Goal: Task Accomplishment & Management: Manage account settings

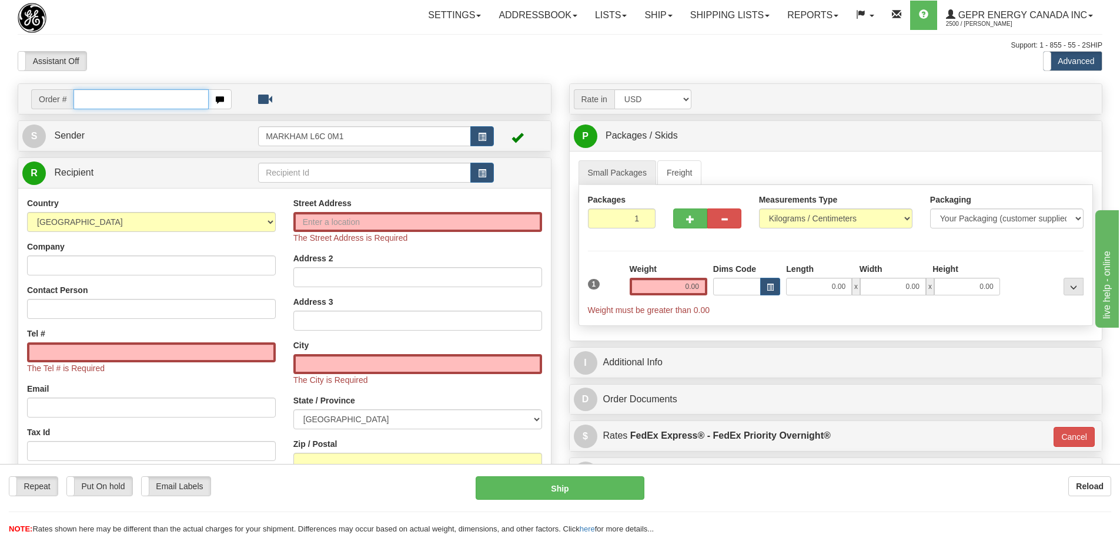
drag, startPoint x: 140, startPoint y: 101, endPoint x: 142, endPoint y: 92, distance: 8.3
click at [140, 101] on input "text" at bounding box center [140, 99] width 135 height 20
paste input "86686694"
type input "86686694"
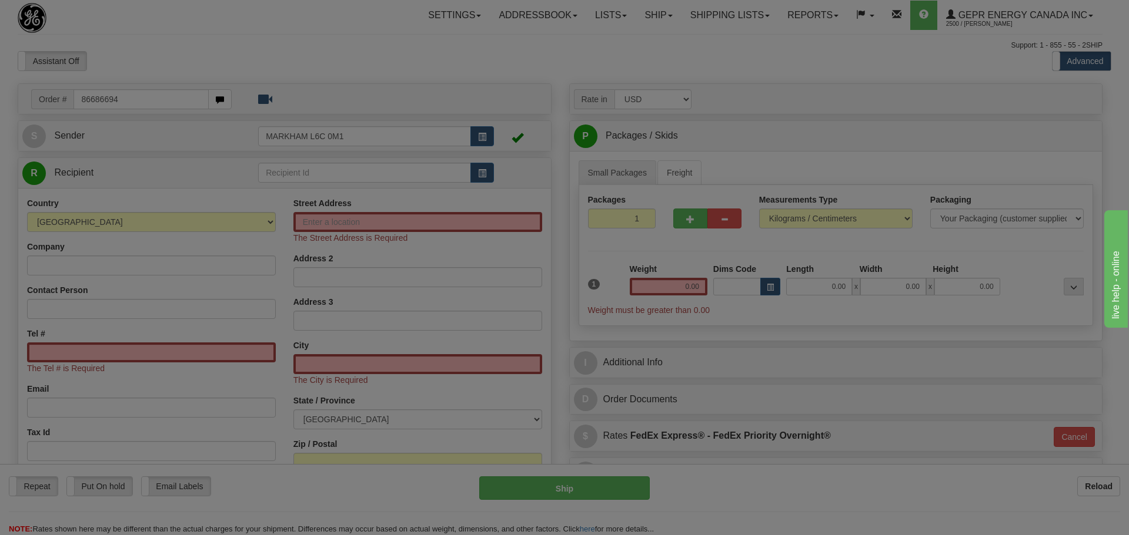
click at [150, 62] on body "Training Course Close Toggle navigation Settings Shipping Preferences New Recip…" at bounding box center [564, 267] width 1129 height 535
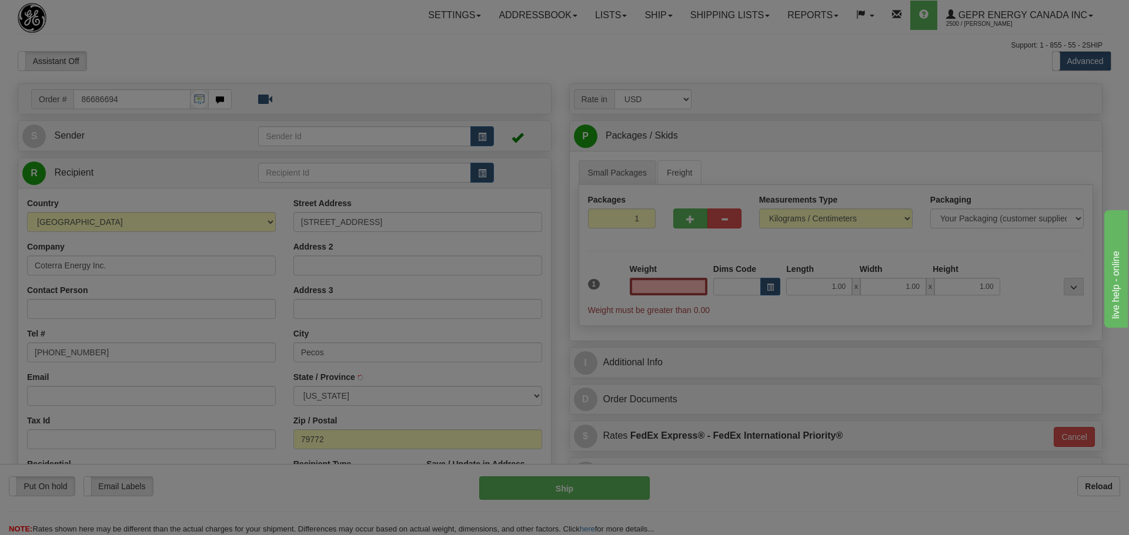
type input "0.00"
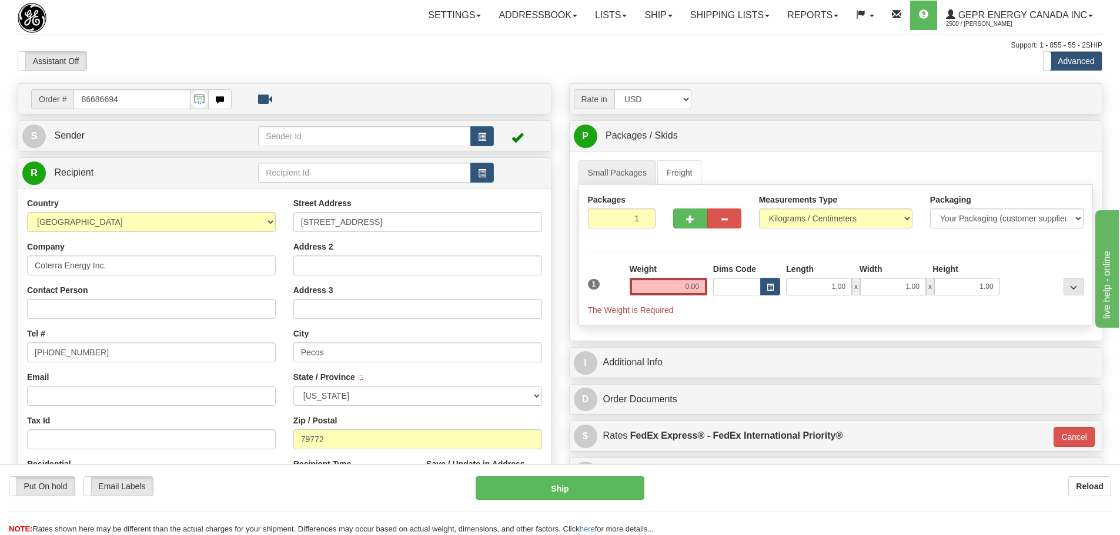
type input "PECOS"
click at [480, 133] on span "button" at bounding box center [482, 137] width 8 height 8
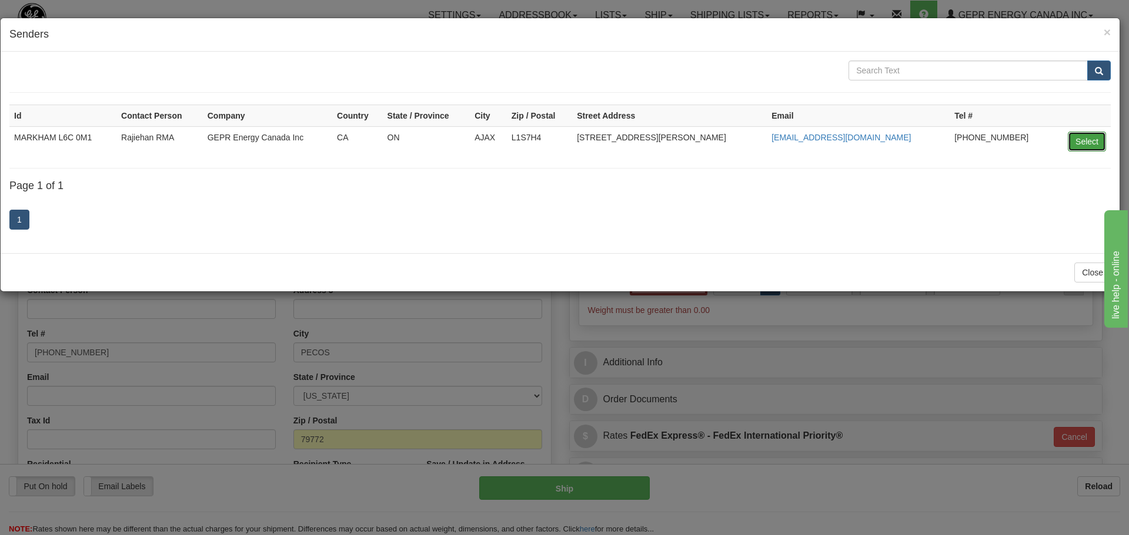
click at [1082, 138] on button "Select" at bounding box center [1086, 142] width 38 height 20
type input "MARKHAM L6C 0M1"
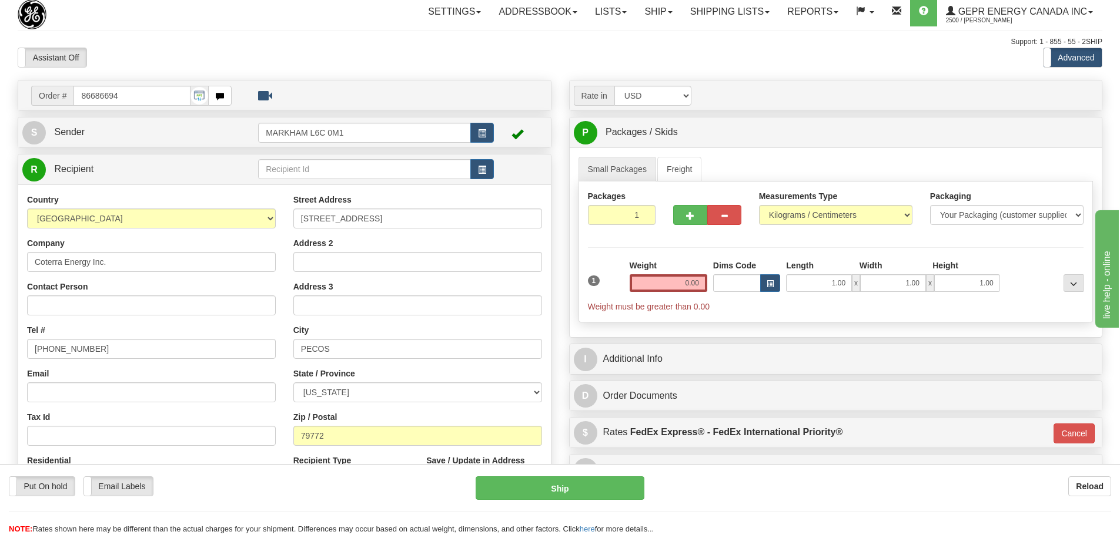
scroll to position [118, 0]
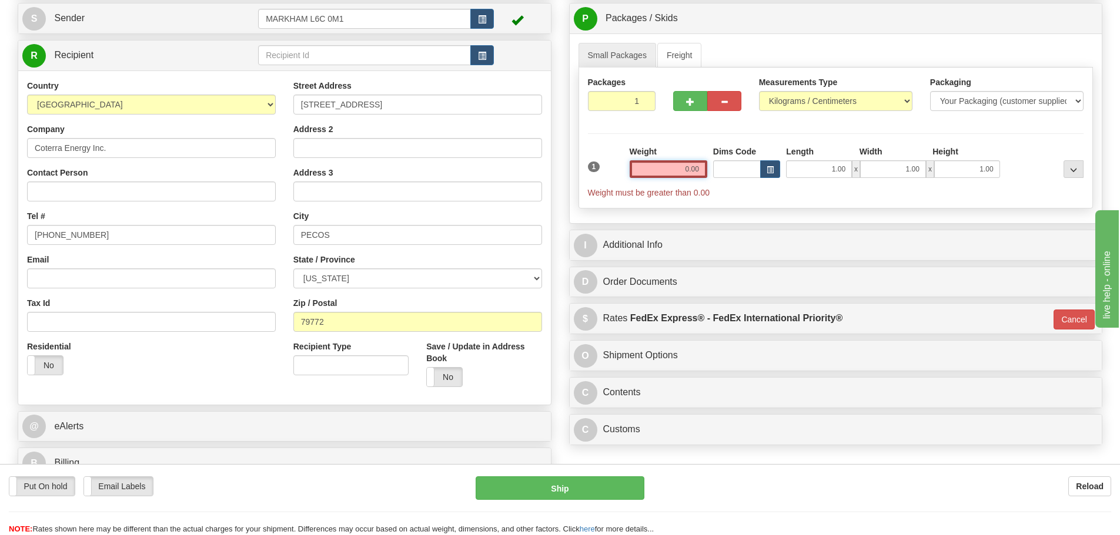
click at [654, 174] on input "0.00" at bounding box center [669, 169] width 78 height 18
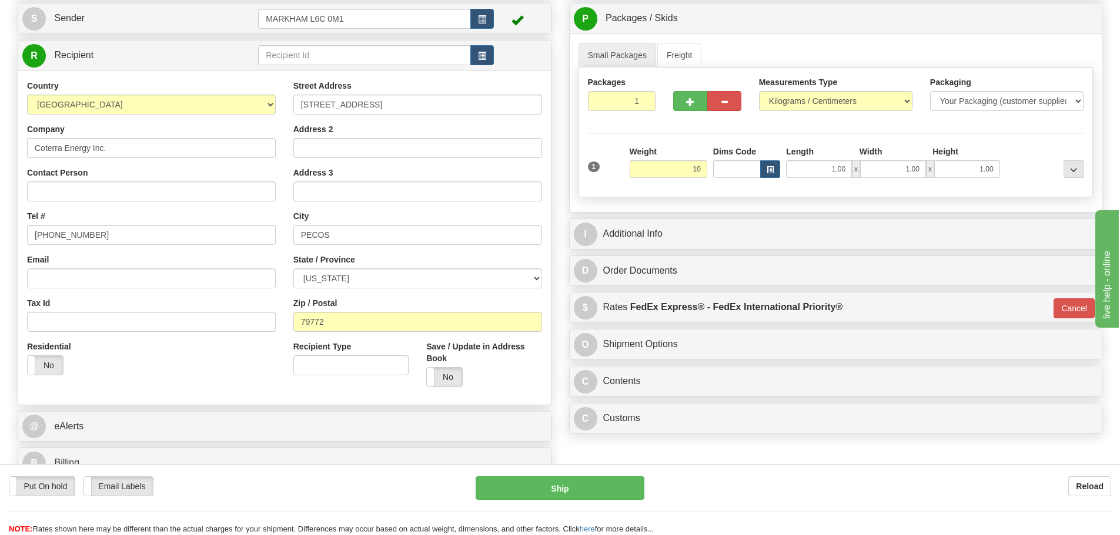
type input "10.00"
type input "01"
click at [669, 146] on div "Weight 10.00" at bounding box center [669, 162] width 78 height 32
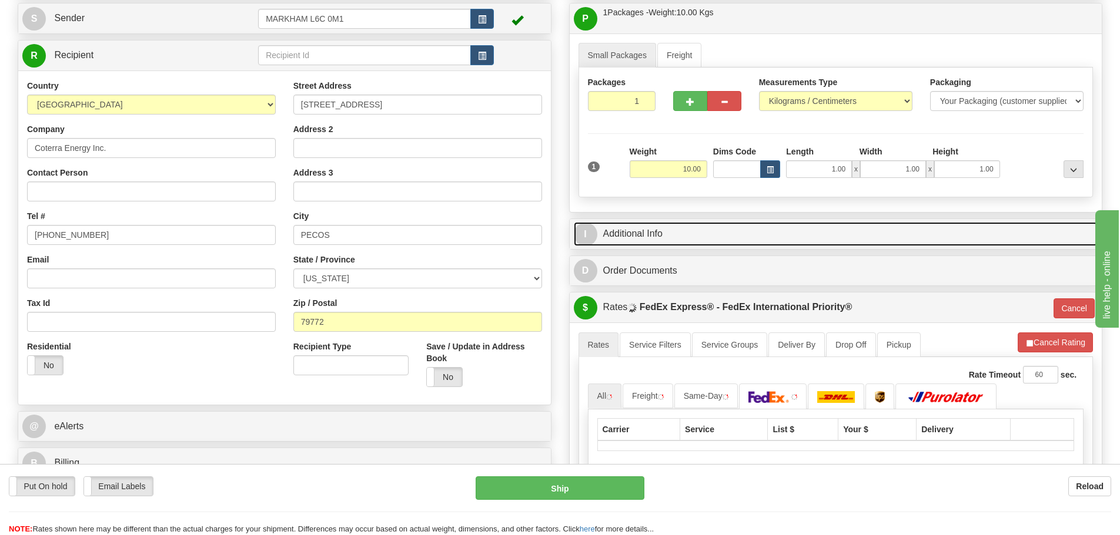
click at [672, 232] on link "I Additional Info" at bounding box center [836, 234] width 524 height 24
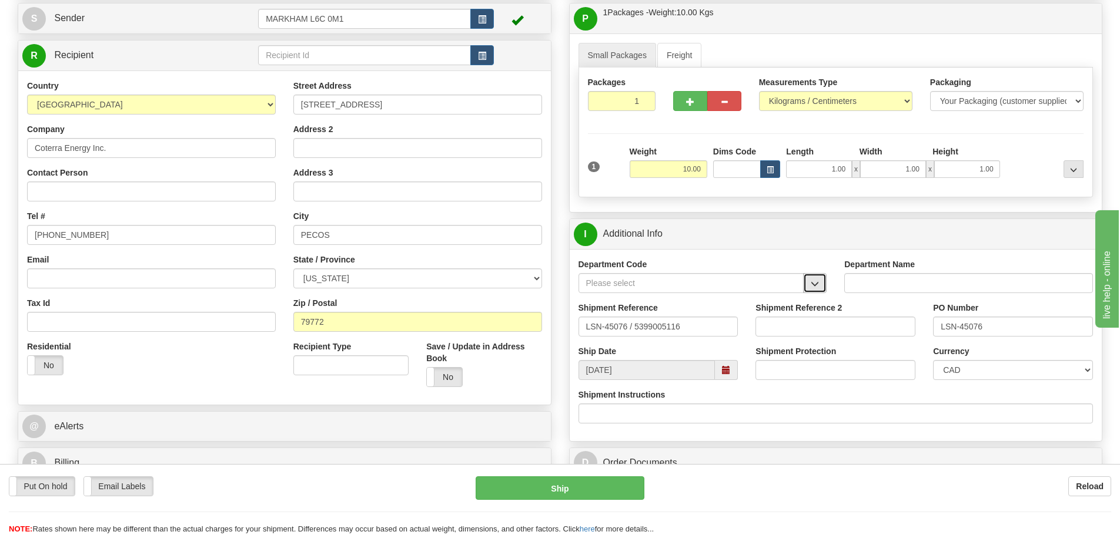
click at [809, 280] on button "button" at bounding box center [815, 283] width 24 height 20
click at [761, 300] on div "SER" at bounding box center [688, 301] width 214 height 13
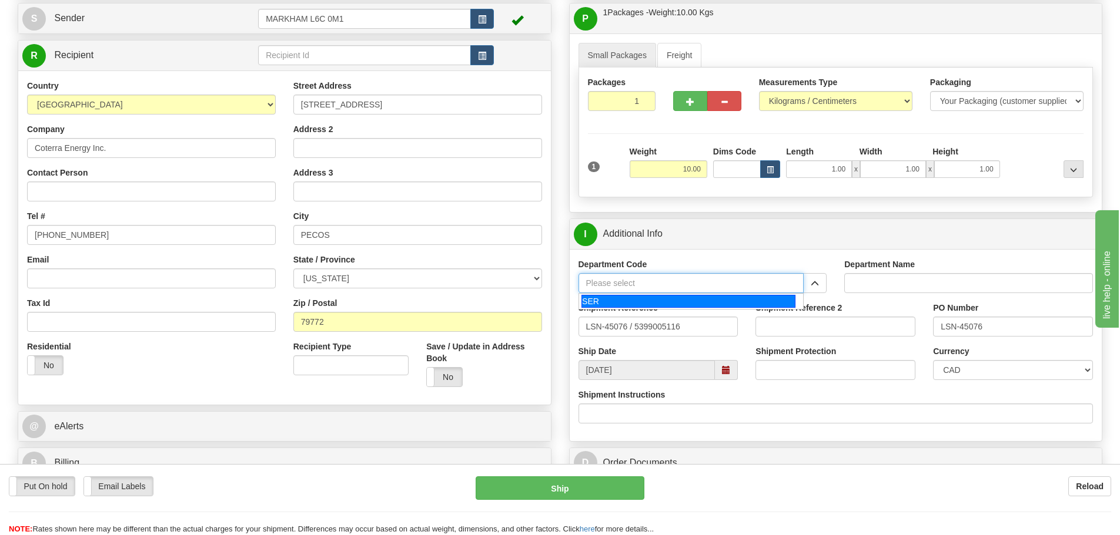
type input "SER"
type input "SERVICE DEPARTMENT"
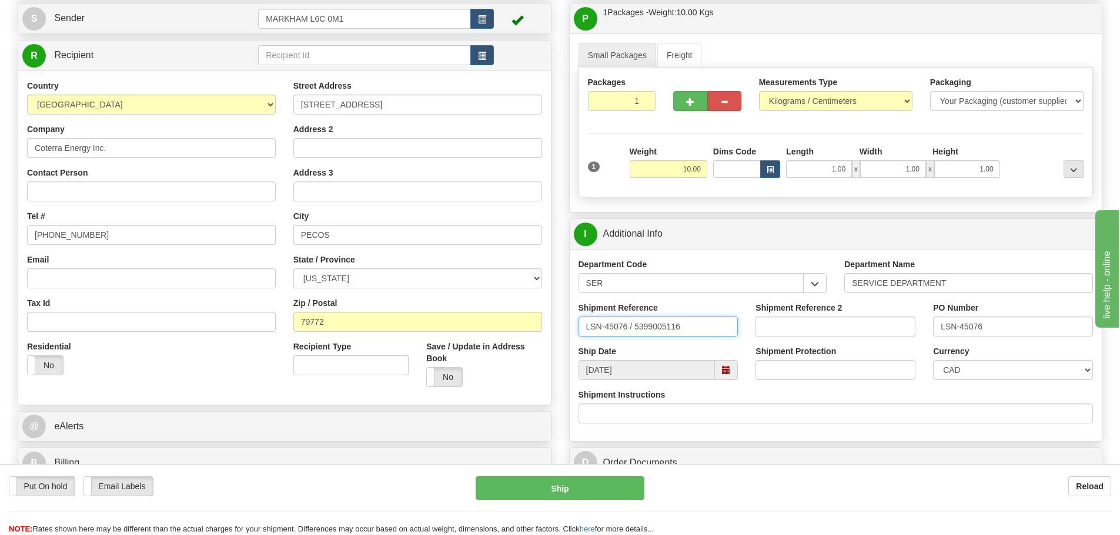
click at [625, 332] on input "LSN-45076 / 5399005116" at bounding box center [658, 327] width 160 height 20
drag, startPoint x: 627, startPoint y: 330, endPoint x: 631, endPoint y: 336, distance: 7.5
click at [631, 336] on input "LSN-45076 / 5399005116" at bounding box center [658, 327] width 160 height 20
type input "LSN-45076 RMA 5399005116"
click at [163, 182] on input "Contact Person" at bounding box center [151, 192] width 249 height 20
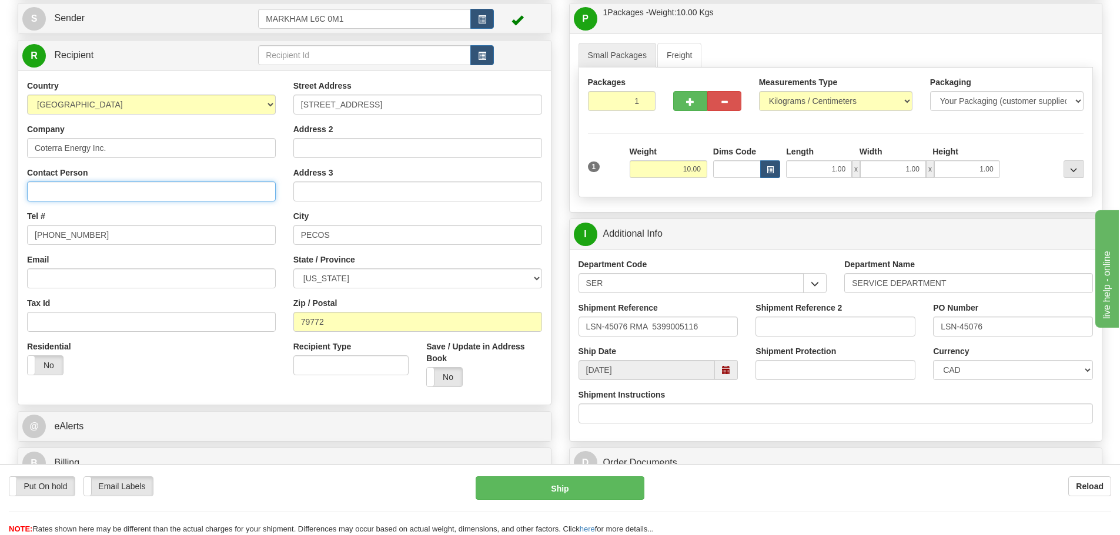
paste input "Johnny Perez"
type input "Johnny Perez"
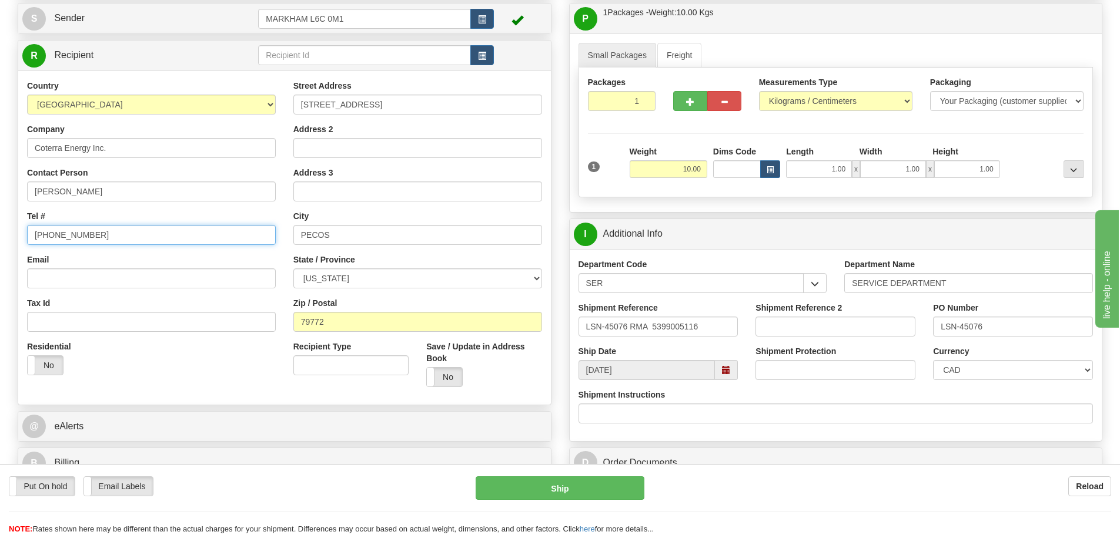
drag, startPoint x: 99, startPoint y: 232, endPoint x: -46, endPoint y: 237, distance: 145.3
click at [0, 237] on html "Training Course Close Toggle navigation Settings Shipping Preferences New Sende…" at bounding box center [560, 149] width 1120 height 535
paste input "575.361.7628"
type input "575.361.7628"
click at [67, 215] on div "Tel # 575.361.7628" at bounding box center [151, 227] width 249 height 35
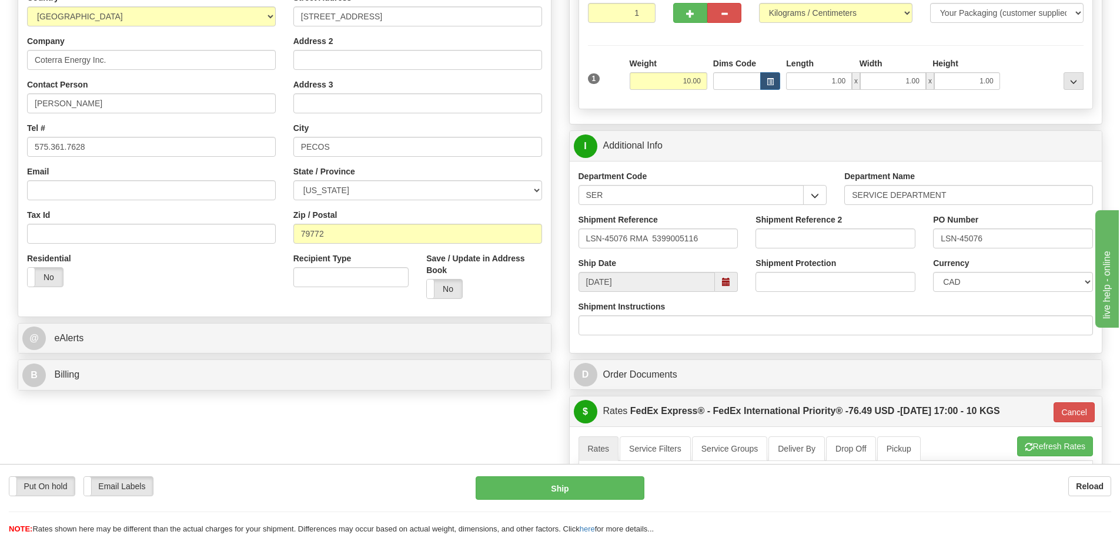
scroll to position [235, 0]
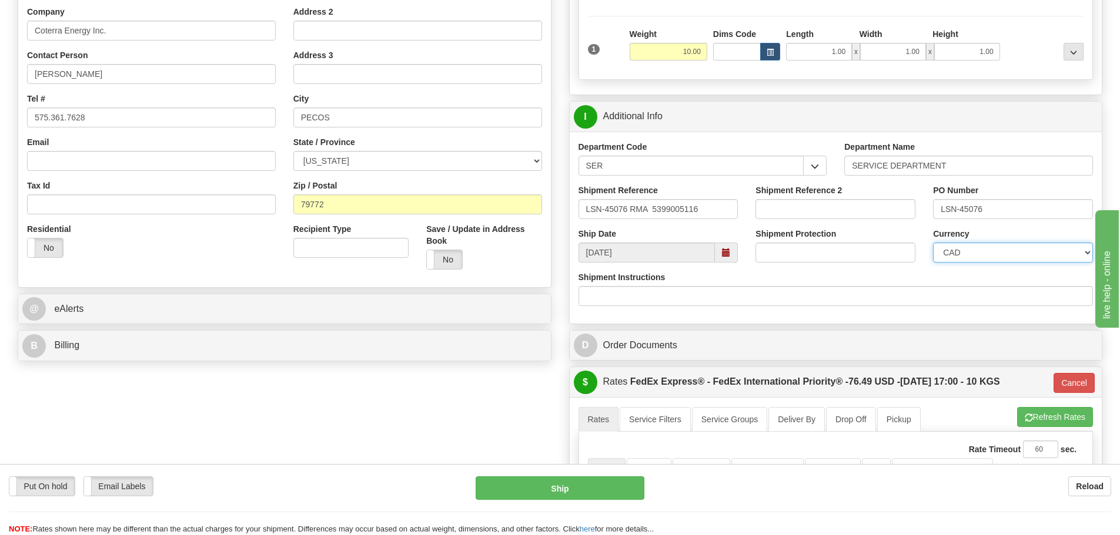
click at [1002, 260] on select "CAD USD EUR ZAR RON ANG ARN AUD AUS AWG BBD BFR BGN BHD BMD BND BRC BRL CHP CKZ…" at bounding box center [1013, 253] width 160 height 20
select select "1"
click at [933, 243] on select "CAD USD EUR ZAR RON ANG ARN AUD AUS AWG BBD BFR BGN BHD BMD BND BRC BRL CHP CKZ…" at bounding box center [1013, 253] width 160 height 20
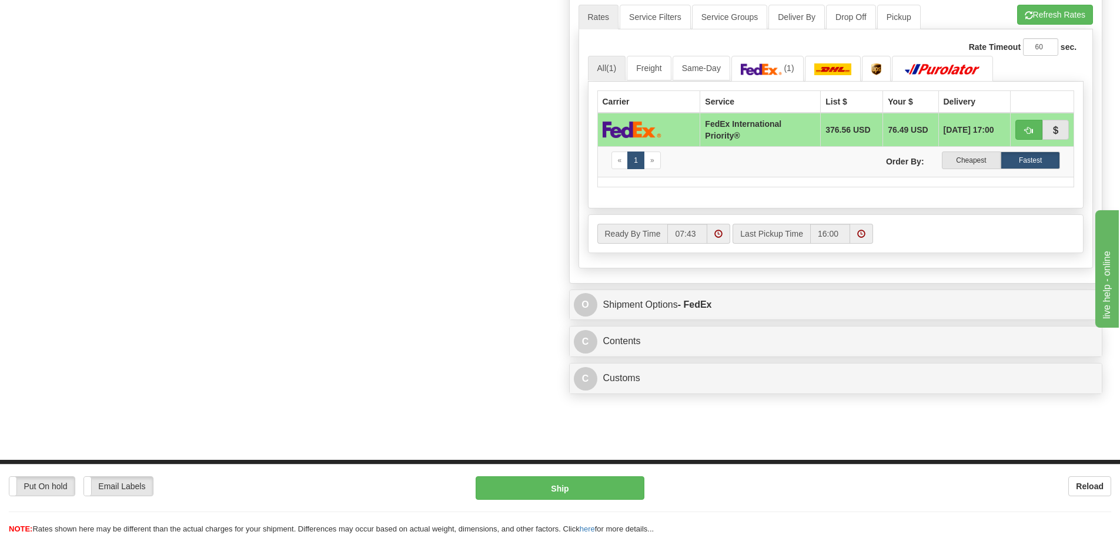
scroll to position [647, 0]
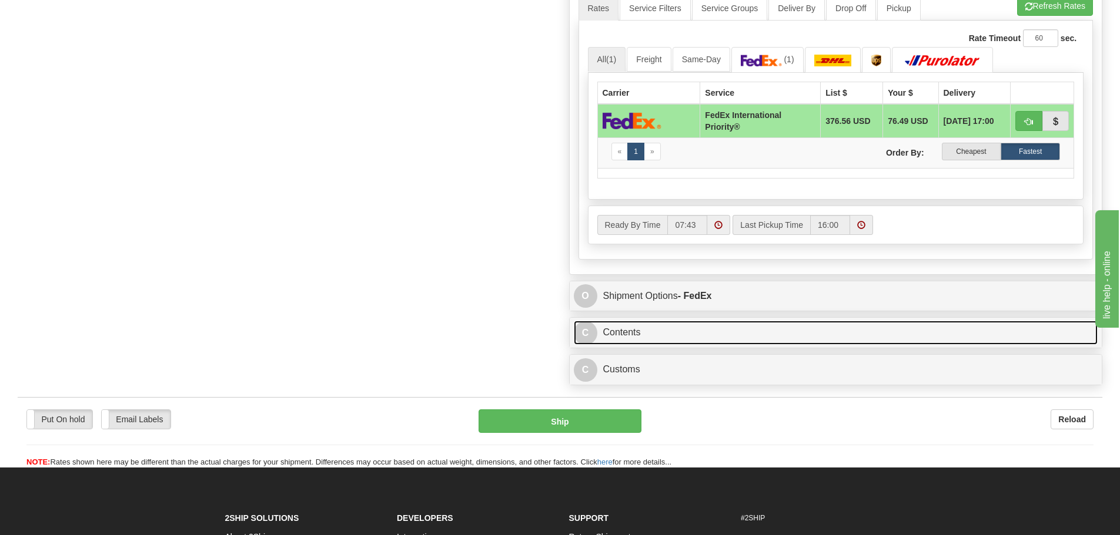
click at [648, 341] on link "C Contents" at bounding box center [836, 333] width 524 height 24
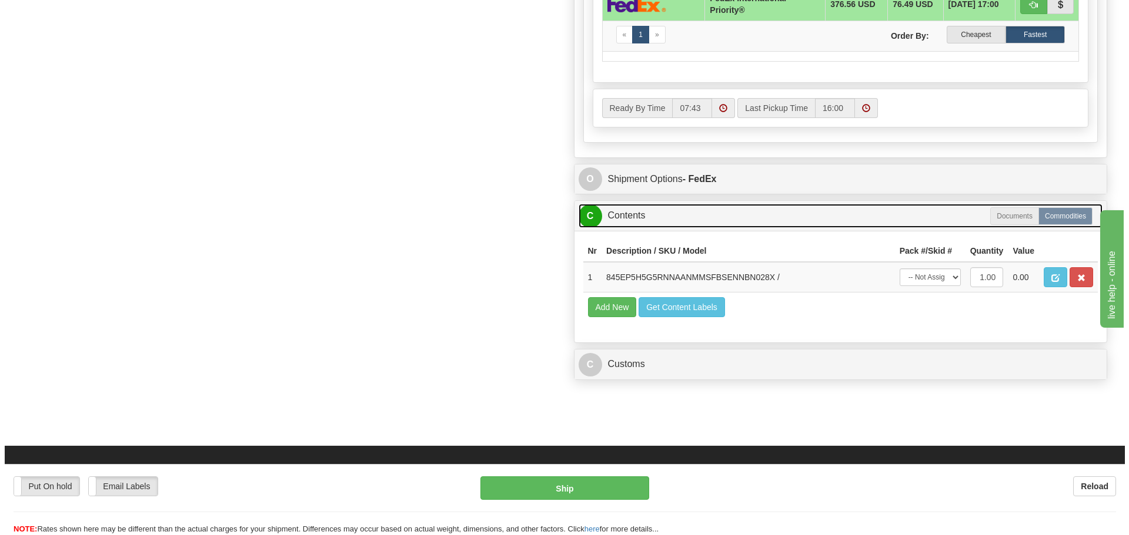
scroll to position [764, 0]
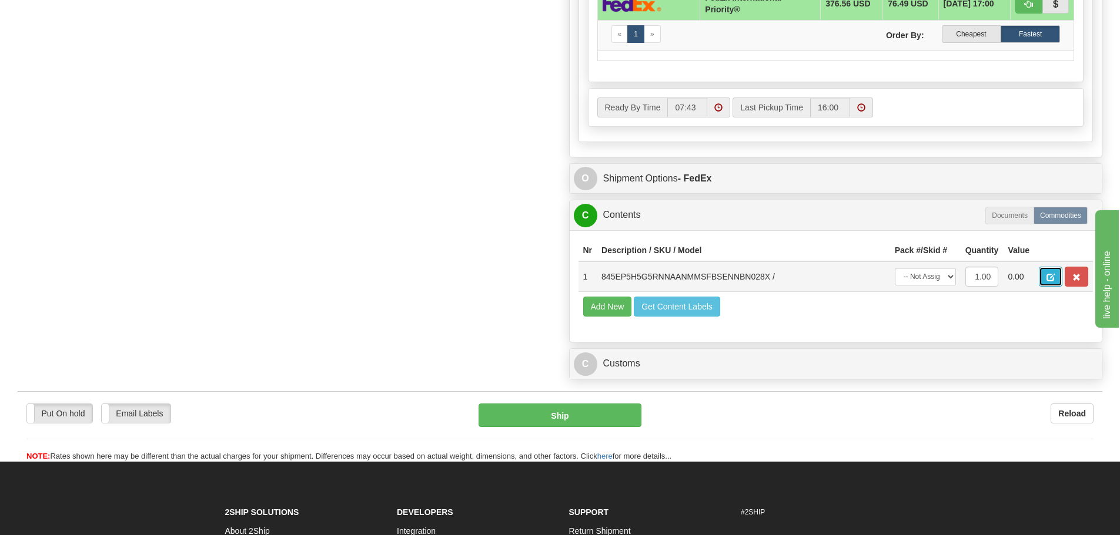
click at [1046, 283] on button "button" at bounding box center [1051, 277] width 24 height 20
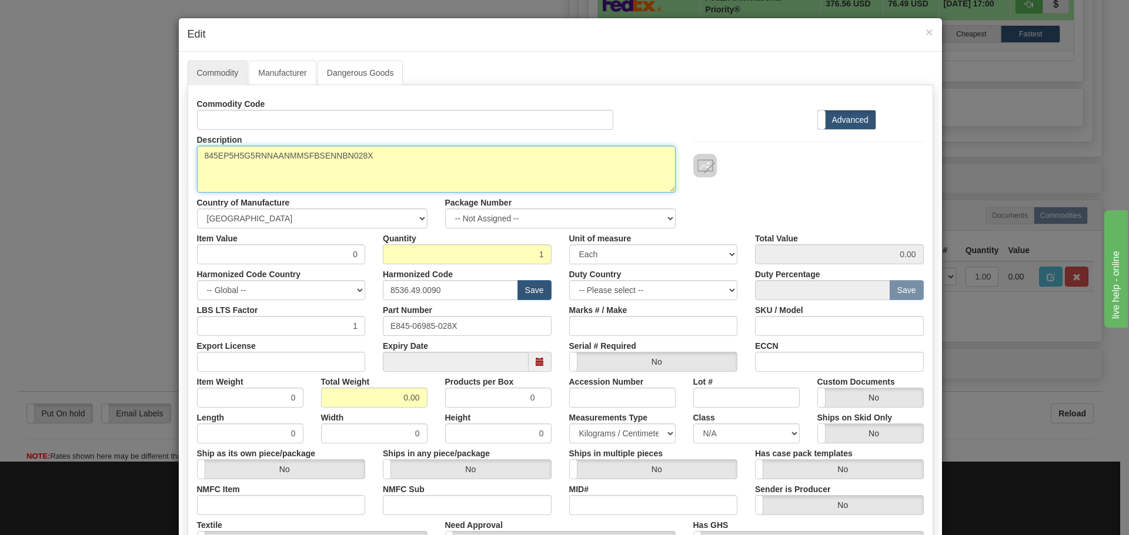
drag, startPoint x: 337, startPoint y: 178, endPoint x: 157, endPoint y: 185, distance: 180.6
click at [157, 185] on div "× Edit Commodity Manufacturer Dangerous Goods Commodity Code Standard Advanced …" at bounding box center [564, 267] width 1129 height 535
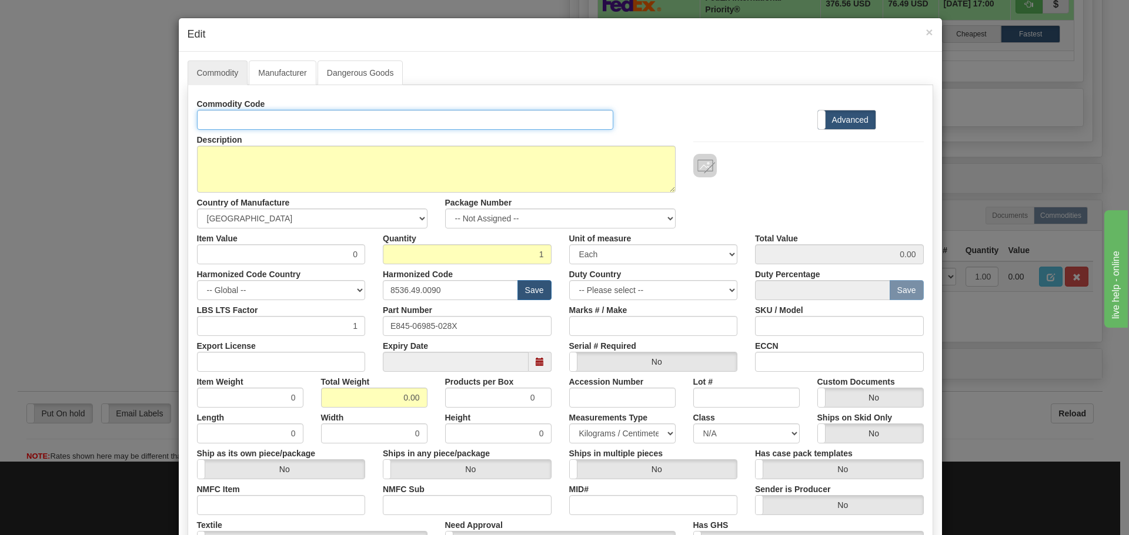
click at [239, 112] on input "Id" at bounding box center [405, 120] width 417 height 20
paste input "845EP5H5G5RNNAANMMSFBSENNBN028X"
type input "845EP5H5G5RNNAANMMSFBSENNBN028X"
drag, startPoint x: 413, startPoint y: 333, endPoint x: 247, endPoint y: 358, distance: 167.7
click at [247, 358] on div "Commodity Code 845EP5H5G5RNNAANMMSFBSENNBN028X Standard Advanced Description 84…" at bounding box center [560, 340] width 726 height 493
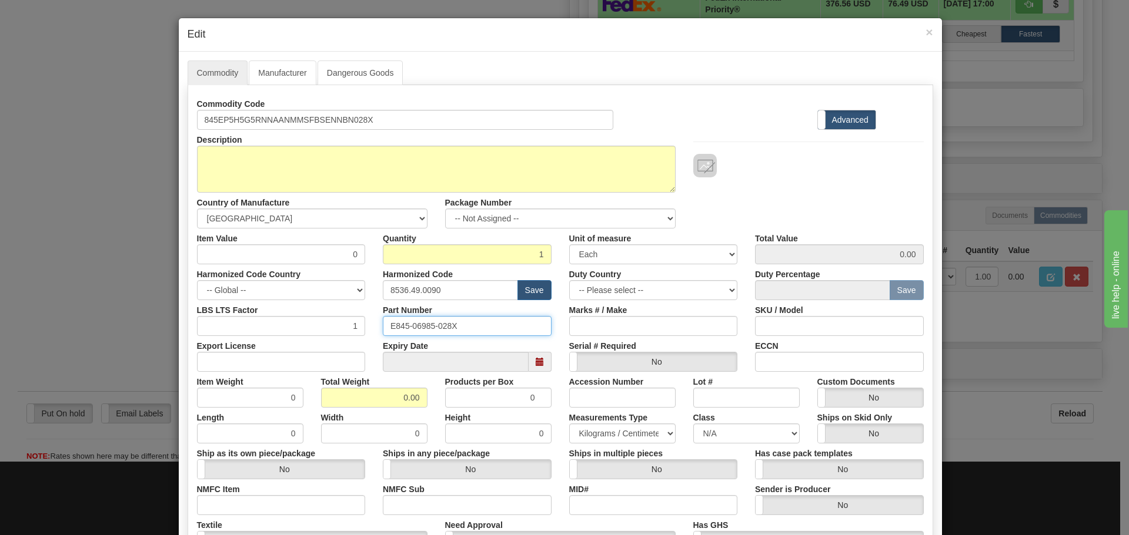
paste input "845EP5H5G5RNNAANMMSFBSENNBN"
type input "845EP5H5G5RNNAANMMSFBSENNBN028X"
drag, startPoint x: 450, startPoint y: 288, endPoint x: 338, endPoint y: 310, distance: 114.5
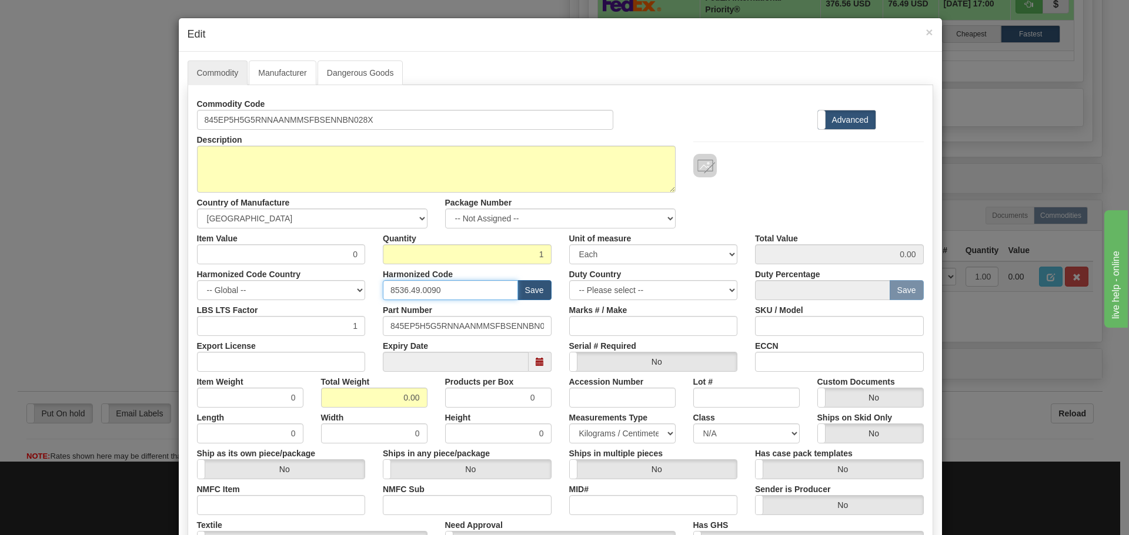
click at [338, 310] on div "Commodity Code 845EP5H5G5RNNAANMMSFBSENNBN028X Standard Advanced Description 84…" at bounding box center [560, 340] width 726 height 493
click at [415, 299] on input "text" at bounding box center [450, 290] width 135 height 20
type input "8537.10.9070"
click at [351, 252] on input "0" at bounding box center [281, 255] width 169 height 20
drag, startPoint x: 345, startPoint y: 255, endPoint x: 356, endPoint y: 269, distance: 17.6
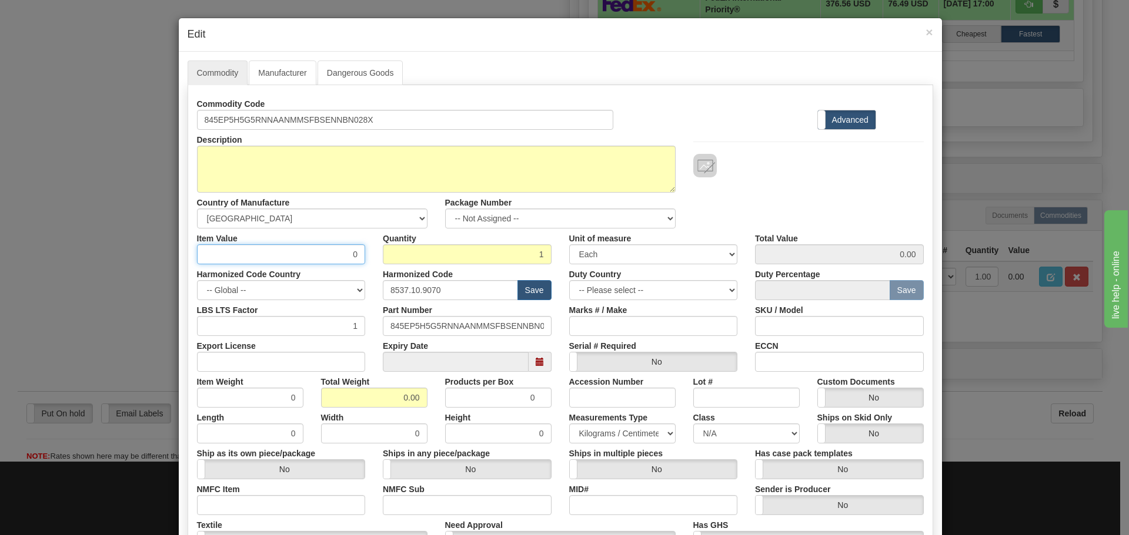
click at [356, 269] on div "Commodity Code 845EP5H5G5RNNAANMMSFBSENNBN028X Standard Advanced Description 84…" at bounding box center [560, 340] width 726 height 493
type input "75"
type input "75.00"
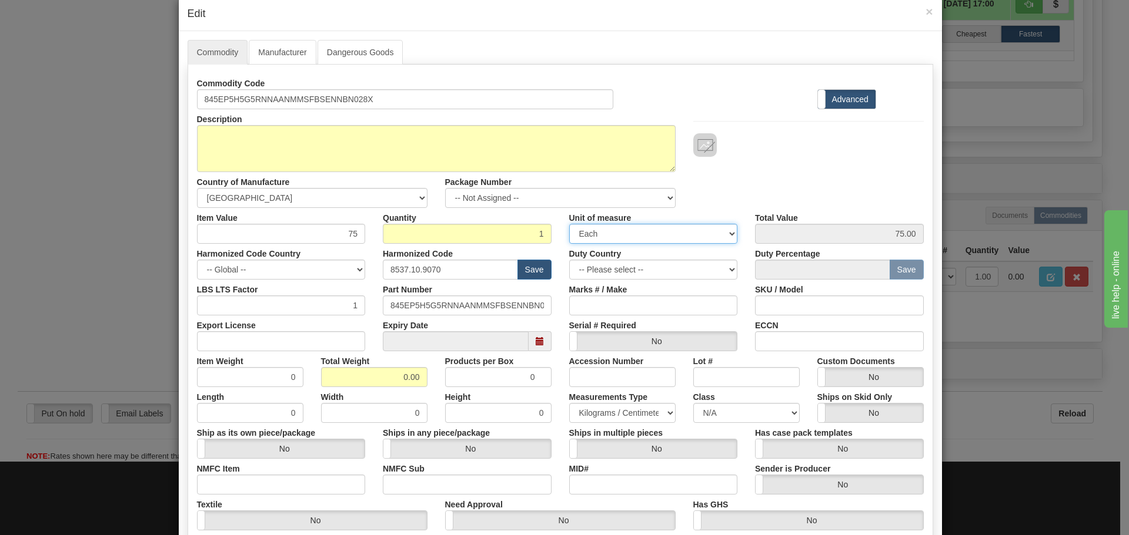
scroll to position [15, 0]
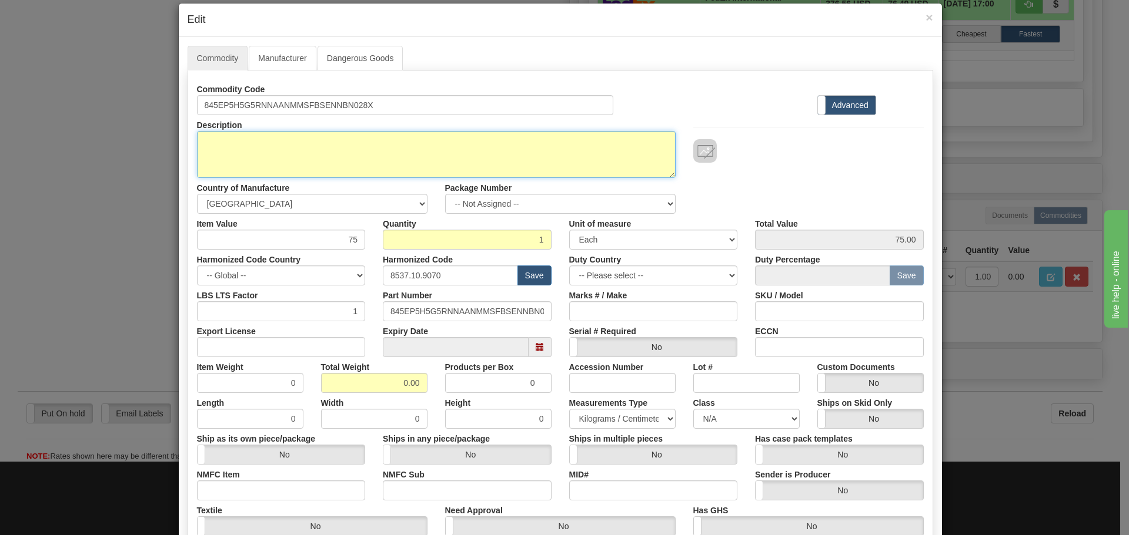
click at [319, 149] on textarea "845EP5H5G5RNNAANMMSFBSENNBN028X" at bounding box center [436, 154] width 478 height 47
paste textarea "$ 11,662.14"
drag, startPoint x: 273, startPoint y: 151, endPoint x: 119, endPoint y: 167, distance: 154.8
click at [119, 162] on div "× Edit Commodity Manufacturer Dangerous Goods Commodity Code 845EP5H5G5RNNAANMM…" at bounding box center [564, 267] width 1129 height 535
paste textarea "845 Transformer Protection System"
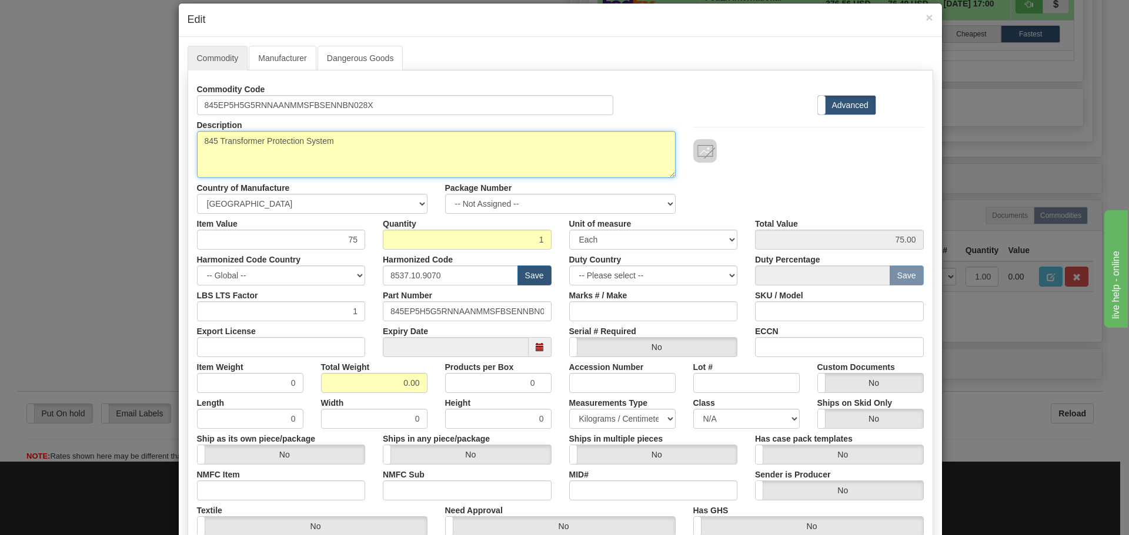
click at [383, 139] on textarea "845EP5H5G5RNNAANMMSFBSENNBN028X" at bounding box center [436, 154] width 478 height 47
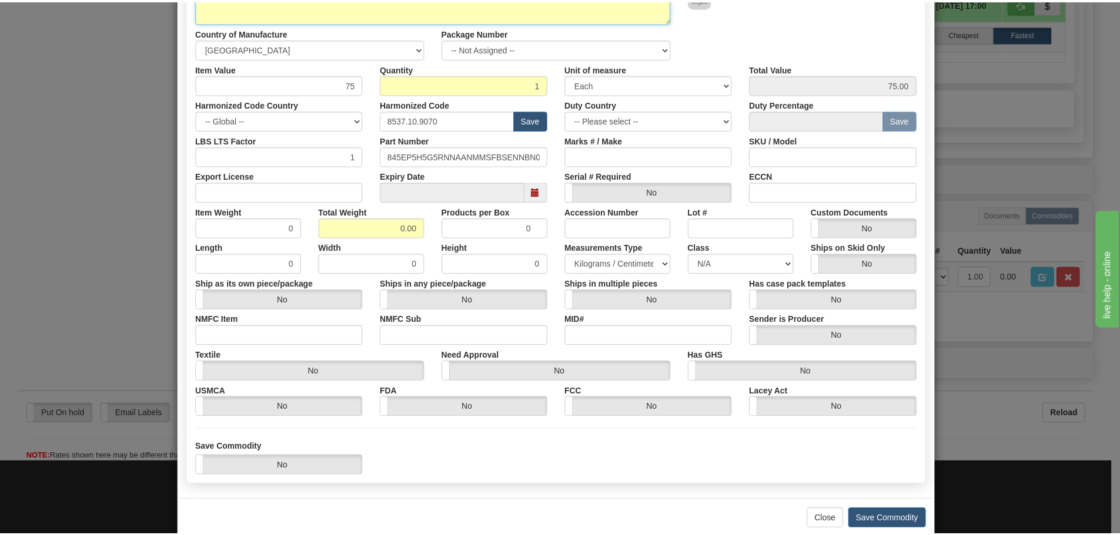
scroll to position [191, 0]
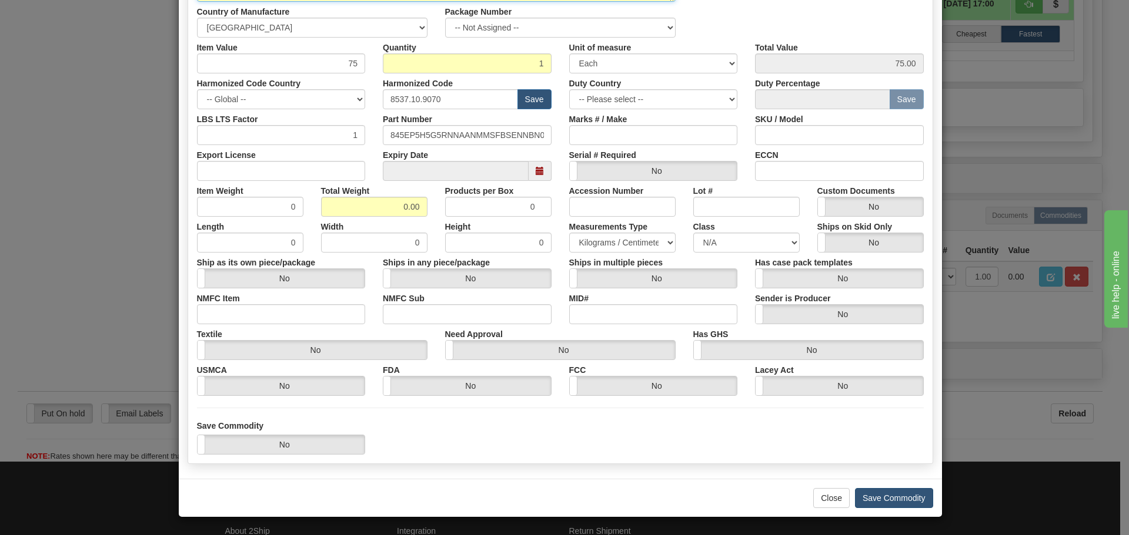
type textarea "845 Transformer Protection System"
click at [900, 493] on button "Save Commodity" at bounding box center [894, 498] width 78 height 20
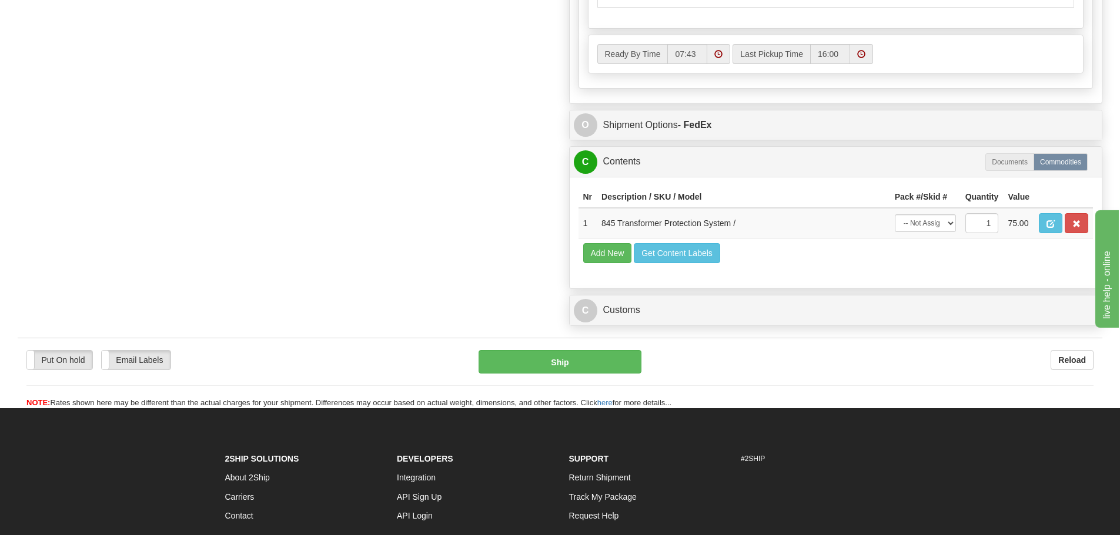
scroll to position [935, 0]
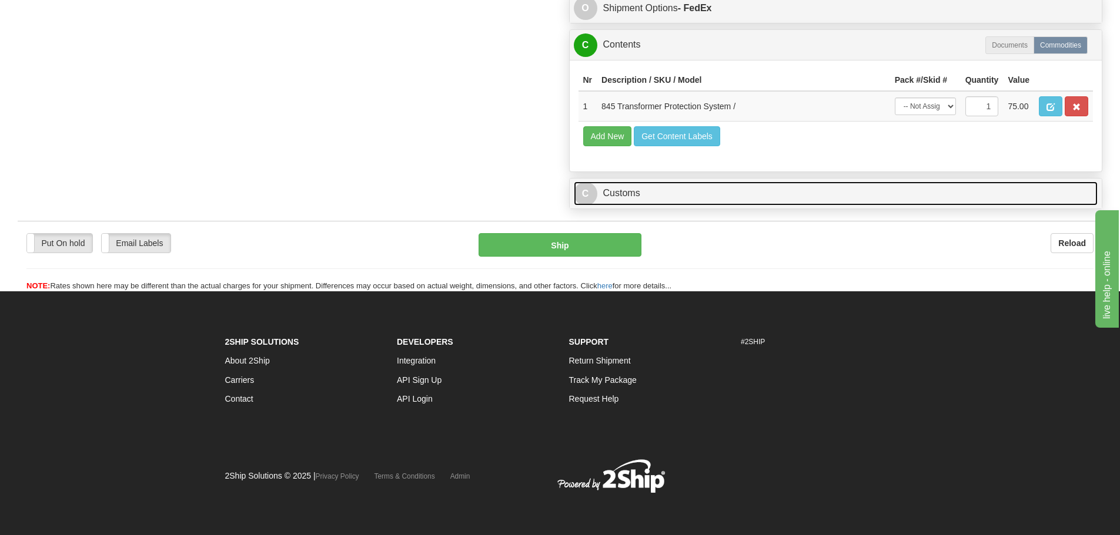
click at [615, 194] on link "C Customs" at bounding box center [836, 194] width 524 height 24
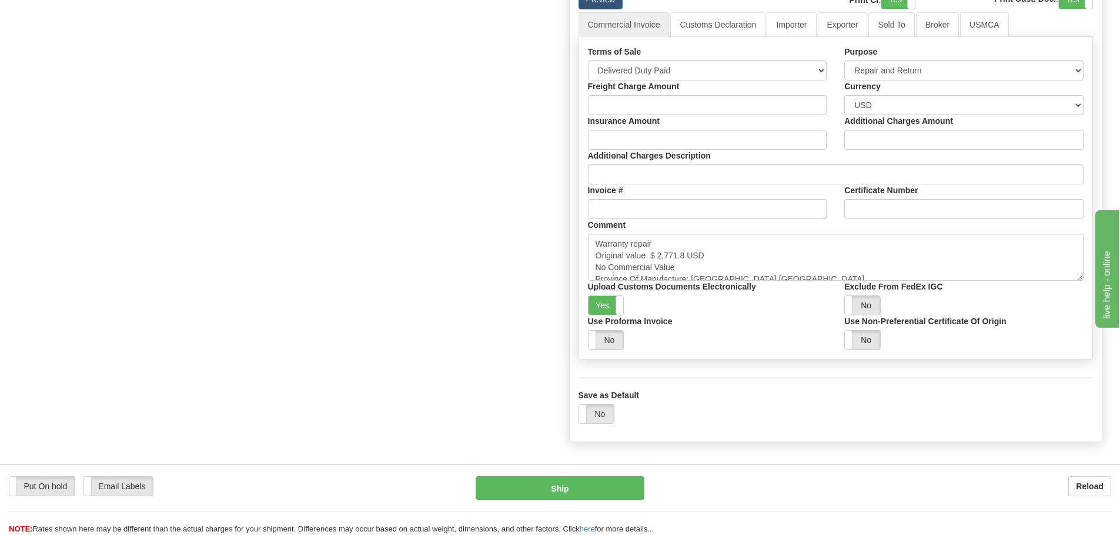
scroll to position [1170, 0]
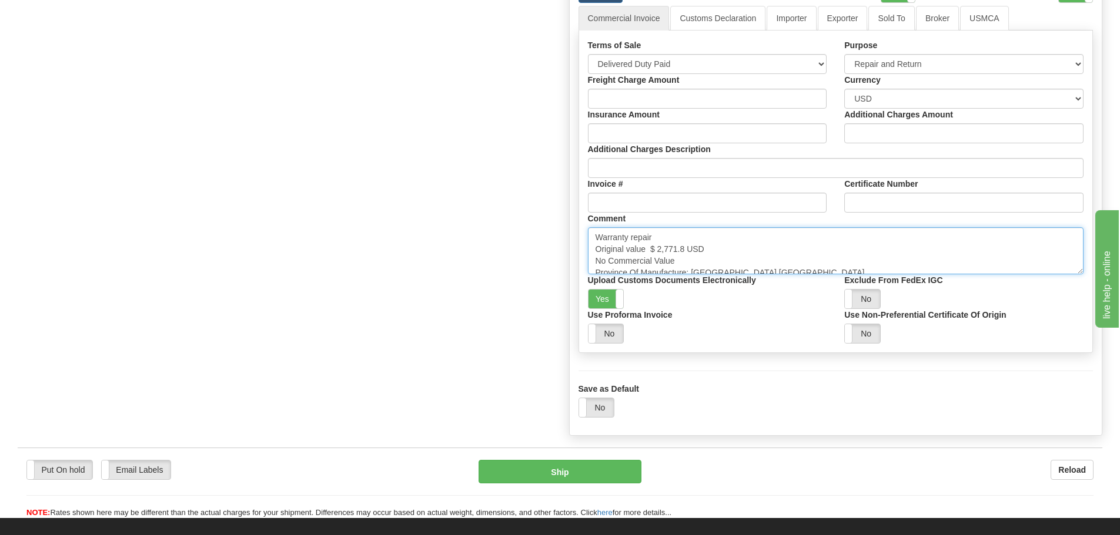
drag, startPoint x: 649, startPoint y: 251, endPoint x: 689, endPoint y: 250, distance: 40.0
click at [689, 250] on textarea "Warranty repair Original value $ 2,771.8 USD No Commercial Value Province Of Ma…" at bounding box center [836, 250] width 496 height 47
paste textarea "11,662.14"
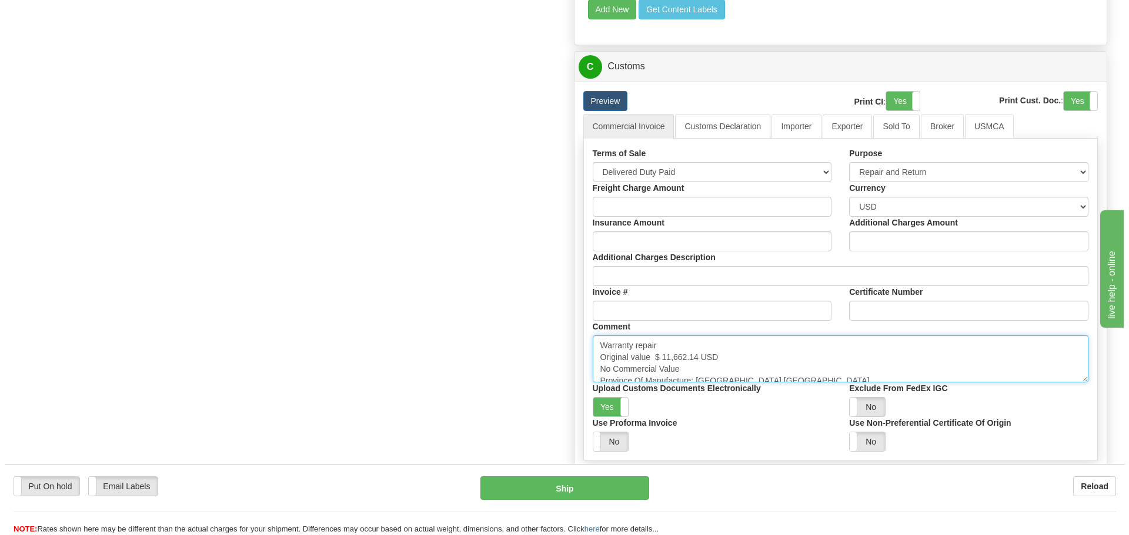
scroll to position [1052, 0]
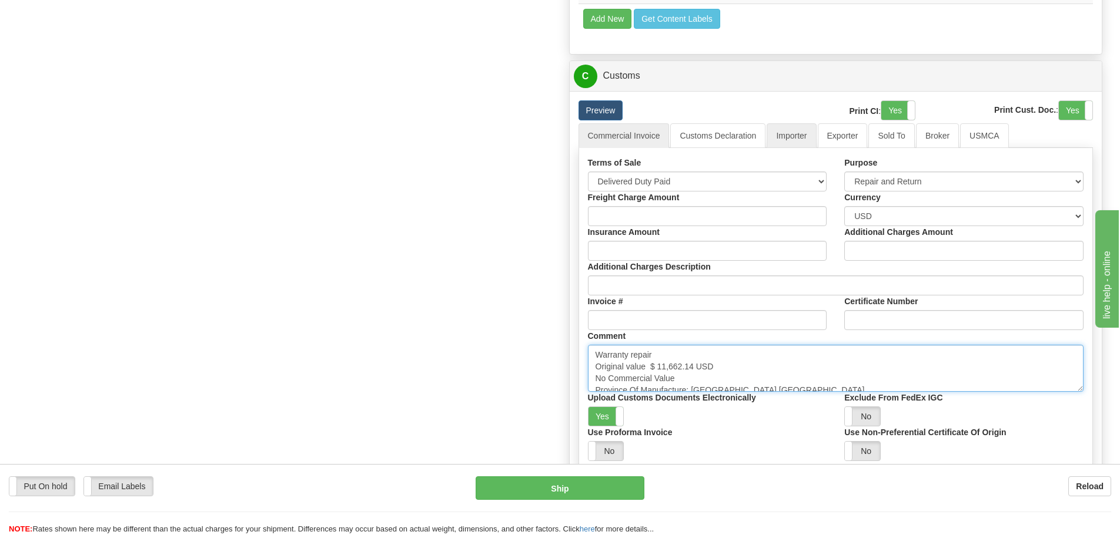
type textarea "Warranty repair Original value $ 11,662.14 USD No Commercial Value Province Of …"
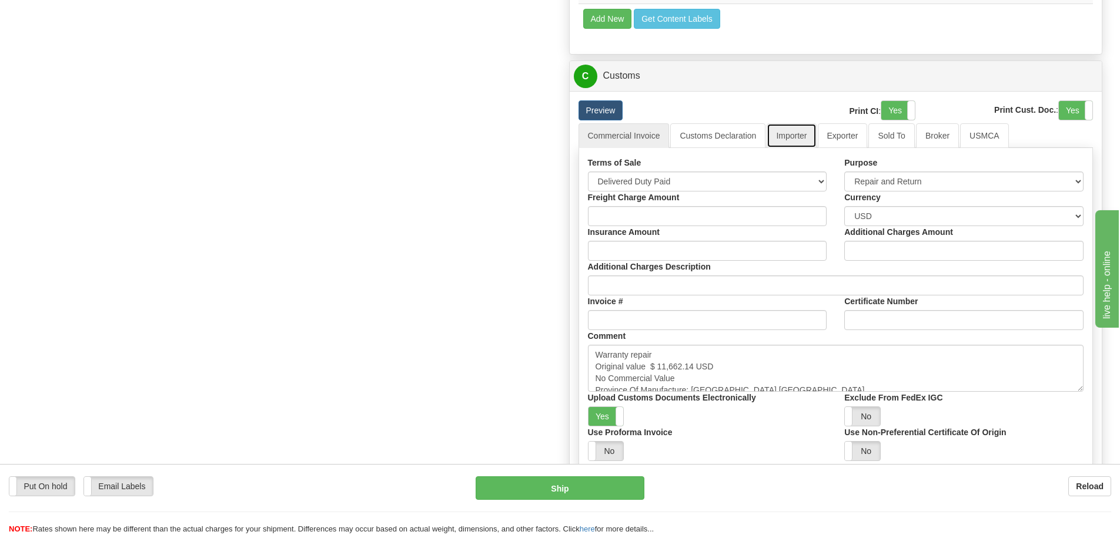
click at [784, 138] on link "Importer" at bounding box center [790, 135] width 49 height 25
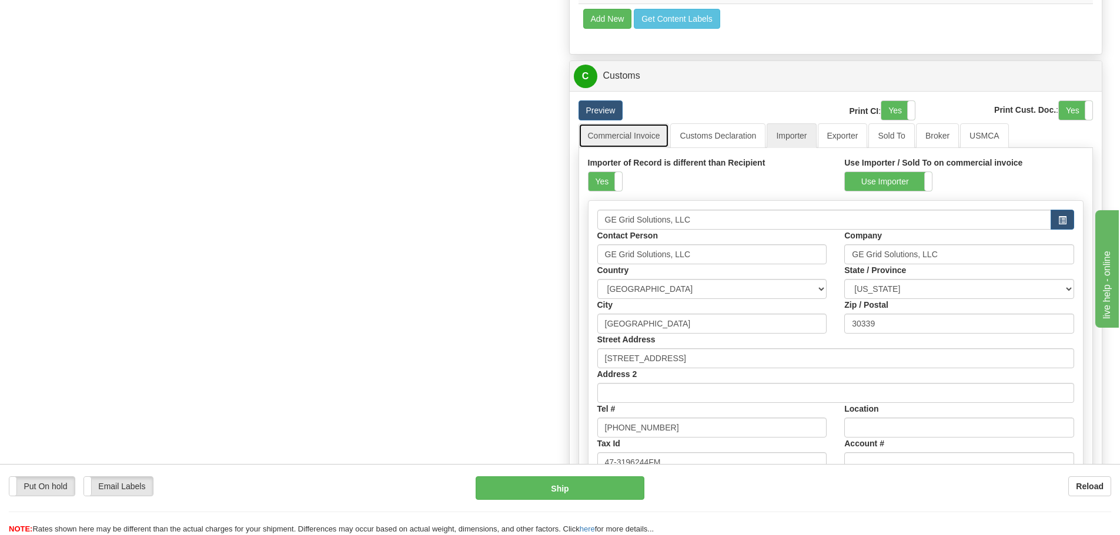
click at [649, 139] on link "Commercial Invoice" at bounding box center [623, 135] width 91 height 25
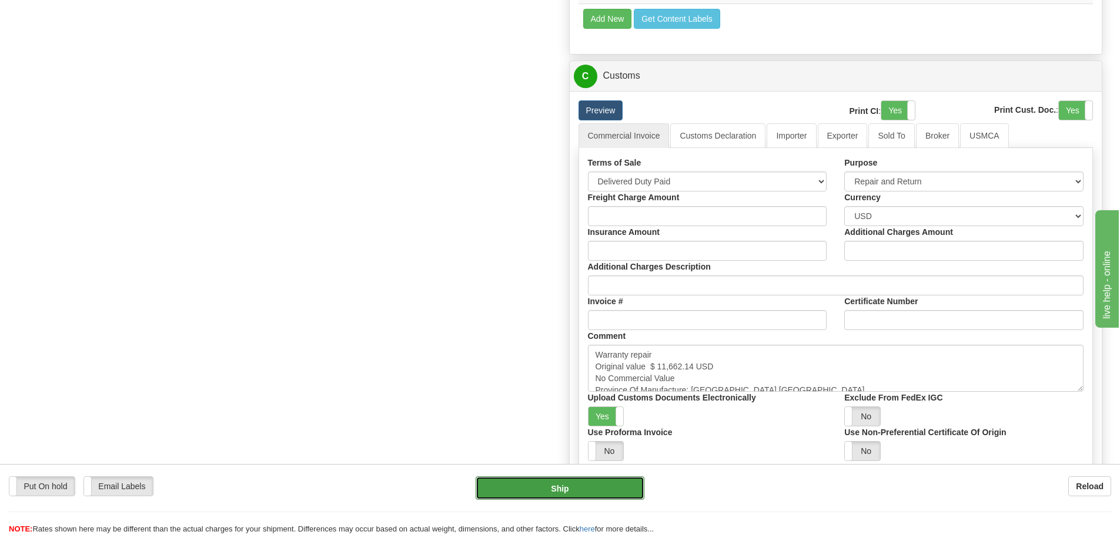
click at [564, 494] on button "Ship" at bounding box center [560, 489] width 169 height 24
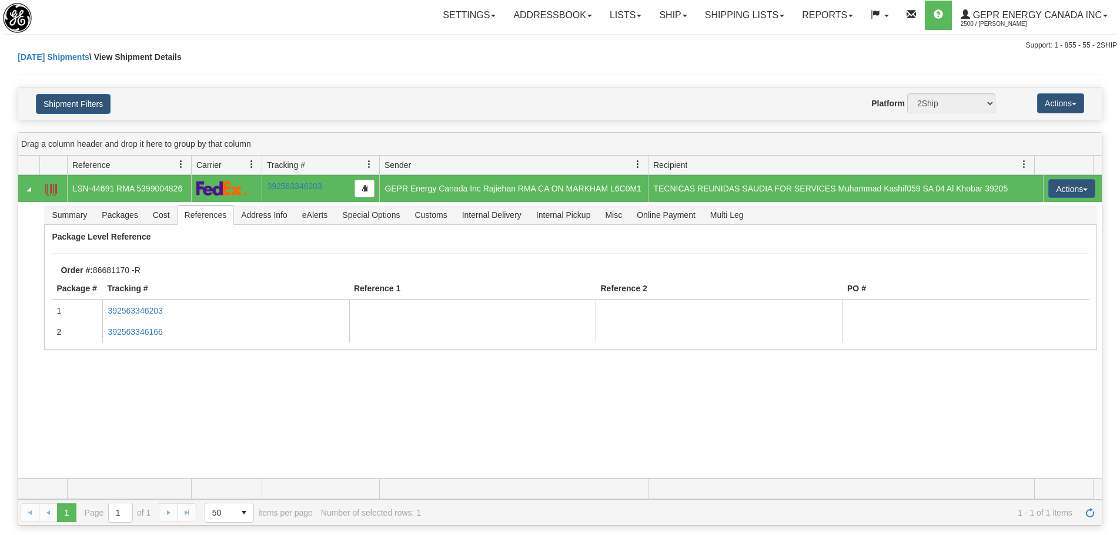
click at [300, 68] on div "Today Shipments \ View Shipment Details" at bounding box center [560, 69] width 1084 height 36
click at [242, 58] on div "Today Shipments \ View Shipment Details" at bounding box center [560, 69] width 1084 height 36
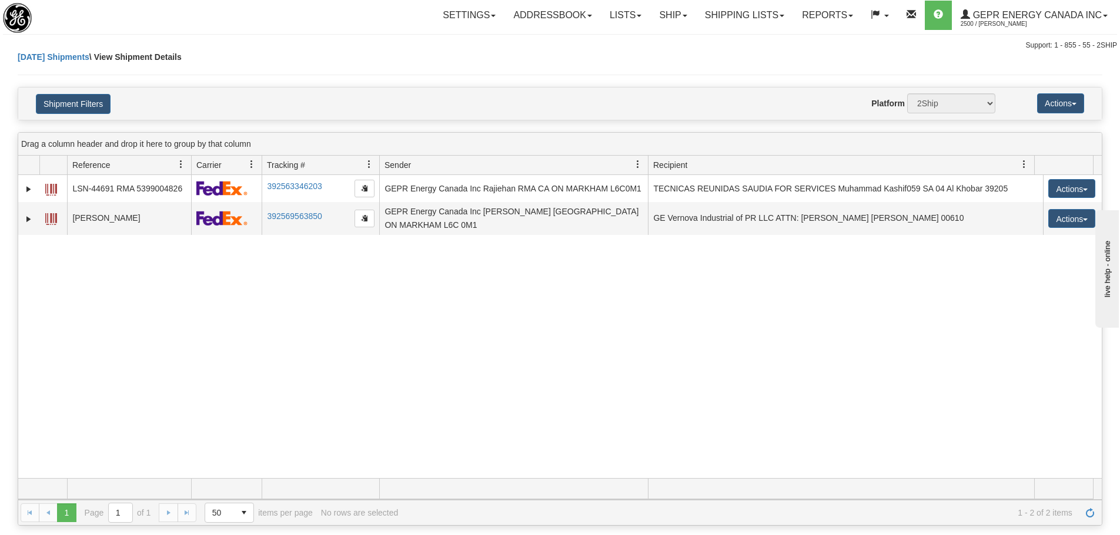
drag, startPoint x: 344, startPoint y: 88, endPoint x: 186, endPoint y: 1, distance: 180.7
click at [344, 88] on div "Shipment Filters Website Agent Nothing selected Client User Platform 2Ship Impo…" at bounding box center [559, 104] width 1083 height 32
click at [400, 254] on div "31533048 2500 LSN-44691 RMA 5399004826 392563346203 08/27/2025 08/27/2025 07:54…" at bounding box center [559, 326] width 1083 height 303
click at [1094, 517] on span "Refresh" at bounding box center [1089, 512] width 9 height 9
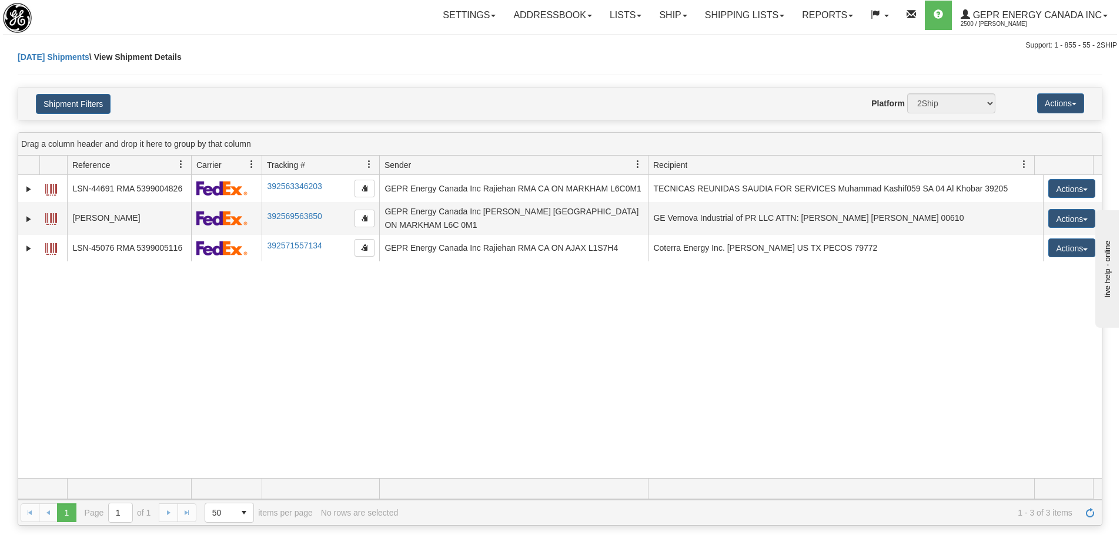
click at [443, 326] on div "31533048 2500 LSN-44691 RMA 5399004826 392563346203 08/27/2025 08/27/2025 07:54…" at bounding box center [559, 326] width 1083 height 303
click at [91, 103] on button "Shipment Filters" at bounding box center [73, 104] width 75 height 20
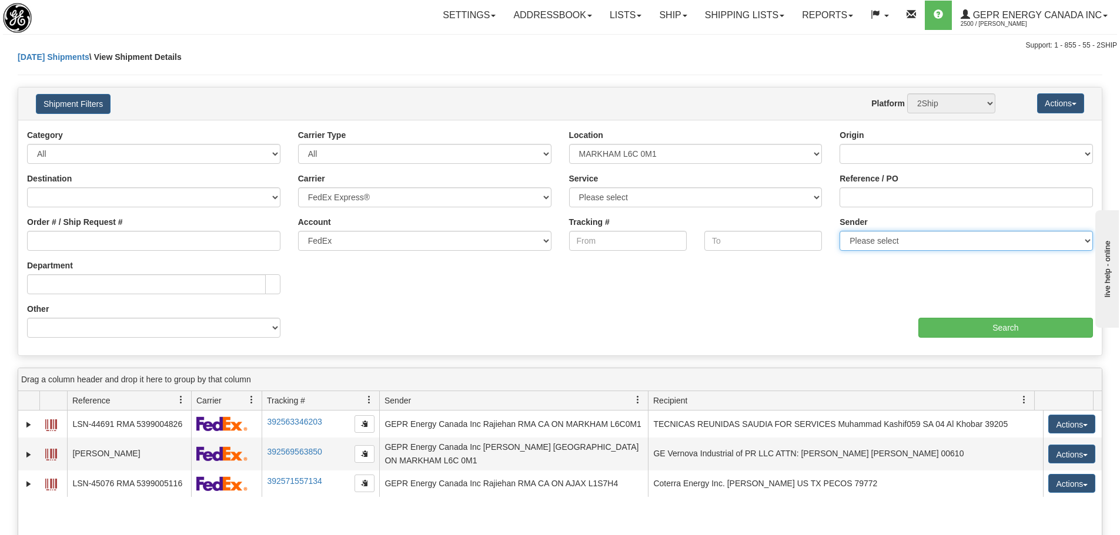
click at [872, 240] on select "Please select GEPR Energy Canada Inc , Rajiehan RMA, (CA)" at bounding box center [965, 241] width 253 height 20
select select "206864"
click at [839, 231] on select "Please select GEPR Energy Canada Inc , Rajiehan RMA, (CA)" at bounding box center [965, 241] width 253 height 20
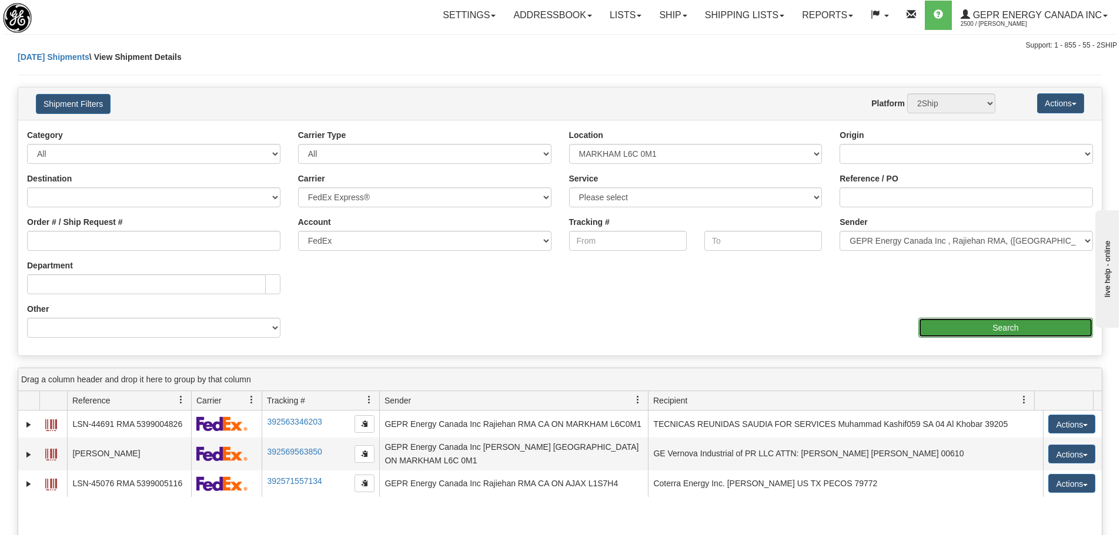
click at [971, 326] on input "Search" at bounding box center [1005, 328] width 175 height 20
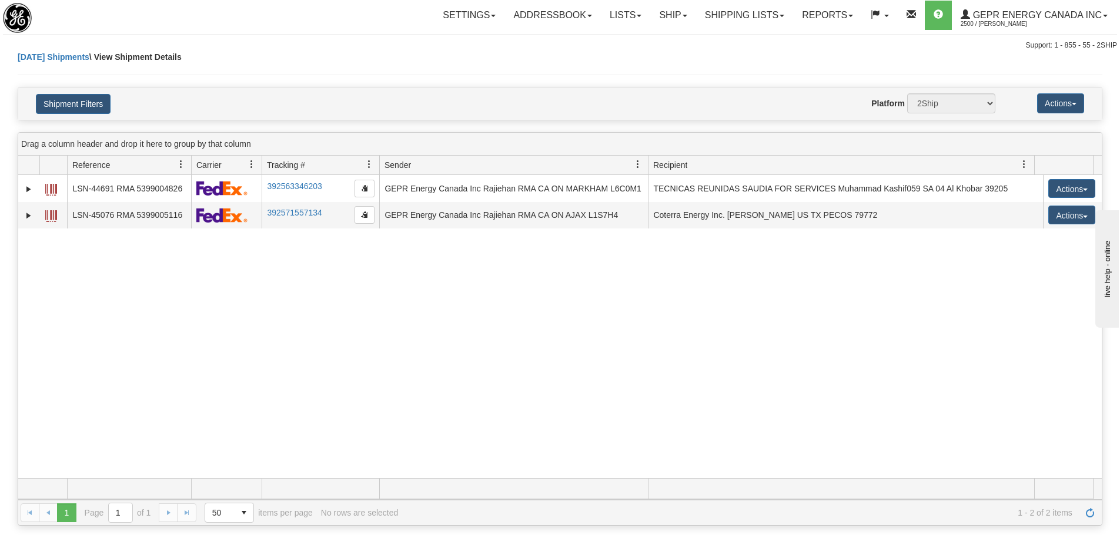
click at [383, 314] on div "31533048 2500 LSN-44691 RMA 5399004826 392563346203 08/27/2025 08/27/2025 07:54…" at bounding box center [559, 326] width 1083 height 303
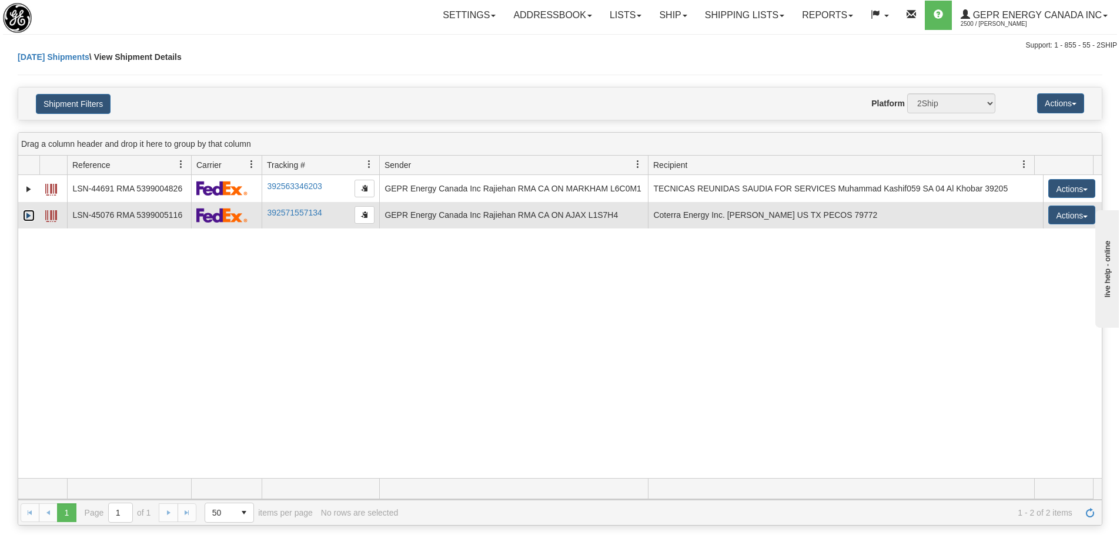
click at [31, 220] on link "Expand" at bounding box center [29, 216] width 12 height 12
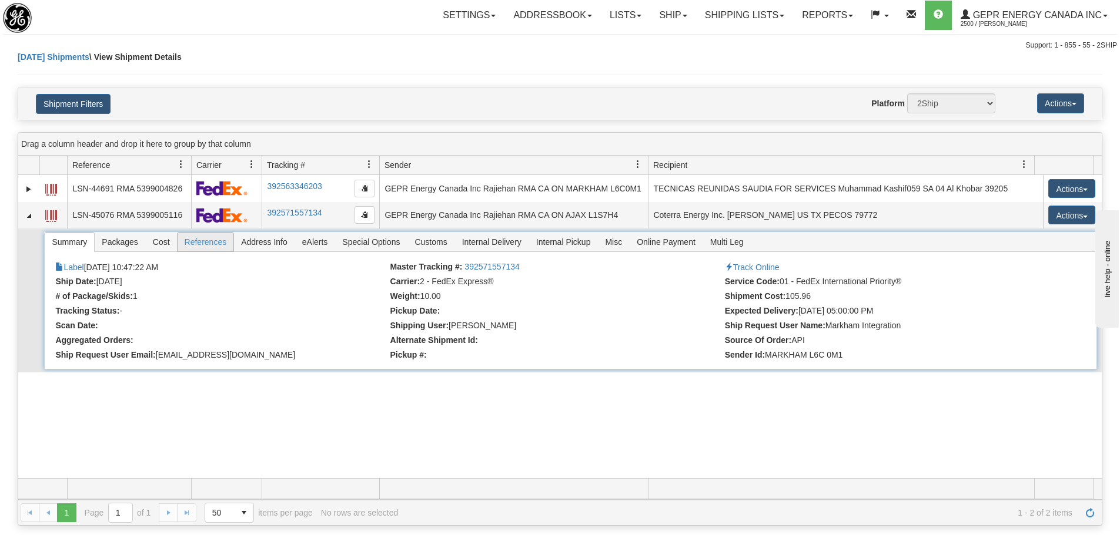
click at [219, 244] on span "References" at bounding box center [206, 242] width 56 height 19
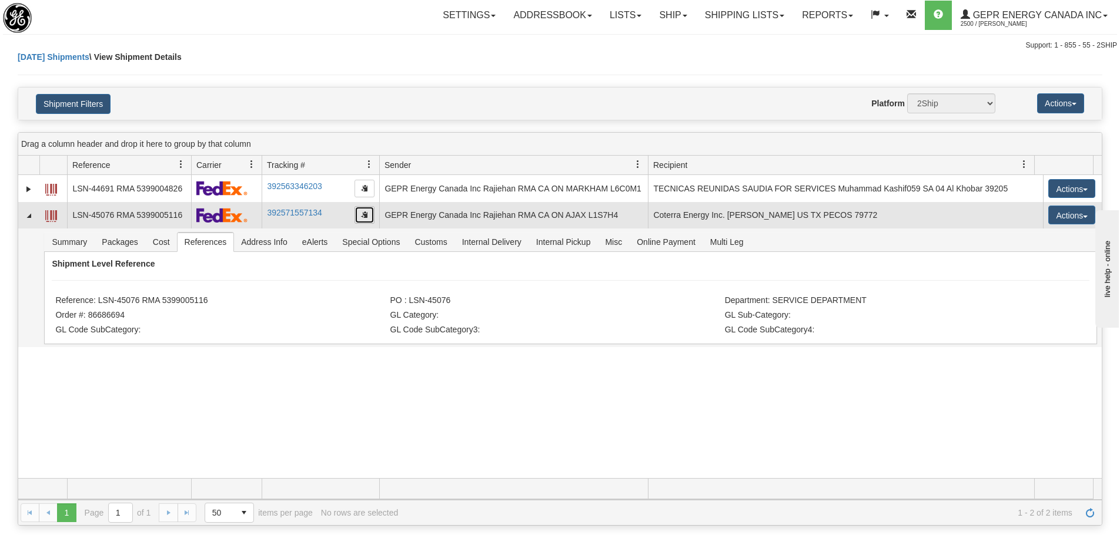
click at [356, 214] on button "button" at bounding box center [364, 215] width 20 height 18
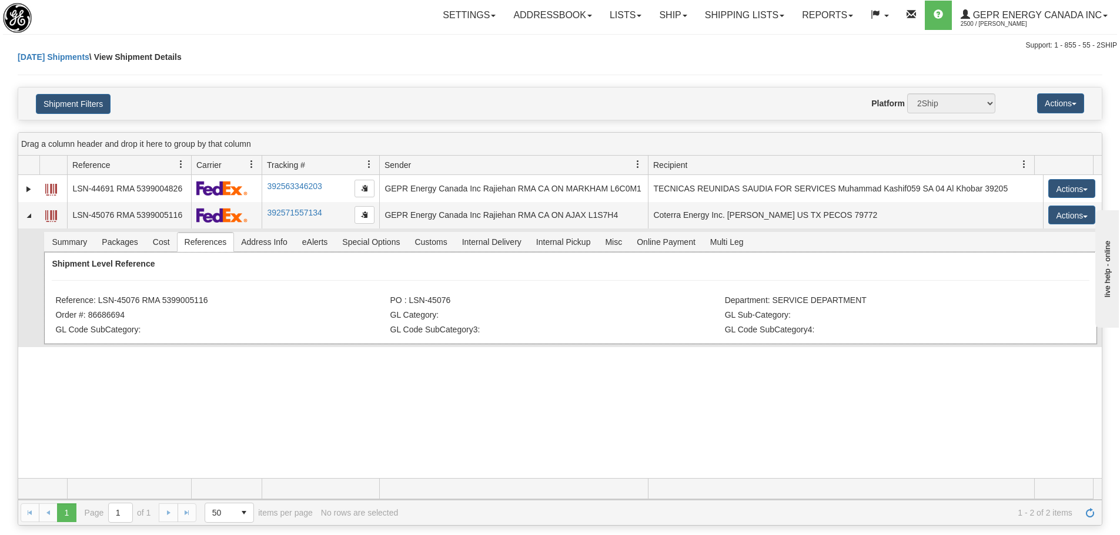
drag, startPoint x: 213, startPoint y: 297, endPoint x: 103, endPoint y: 298, distance: 109.9
click at [103, 298] on li "Reference: LSN-45076 RMA 5399005116" at bounding box center [221, 302] width 332 height 12
drag, startPoint x: 99, startPoint y: 300, endPoint x: 209, endPoint y: 302, distance: 109.9
click at [209, 302] on li "Reference: LSN-45076 RMA 5399005116" at bounding box center [221, 302] width 332 height 12
copy li "LSN-45076 RMA 5399005116"
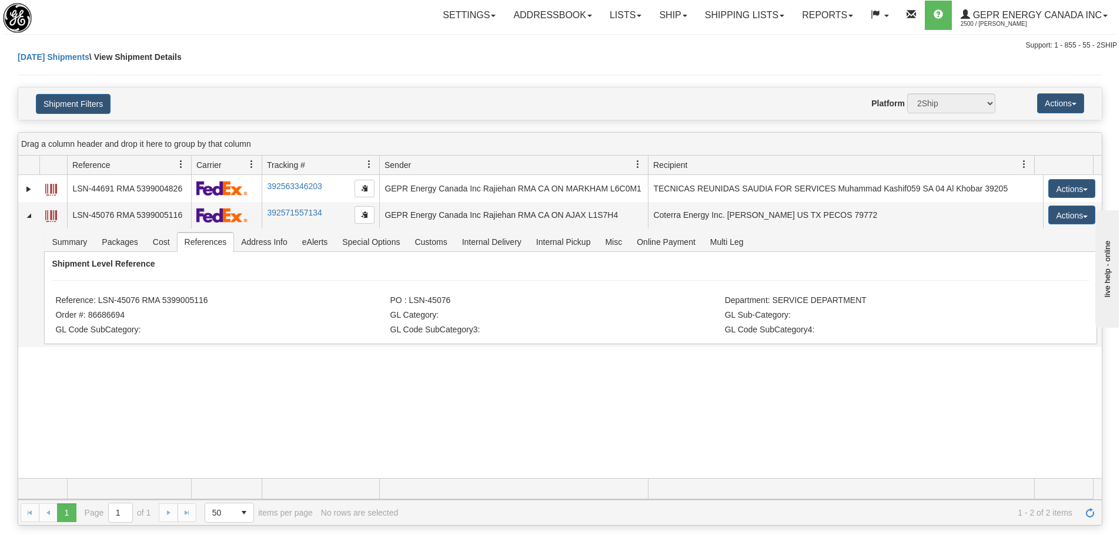
click at [197, 42] on div "Support: 1 - 855 - 55 - 2SHIP" at bounding box center [560, 46] width 1114 height 10
click at [305, 52] on div "Today Shipments \ View Shipment Details" at bounding box center [560, 69] width 1084 height 36
click at [1092, 516] on span "Refresh" at bounding box center [1089, 512] width 9 height 9
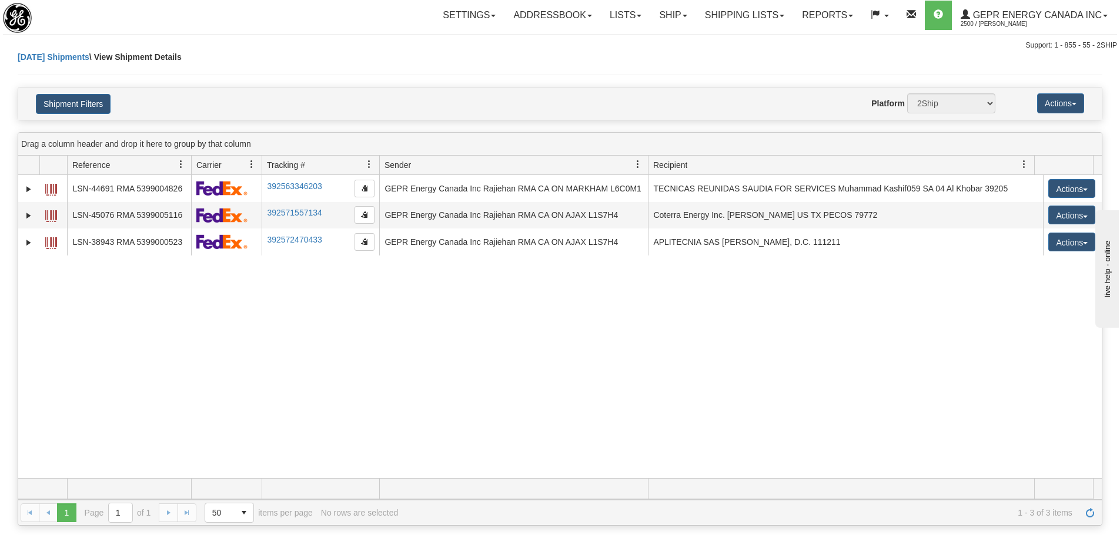
click at [337, 327] on div "31533048 2500 LSN-44691 RMA 5399004826 392563346203 08/27/2025 08/27/2025 07:54…" at bounding box center [559, 326] width 1083 height 303
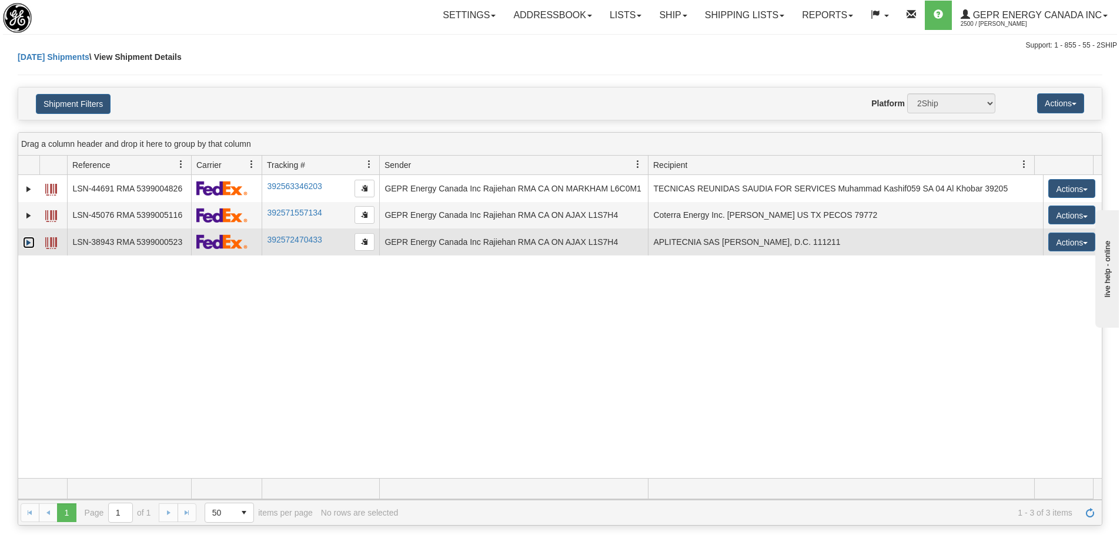
click at [25, 242] on link "Expand" at bounding box center [29, 243] width 12 height 12
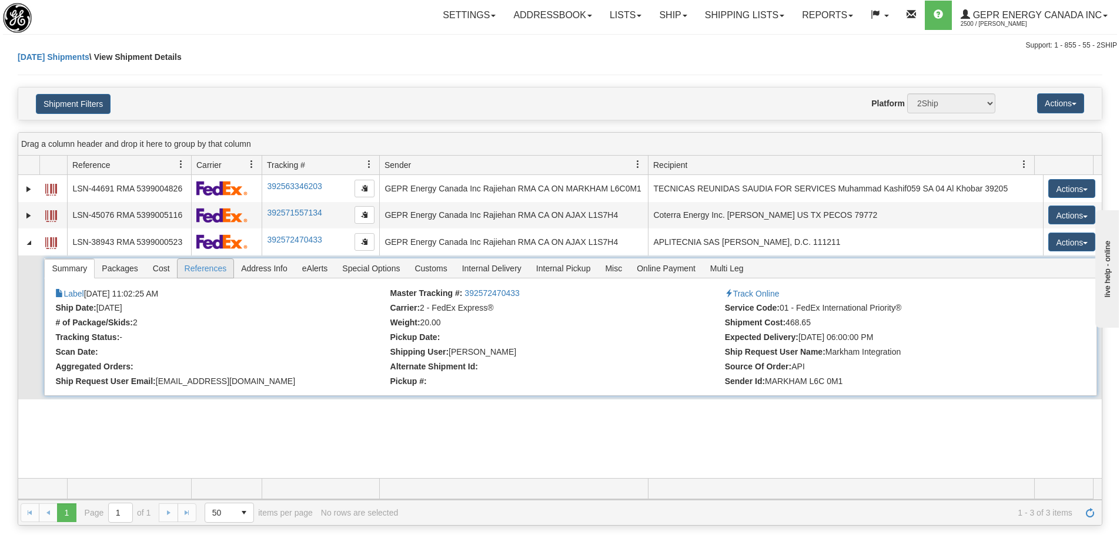
click at [216, 262] on span "References" at bounding box center [206, 268] width 56 height 19
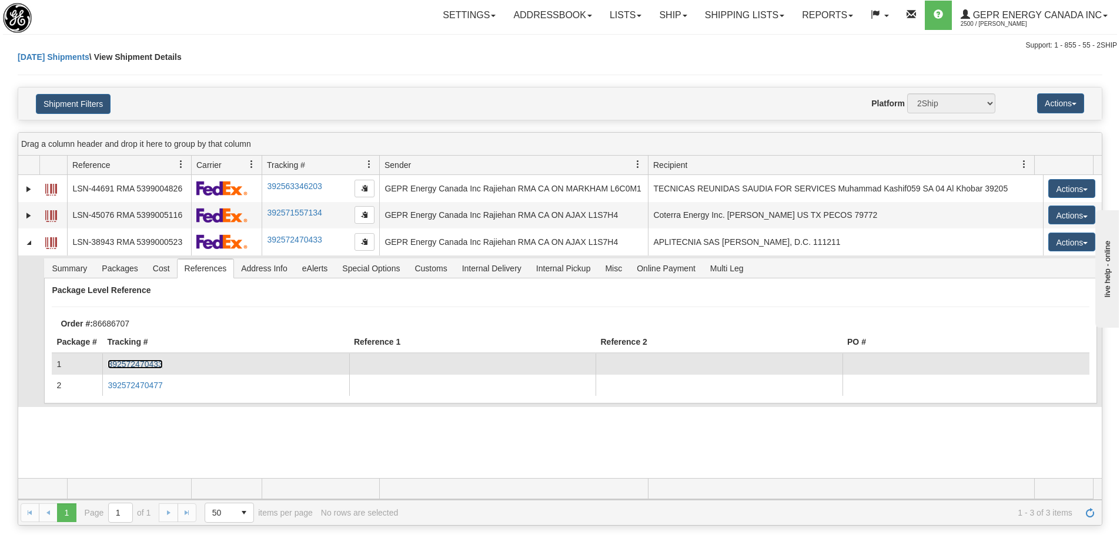
click at [140, 360] on link "392572470433" at bounding box center [135, 364] width 55 height 9
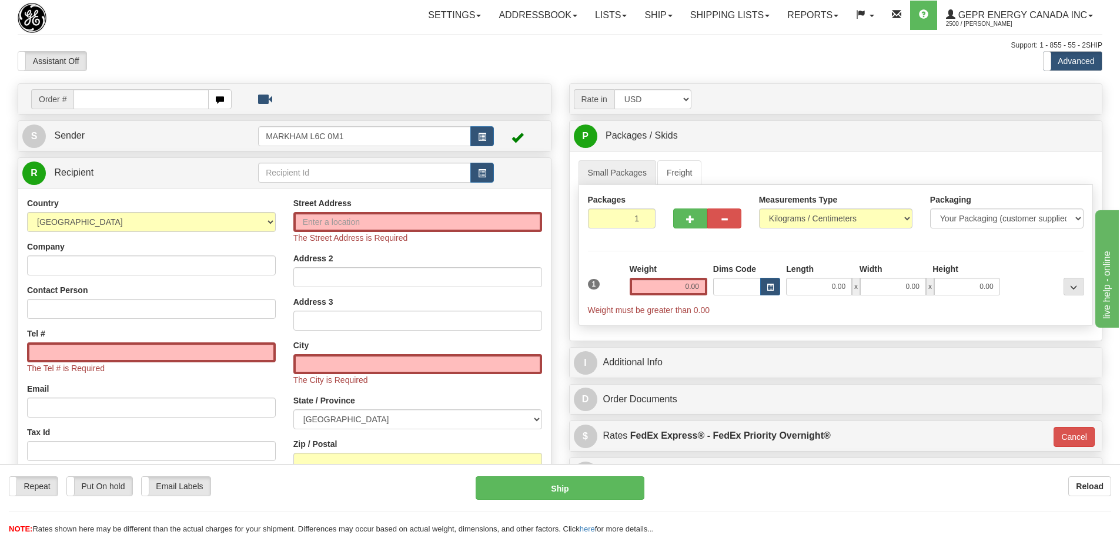
click at [232, 30] on nav "Toggle navigation Settings Shipping Preferences Fields Preferences New" at bounding box center [654, 15] width 895 height 31
click at [124, 99] on input "text" at bounding box center [140, 99] width 135 height 20
paste input "86686707"
type input "86686707"
click at [141, 68] on body "Training Course Close Toggle navigation Settings Shipping Preferences New Recip…" at bounding box center [560, 267] width 1120 height 535
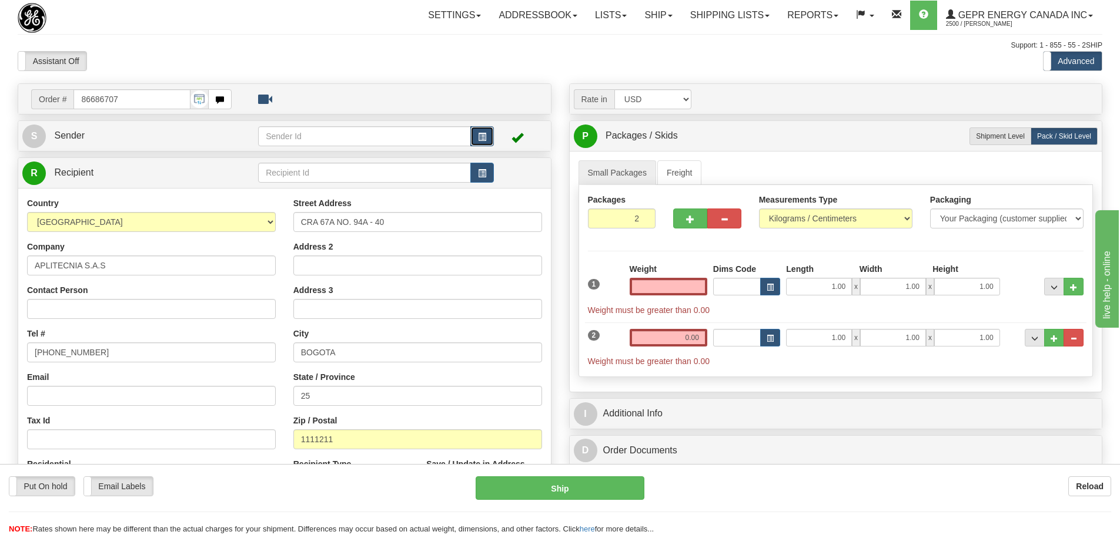
type input "0.00"
click at [471, 142] on button "button" at bounding box center [482, 136] width 24 height 20
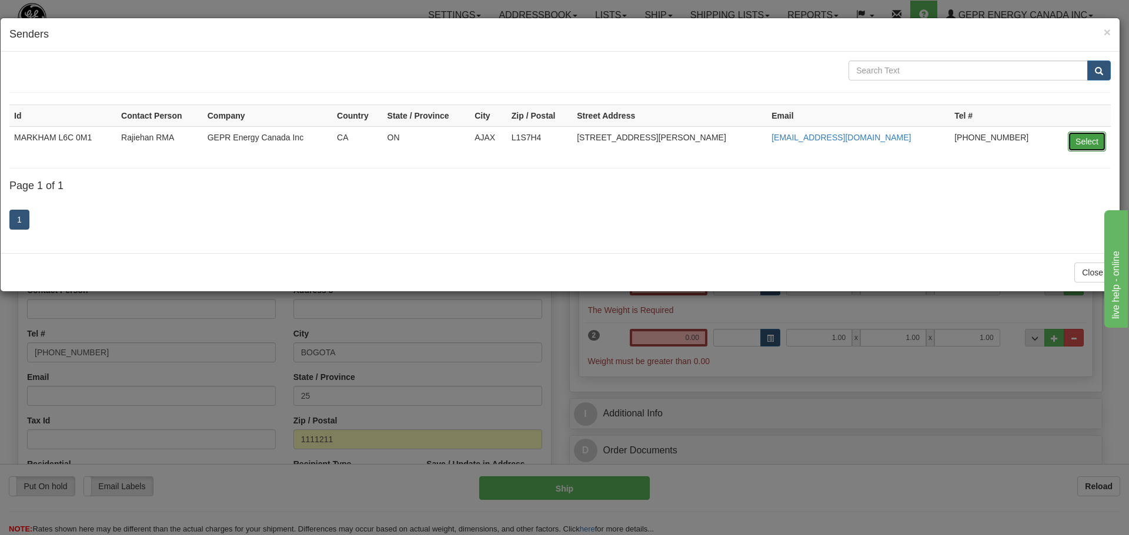
click at [1074, 138] on button "Select" at bounding box center [1086, 142] width 38 height 20
type input "MARKHAM L6C 0M1"
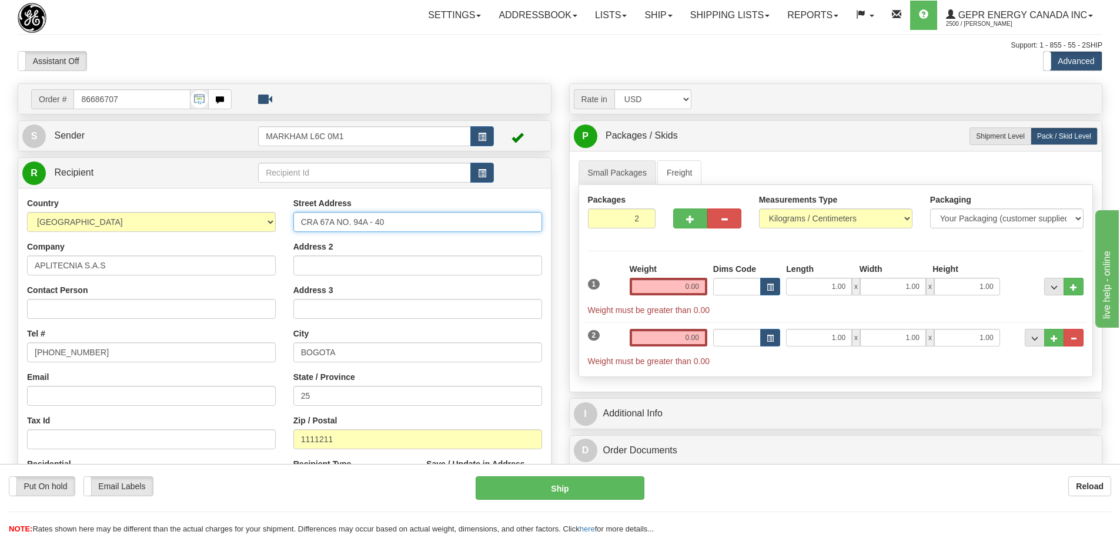
drag, startPoint x: 303, startPoint y: 223, endPoint x: 332, endPoint y: 226, distance: 28.4
click at [332, 226] on input "CRA 67A NO. 94A - 40" at bounding box center [417, 222] width 249 height 20
drag, startPoint x: 34, startPoint y: 267, endPoint x: 81, endPoint y: 276, distance: 48.3
click at [81, 276] on div "Country AFGHANISTAN ALAND ISLANDS ALBANIA ALGERIA AMERICAN SAMOA ANDORRA ANGOLA…" at bounding box center [151, 349] width 266 height 304
click at [493, 171] on button "button" at bounding box center [482, 173] width 24 height 20
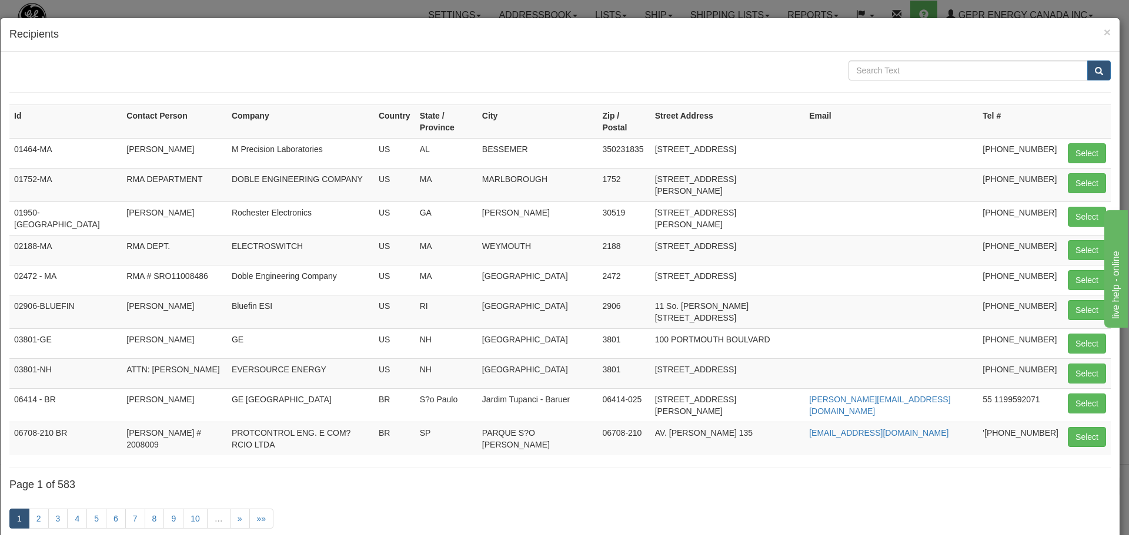
click at [980, 81] on form at bounding box center [559, 77] width 1101 height 32
click at [969, 73] on input "text" at bounding box center [967, 71] width 239 height 20
paste input "APLITECNIA"
type input "APLITECNIA SAS"
click at [1094, 71] on span "submit" at bounding box center [1098, 72] width 8 height 8
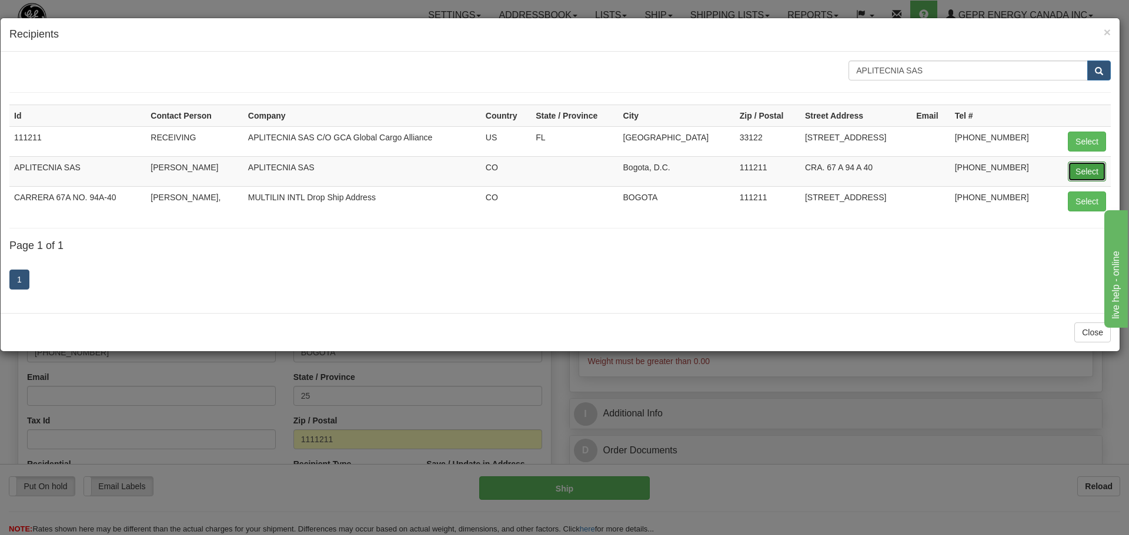
click at [1086, 169] on button "Select" at bounding box center [1086, 172] width 38 height 20
type input "APLITECNIA SAS"
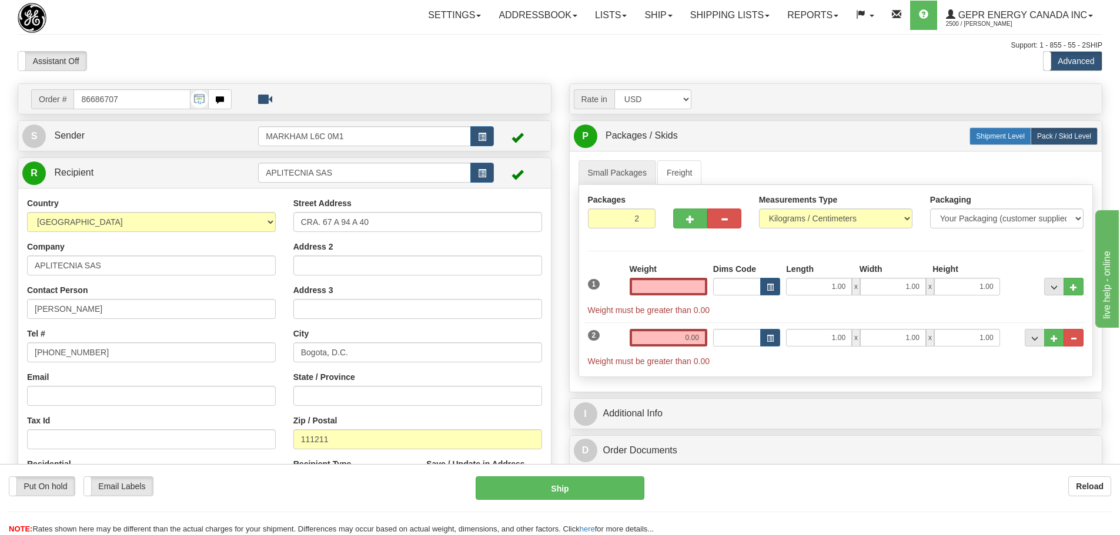
type input "0.00"
click at [977, 140] on span "Shipment Level" at bounding box center [1000, 136] width 49 height 8
radio input "true"
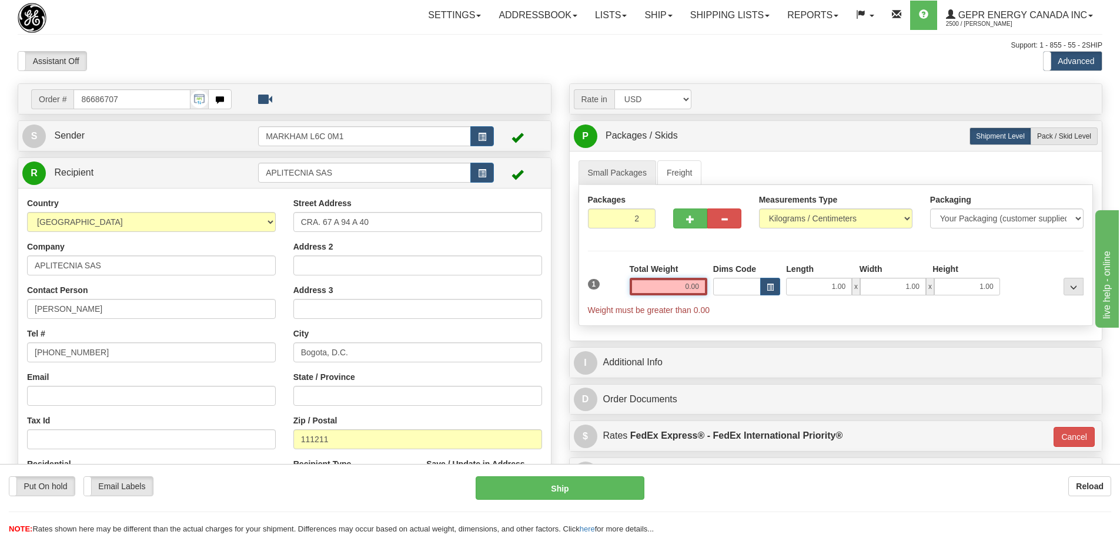
click at [669, 285] on input "0.00" at bounding box center [669, 287] width 78 height 18
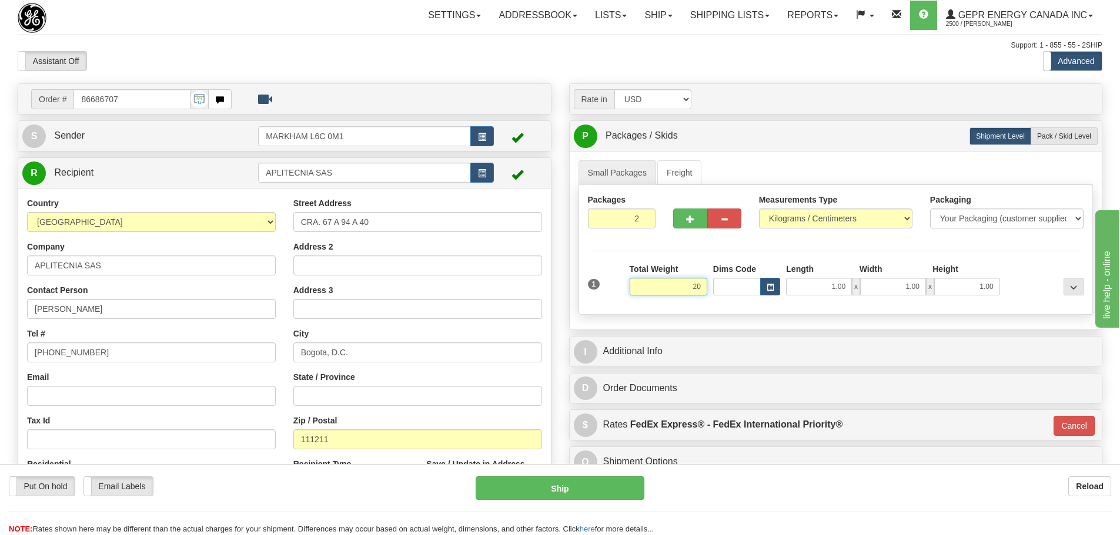
type input "20"
type input "01"
type input "20.00"
click at [645, 259] on div "Packages 2 1 Measurements Type" at bounding box center [835, 250] width 515 height 130
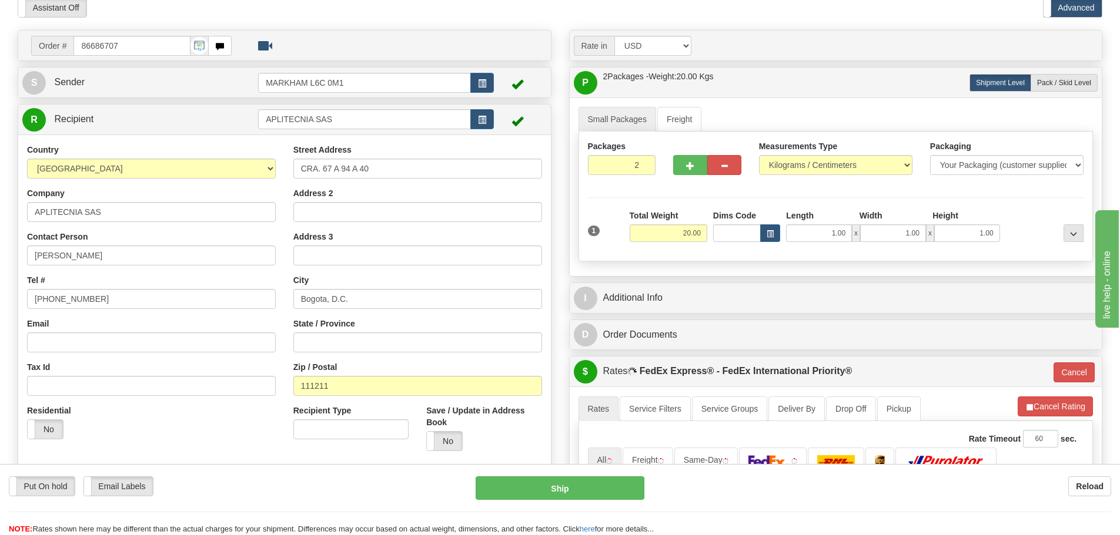
scroll to position [118, 0]
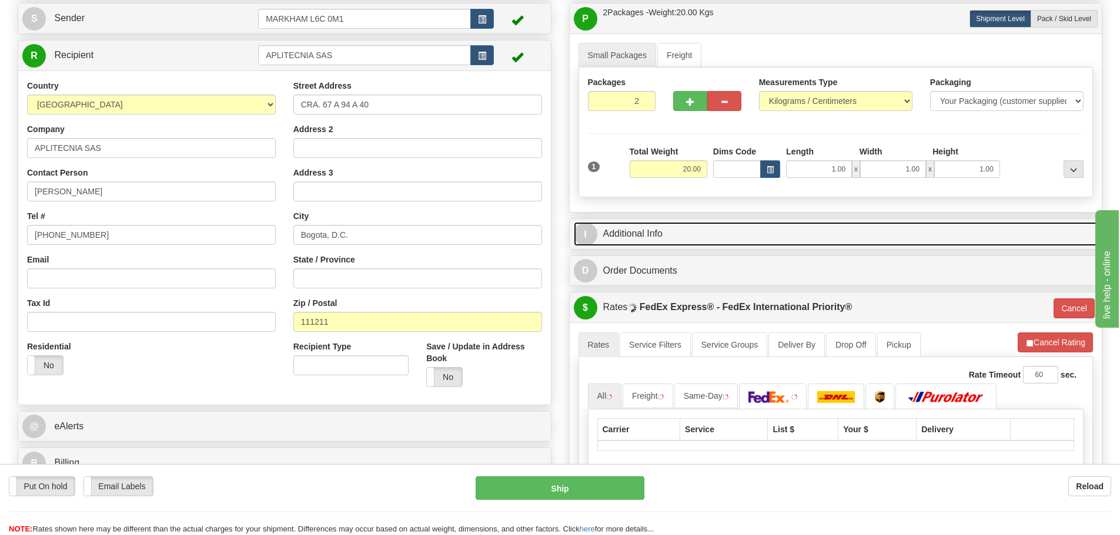
click at [695, 239] on link "I Additional Info" at bounding box center [836, 234] width 524 height 24
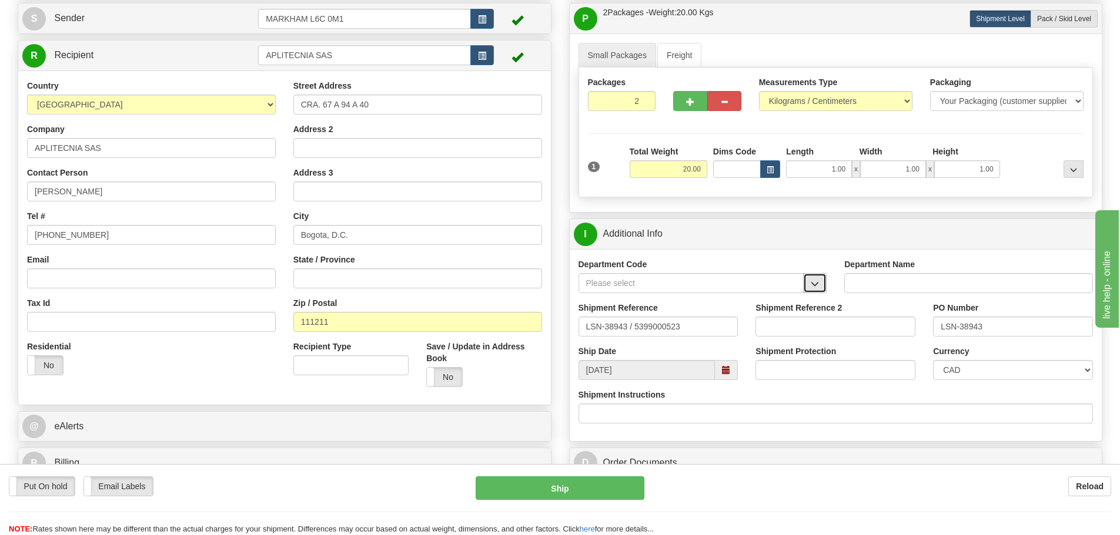
click at [812, 278] on button "button" at bounding box center [815, 283] width 24 height 20
click at [750, 297] on div "SER" at bounding box center [688, 301] width 214 height 13
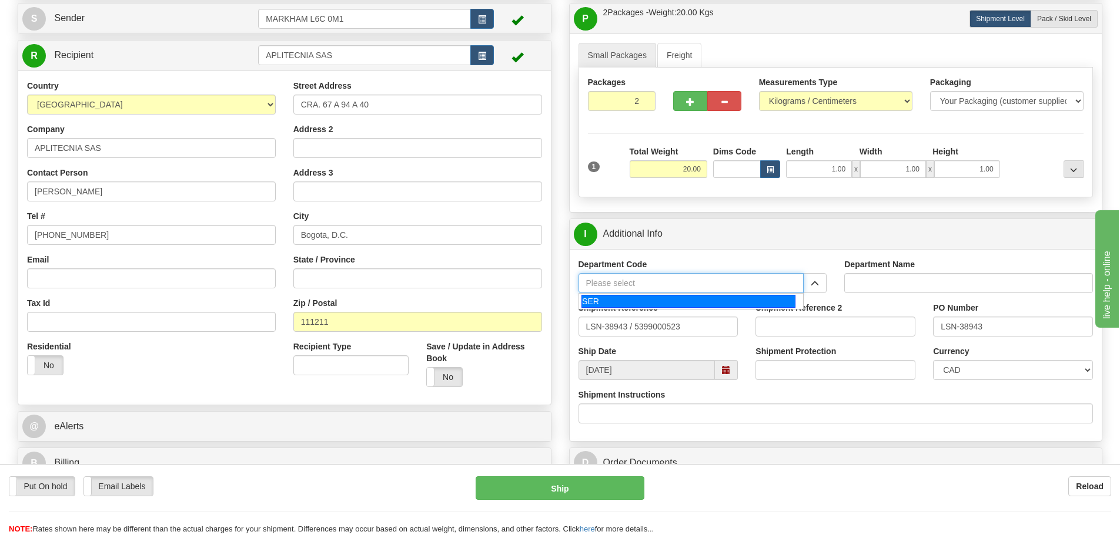
type input "SER"
type input "SERVICE DEPARTMENT"
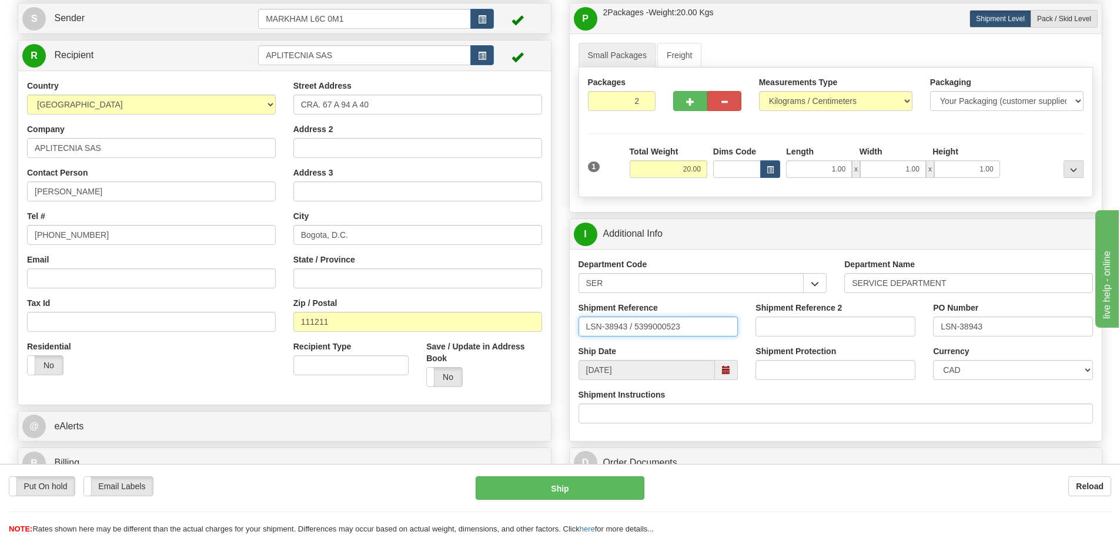
click at [634, 335] on input "LSN-38943 / 5399000523" at bounding box center [658, 327] width 160 height 20
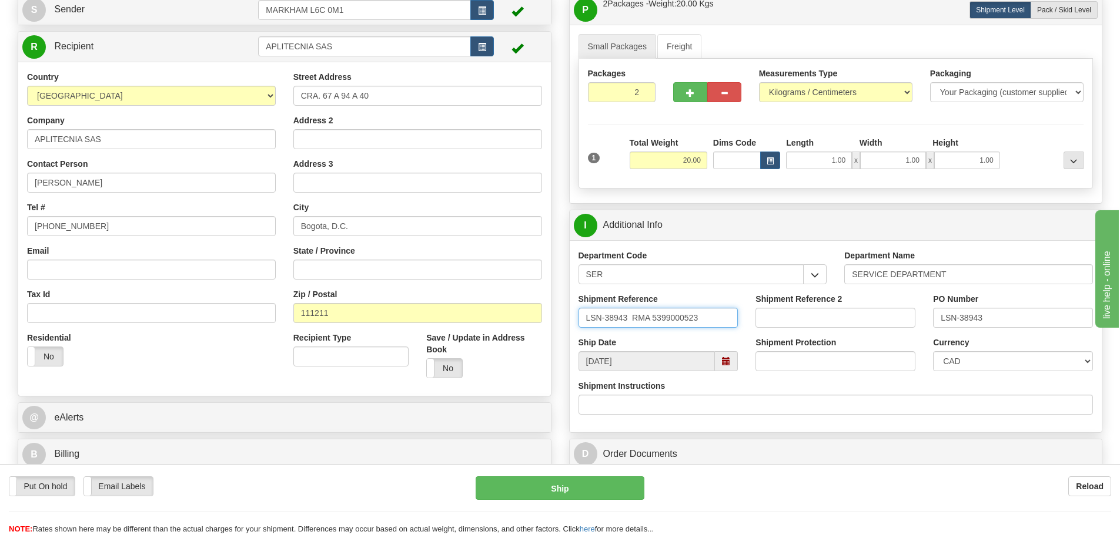
scroll to position [235, 0]
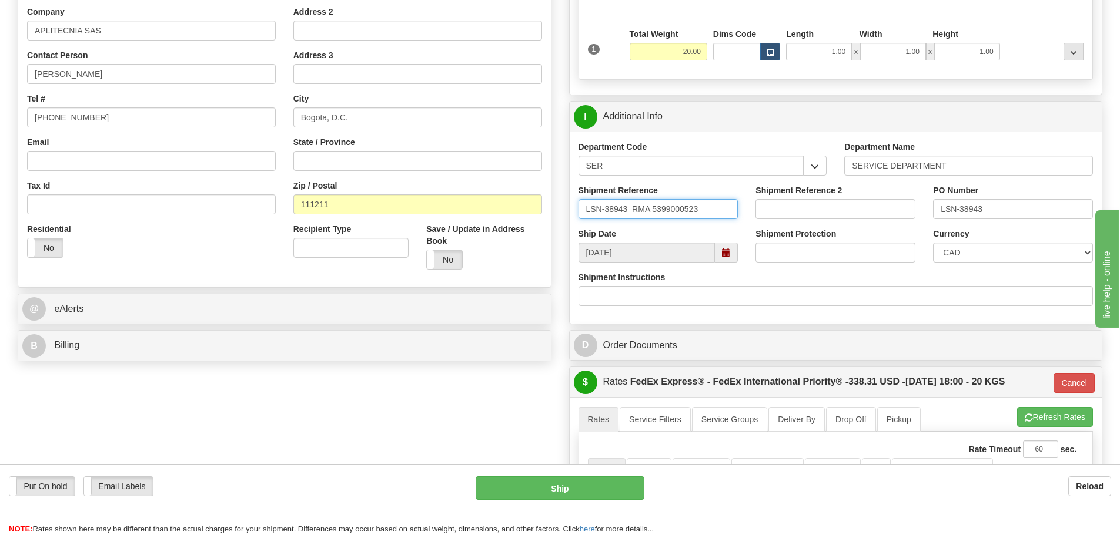
type input "LSN-38943 RMA 5399000523"
click at [1002, 253] on select "CAD USD EUR ZAR RON ANG ARN AUD AUS AWG BBD BFR BGN BHD BMD BND BRC BRL CHP CKZ…" at bounding box center [1013, 253] width 160 height 20
select select "1"
click at [933, 243] on select "CAD USD EUR ZAR RON ANG ARN AUD AUS AWG BBD BFR BGN BHD BMD BND BRC BRL CHP CKZ…" at bounding box center [1013, 253] width 160 height 20
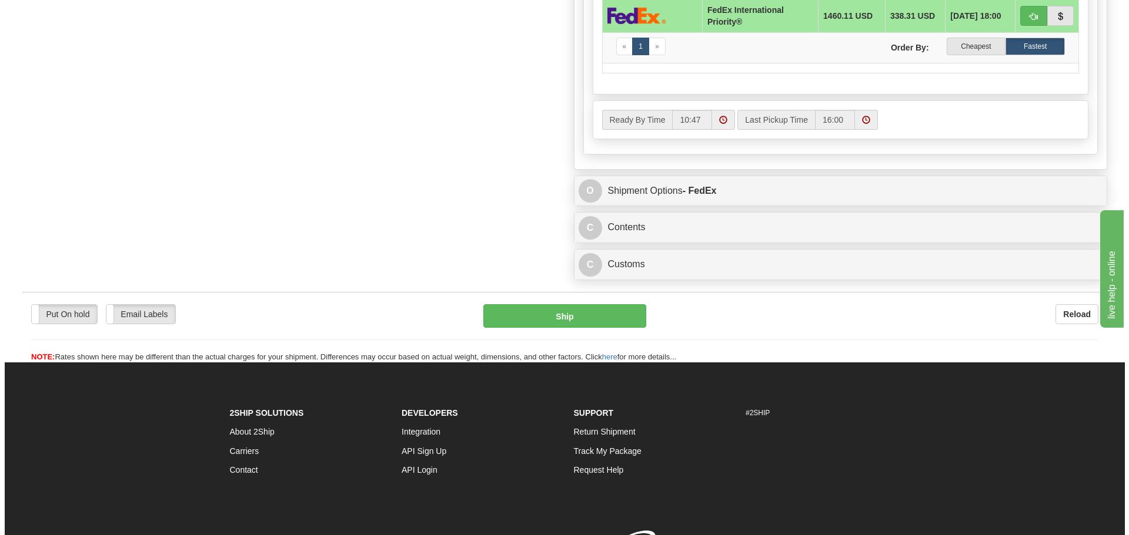
scroll to position [764, 0]
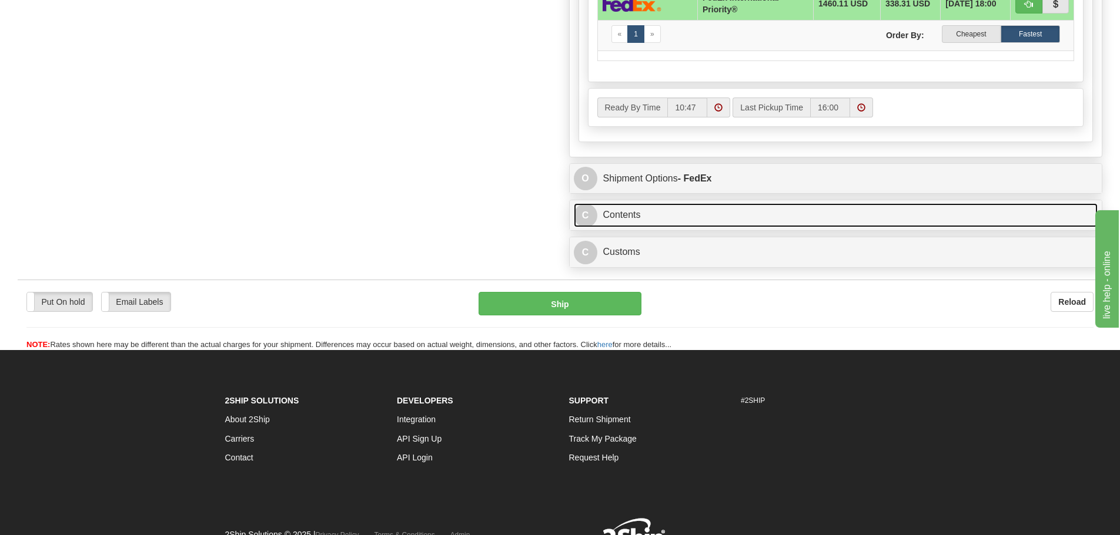
click at [652, 226] on link "C Contents" at bounding box center [836, 215] width 524 height 24
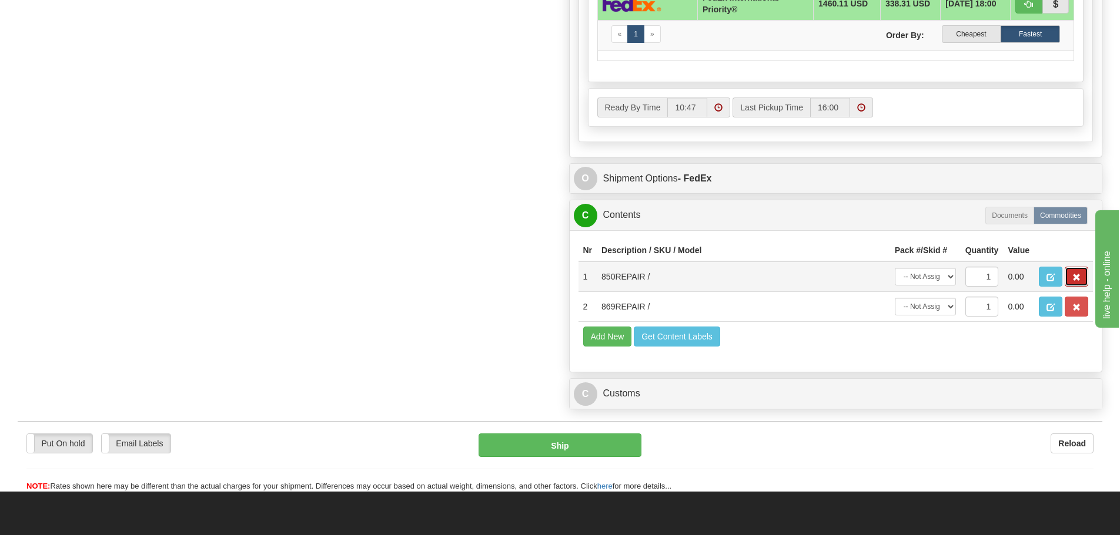
click at [1083, 280] on button "button" at bounding box center [1076, 277] width 24 height 20
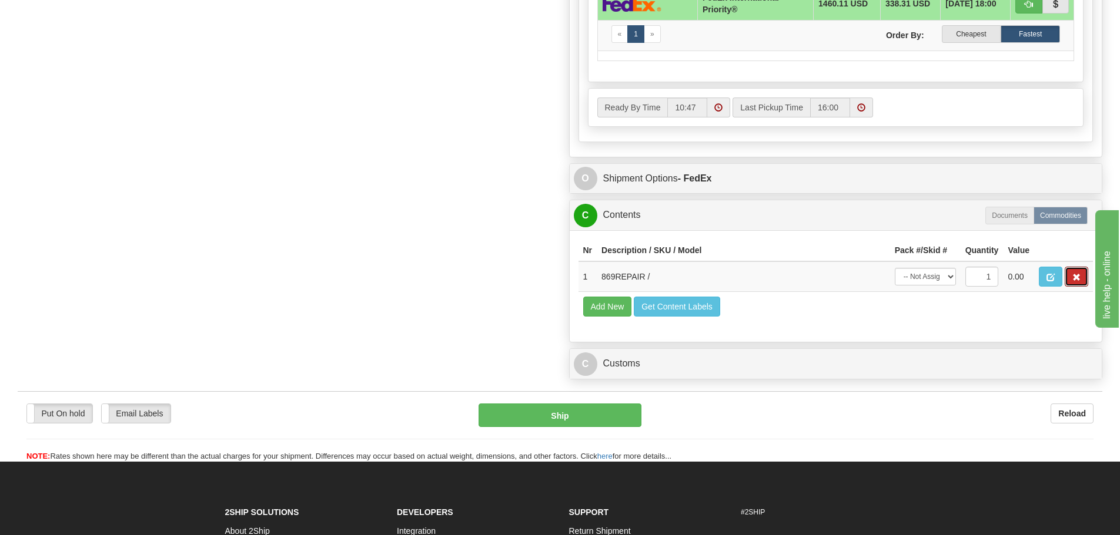
click at [1083, 280] on button "button" at bounding box center [1076, 277] width 24 height 20
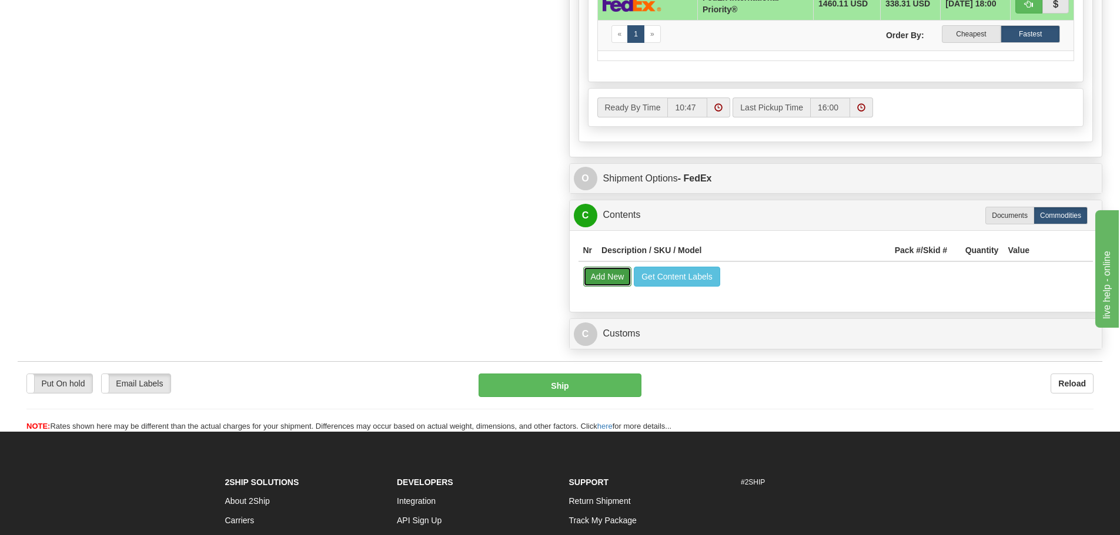
click at [590, 280] on button "Add New" at bounding box center [607, 277] width 49 height 20
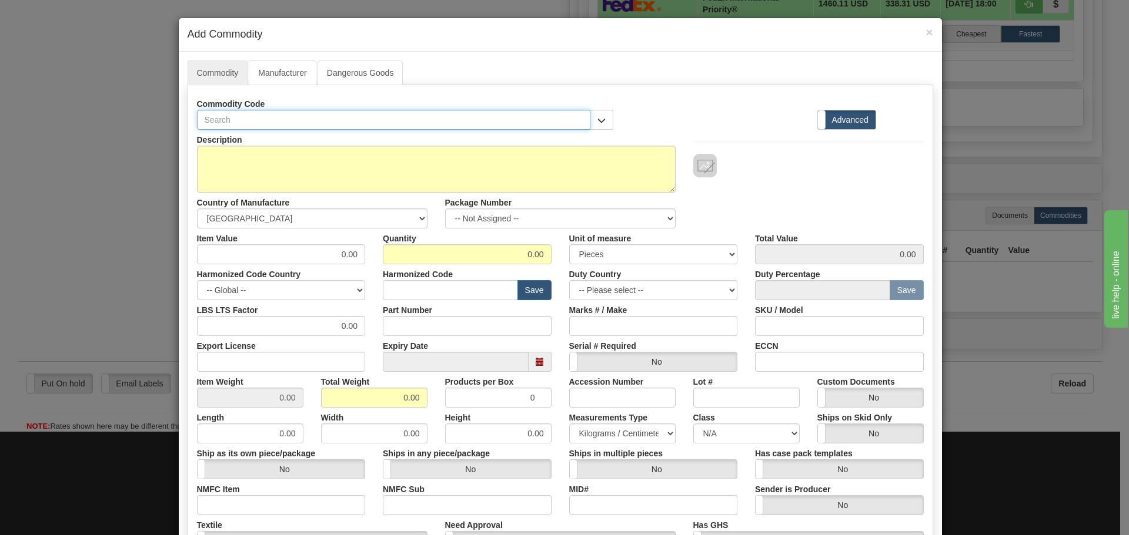
click at [252, 121] on input "text" at bounding box center [394, 120] width 394 height 20
paste input "850EP5NNS5LNNAANGMSFB1ECNBN"
type input "850EP5NNS5LNNAANGMSFB1ECNBN"
click at [404, 330] on input "Part Number" at bounding box center [467, 326] width 169 height 20
paste input "850EP5NNS5LNNAANGMSFB1ECNBN"
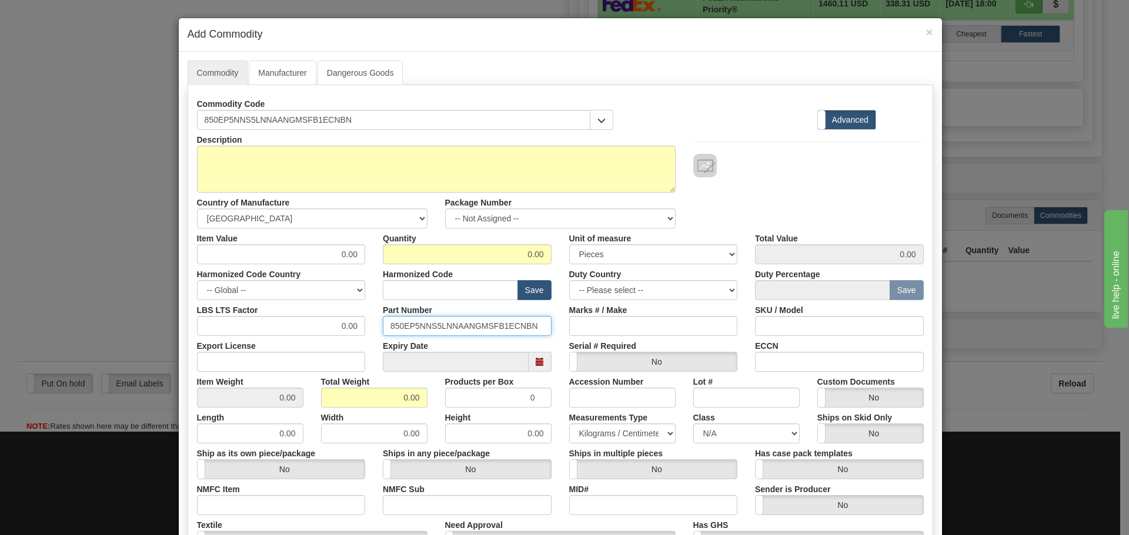
type input "850EP5NNS5LNNAANGMSFB1ECNBN"
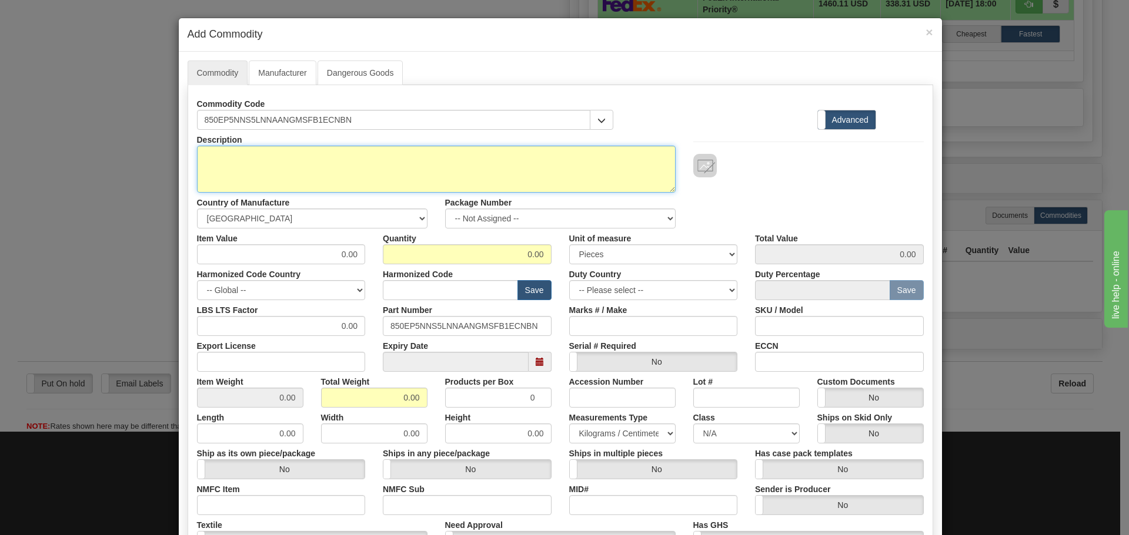
click at [312, 179] on textarea "Description" at bounding box center [436, 169] width 478 height 47
paste textarea "850 Feeder Protection System"
type textarea "850 Feeder Protection System"
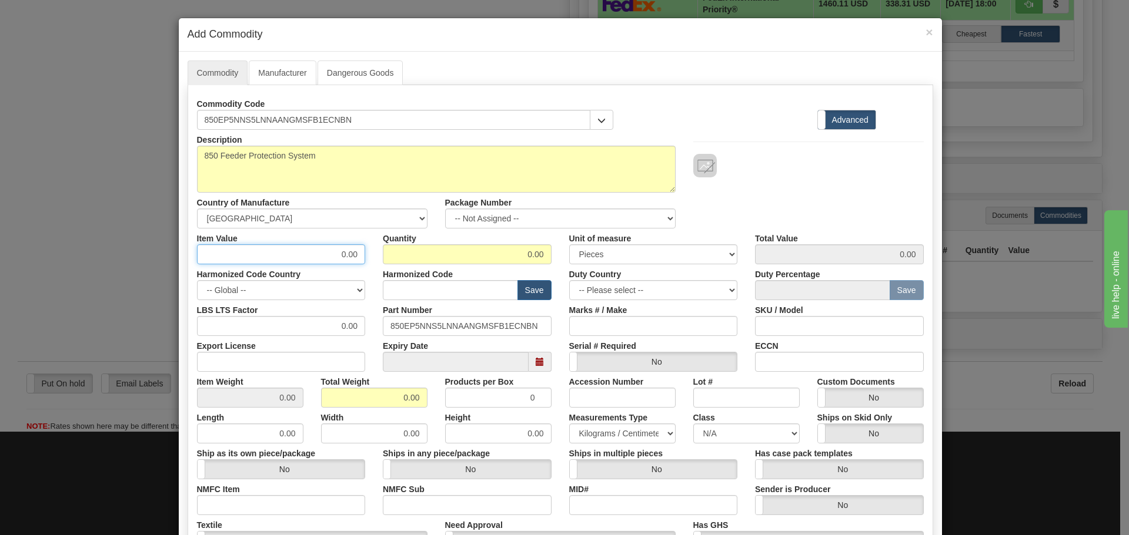
drag, startPoint x: 307, startPoint y: 247, endPoint x: 376, endPoint y: 257, distance: 69.0
click at [376, 257] on div "Item Value 0.00 Quantity 0.00 Unit of measure 3 Thousand Square Inches Adjustme…" at bounding box center [560, 247] width 744 height 36
type input "75"
type input "2"
type input "150.00"
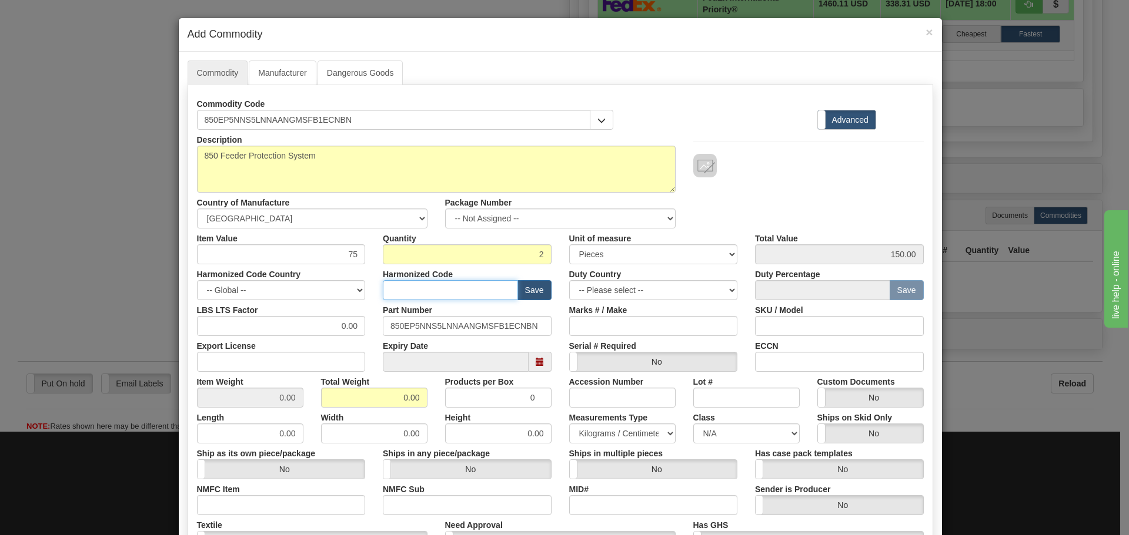
click at [409, 291] on input "text" at bounding box center [450, 290] width 135 height 20
type input "8536.49.0080"
click at [550, 240] on div "Quantity 2" at bounding box center [467, 247] width 186 height 36
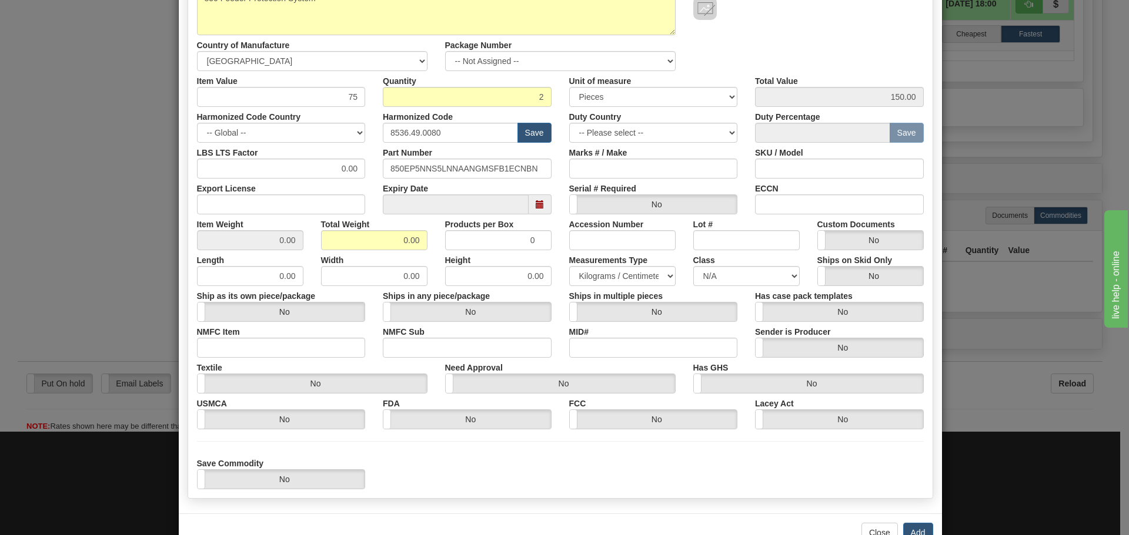
scroll to position [176, 0]
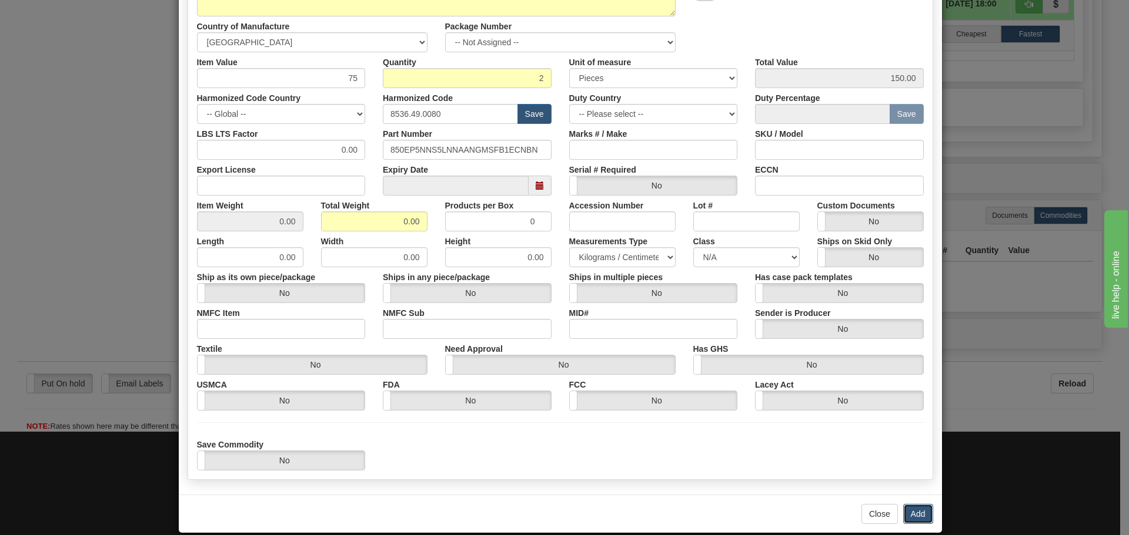
click at [905, 507] on button "Add" at bounding box center [918, 514] width 30 height 20
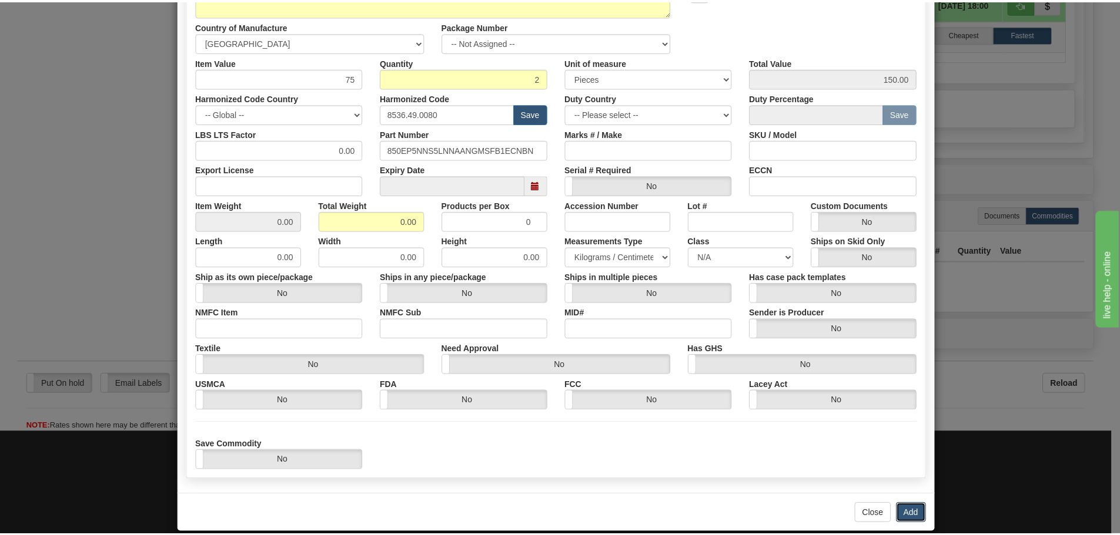
scroll to position [0, 0]
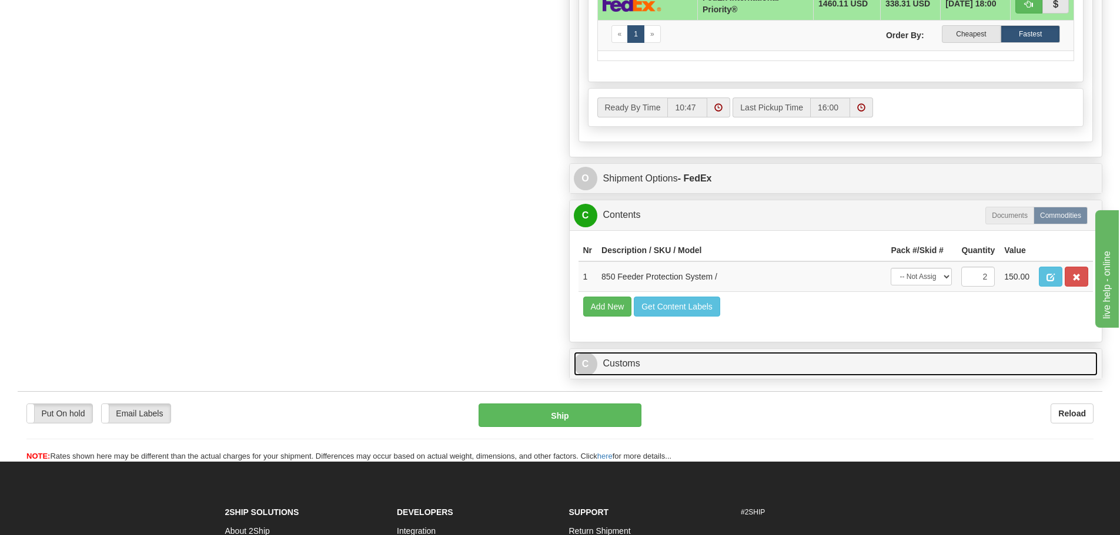
click at [717, 365] on link "C Customs" at bounding box center [836, 364] width 524 height 24
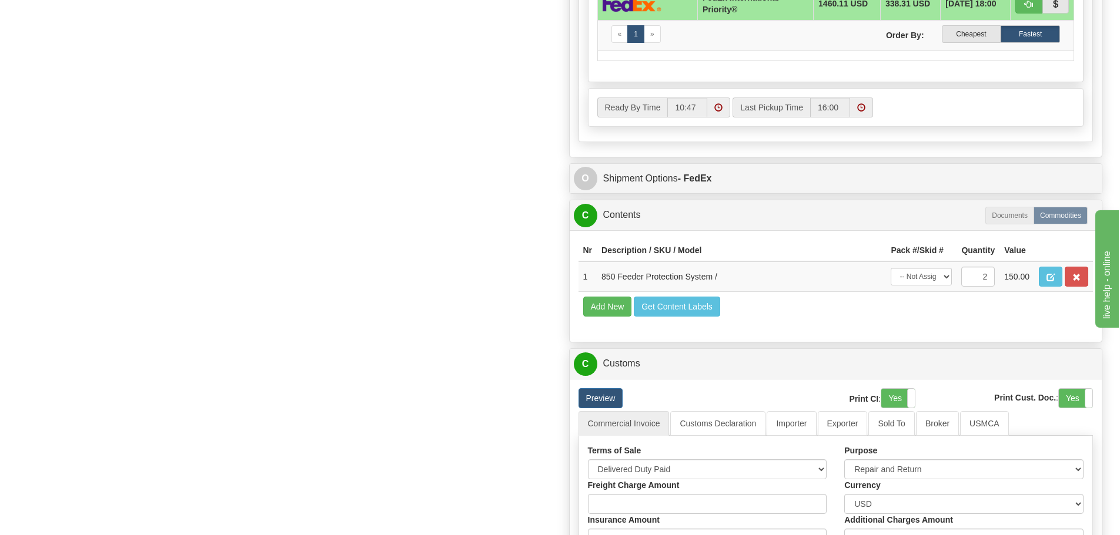
click at [542, 131] on div "Order # 86686707 S Sender" at bounding box center [560, 83] width 1102 height 1528
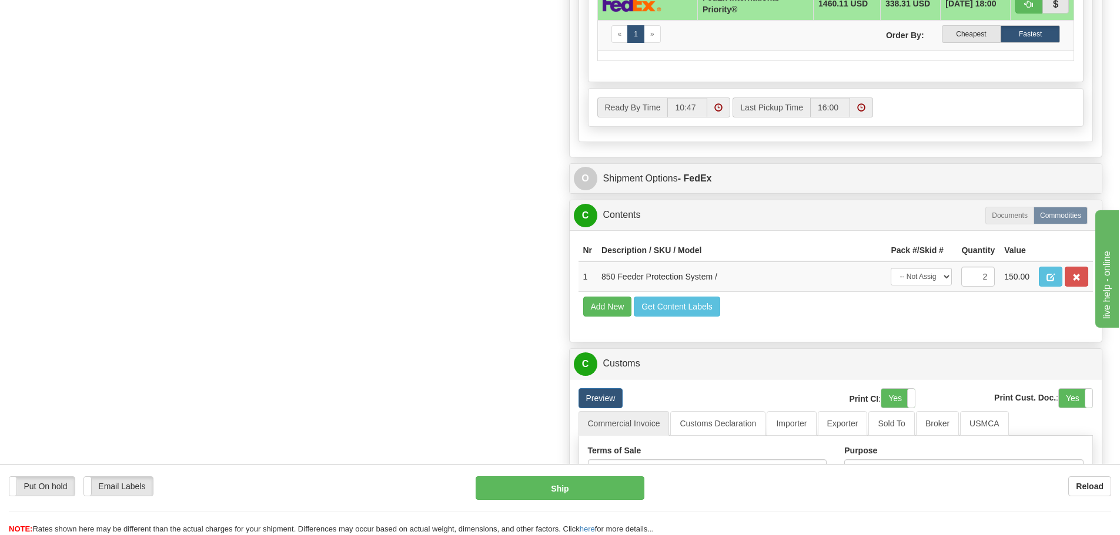
click at [538, 138] on div "Order # 86686707 S Sender" at bounding box center [560, 83] width 1102 height 1528
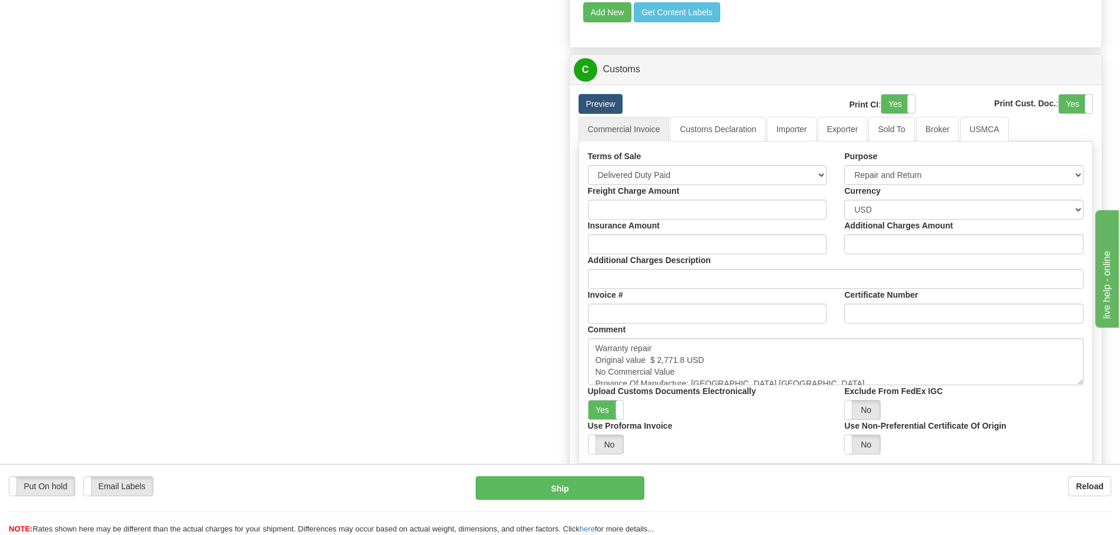
scroll to position [1117, 0]
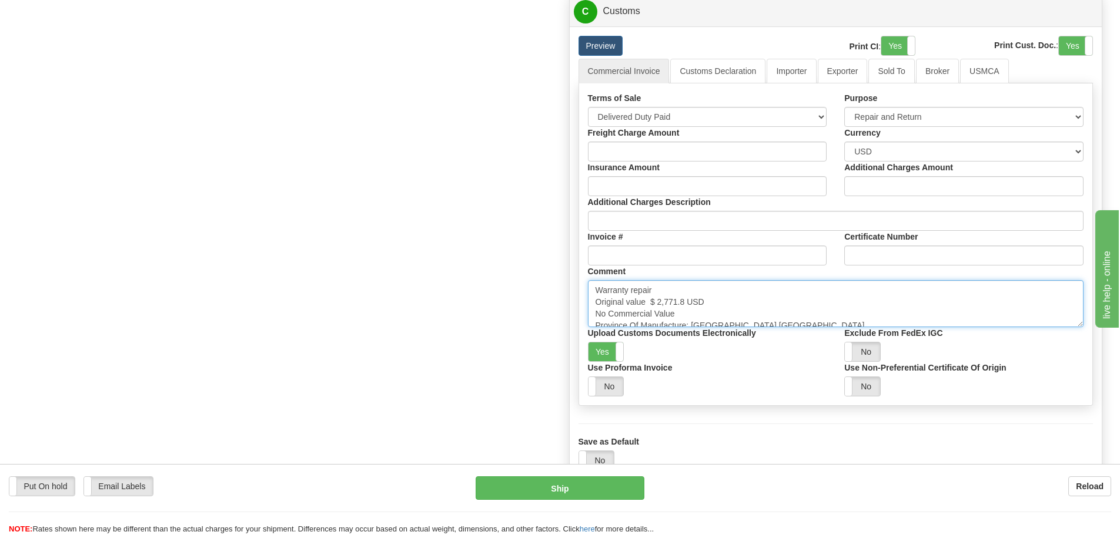
drag, startPoint x: 649, startPoint y: 304, endPoint x: 682, endPoint y: 304, distance: 32.9
click at [682, 304] on textarea "Warranty repair Original value $ 2,771.8 USD No Commercial Value Province Of Ma…" at bounding box center [836, 303] width 496 height 47
paste textarea "7,437.82"
click at [721, 301] on textarea "Warranty repair Original value $ 2,771.8 USD No Commercial Value Province Of Ma…" at bounding box center [836, 303] width 496 height 47
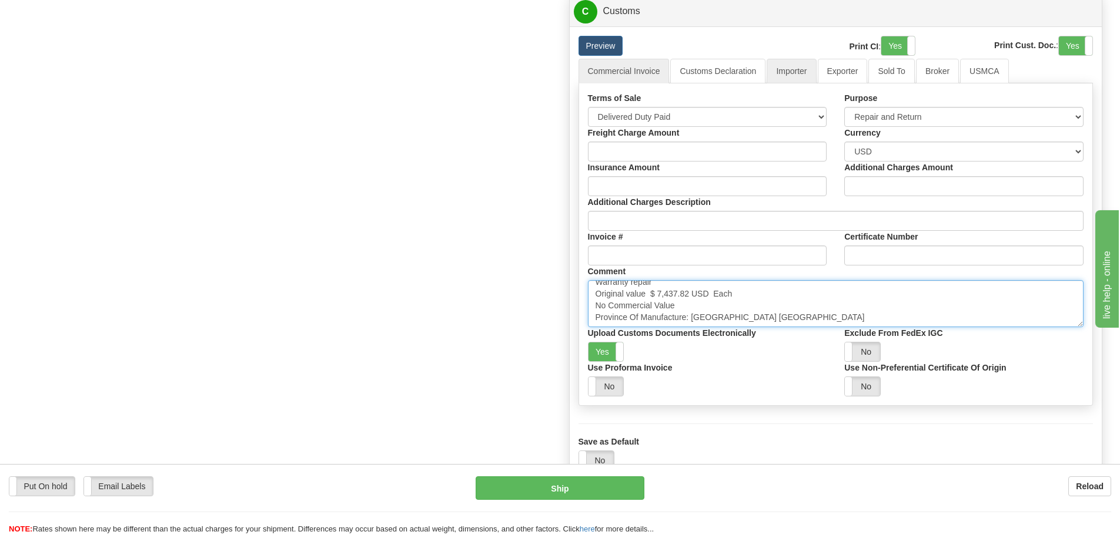
type textarea "Warranty repair Original value $ 7,437.82 USD Each No Commercial Value Province…"
click at [770, 82] on link "Importer" at bounding box center [790, 71] width 49 height 25
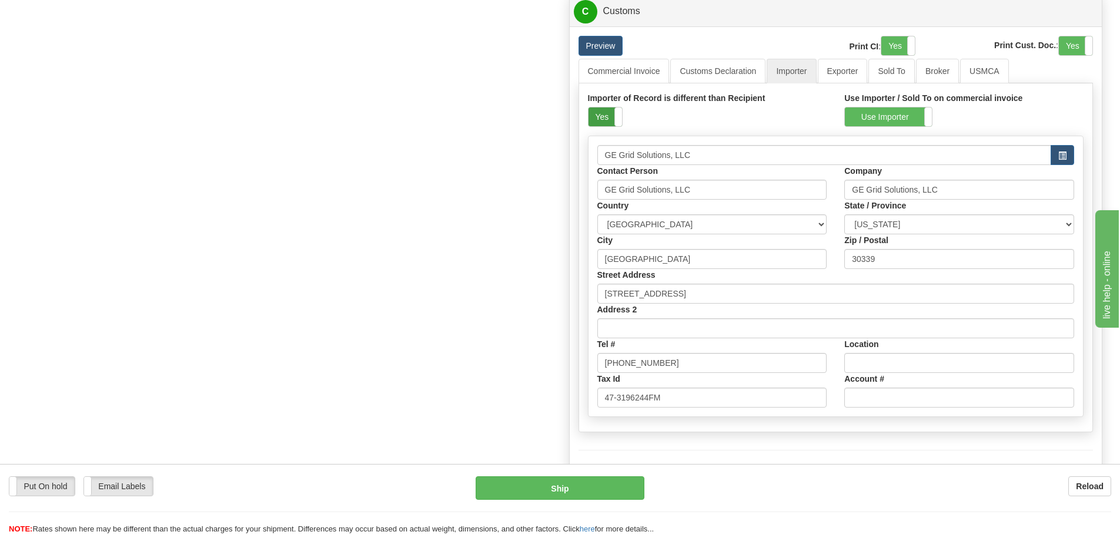
click at [601, 108] on label "Yes" at bounding box center [605, 117] width 34 height 19
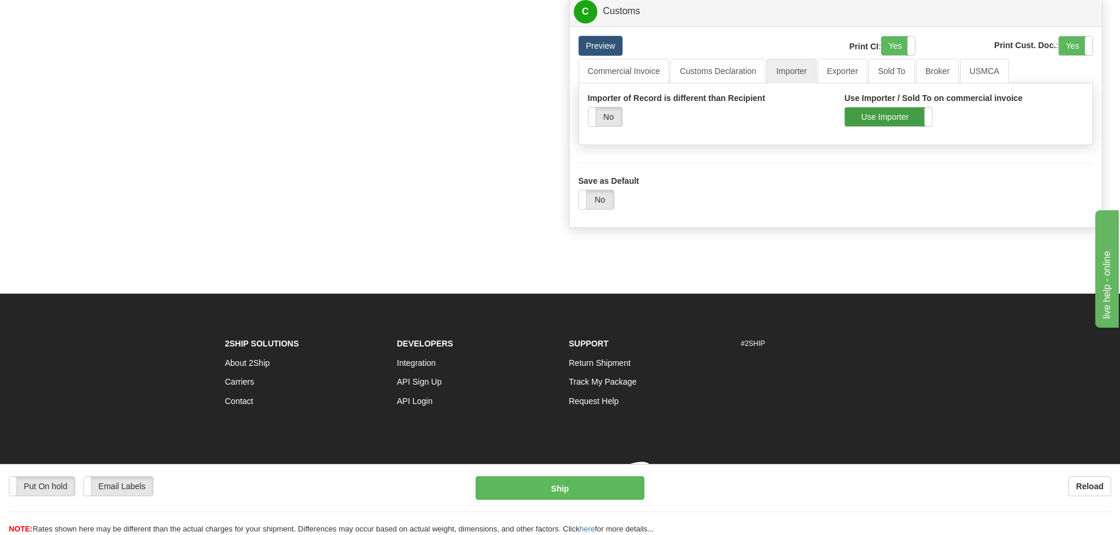
click at [862, 113] on label "Use Importer" at bounding box center [888, 117] width 87 height 19
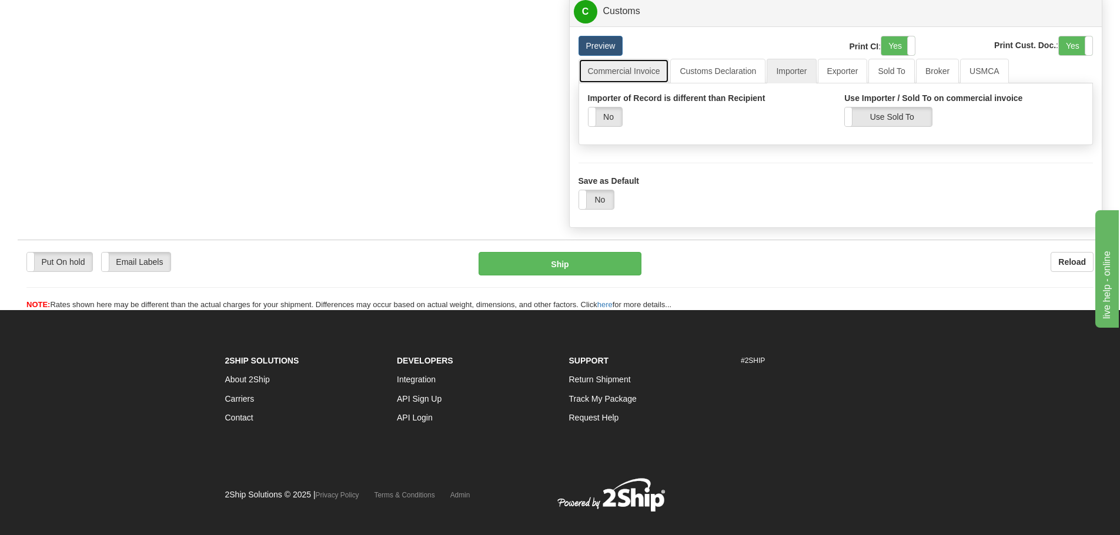
click at [649, 76] on link "Commercial Invoice" at bounding box center [623, 71] width 91 height 25
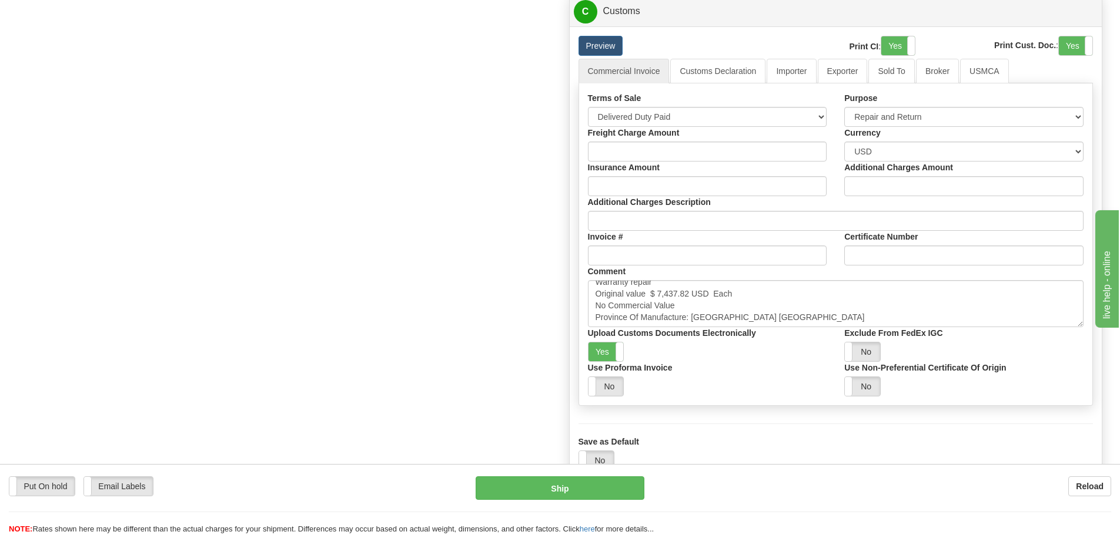
drag, startPoint x: 500, startPoint y: 121, endPoint x: 493, endPoint y: 123, distance: 7.4
click at [524, 483] on button "Ship" at bounding box center [560, 489] width 169 height 24
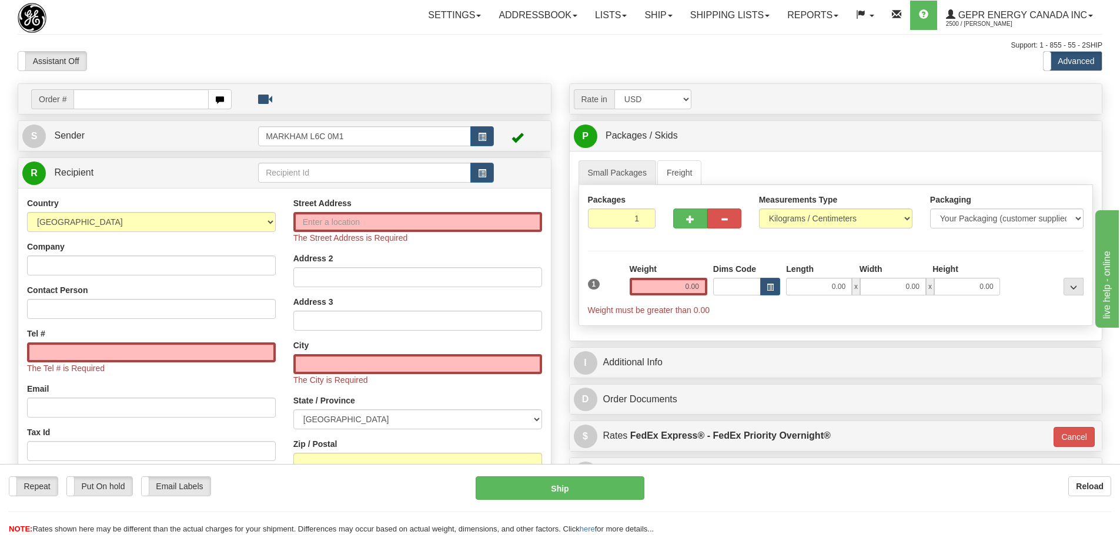
drag, startPoint x: 178, startPoint y: 43, endPoint x: 182, endPoint y: 36, distance: 7.9
click at [178, 43] on div "Support: 1 - 855 - 55 - 2SHIP" at bounding box center [560, 46] width 1084 height 10
click at [145, 91] on input "text" at bounding box center [140, 99] width 135 height 20
paste input "0086686313"
click at [132, 104] on input "0086686313" at bounding box center [140, 99] width 135 height 20
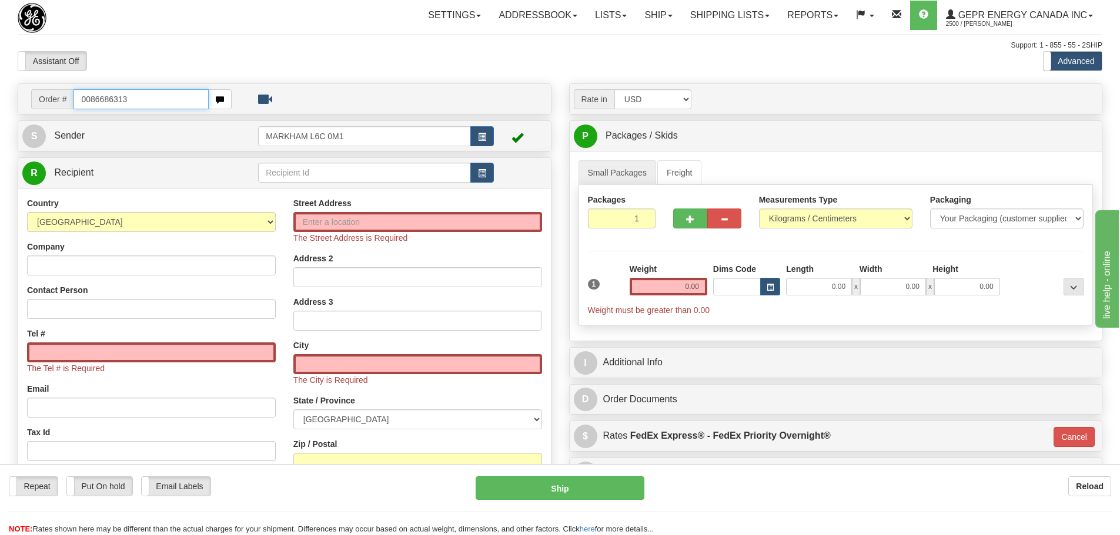
drag, startPoint x: 92, startPoint y: 99, endPoint x: 40, endPoint y: 99, distance: 51.7
click at [40, 99] on div "Order # 0086686313" at bounding box center [131, 99] width 200 height 20
type input "86686313"
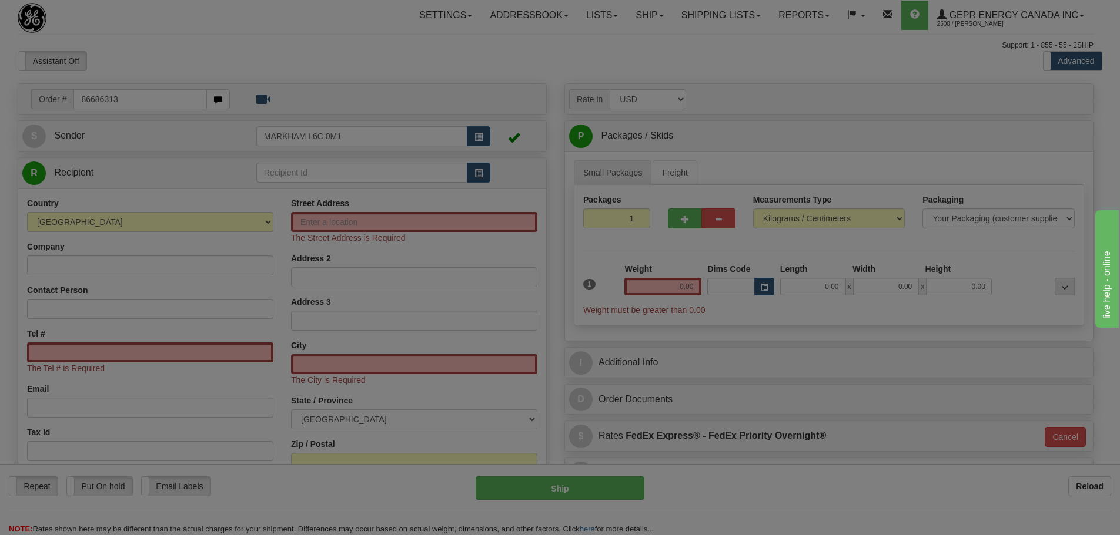
click at [119, 43] on body "Training Course Close Toggle navigation Settings Shipping Preferences New Recip…" at bounding box center [560, 267] width 1120 height 535
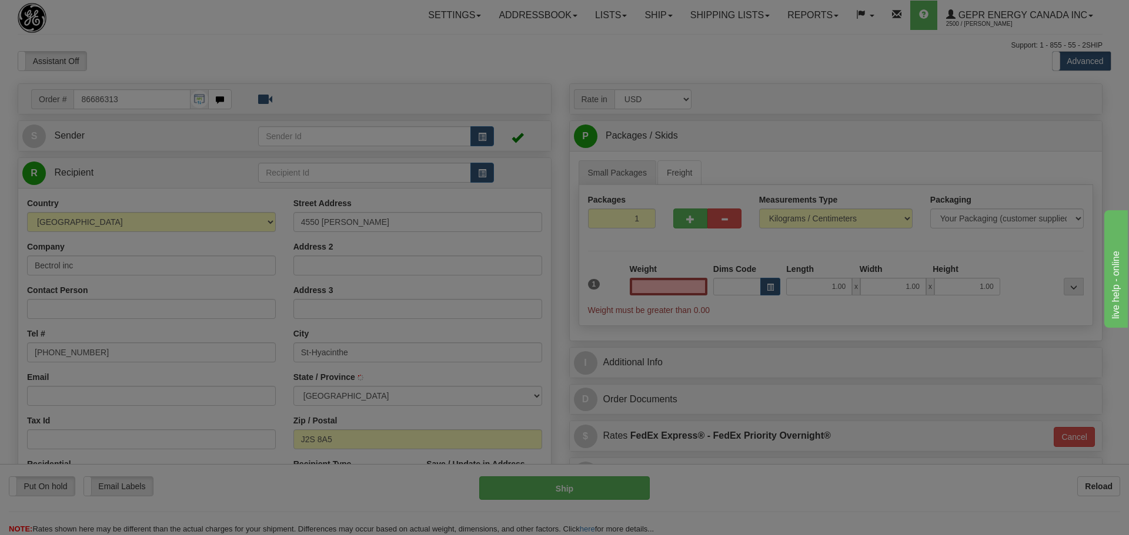
type input "SAINT-HYACINTHE"
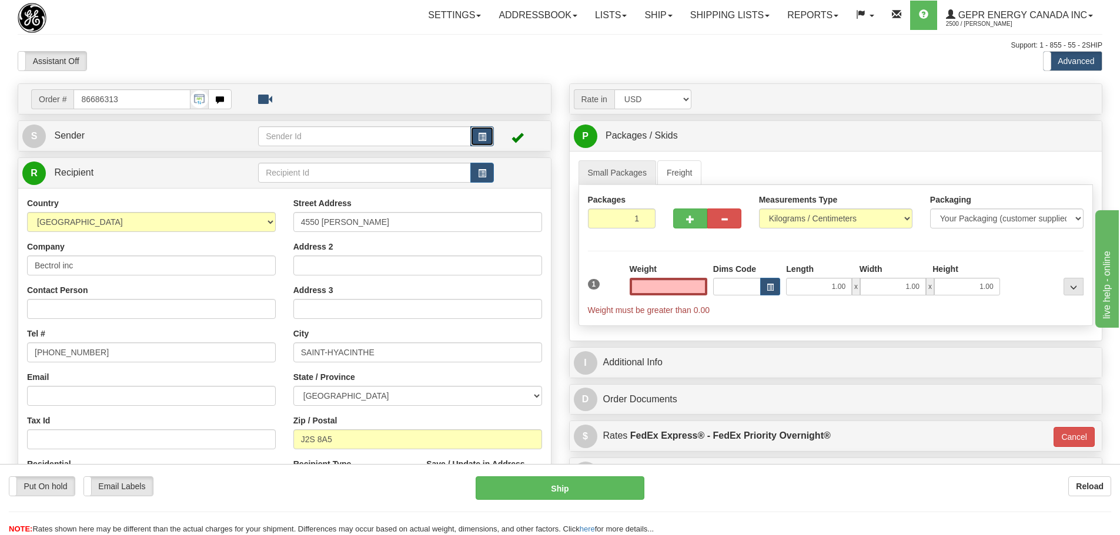
type input "0.00"
click at [478, 133] on button "button" at bounding box center [482, 136] width 24 height 20
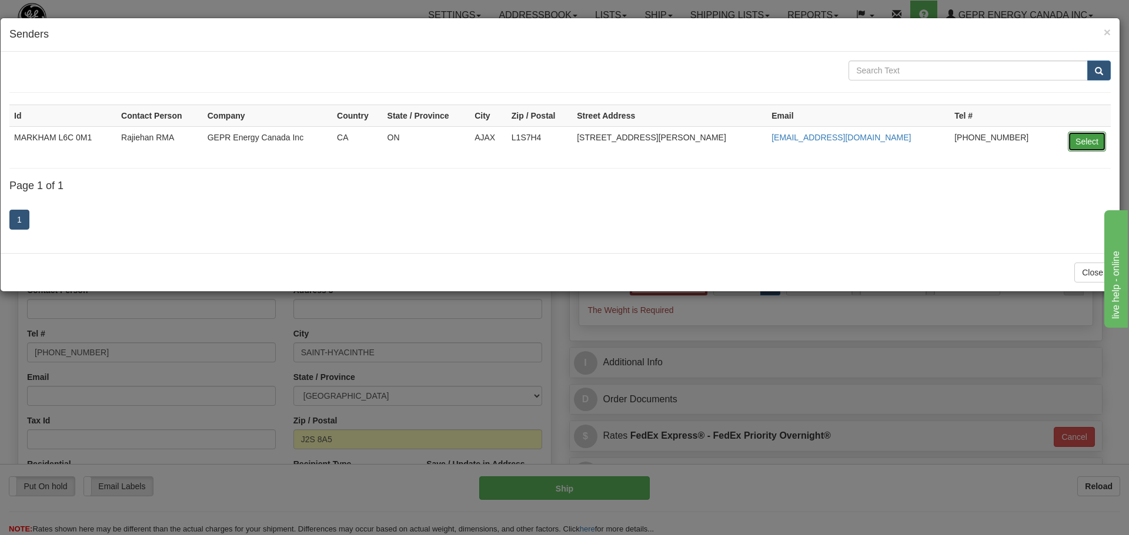
click at [1091, 149] on button "Select" at bounding box center [1086, 142] width 38 height 20
type input "MARKHAM L6C 0M1"
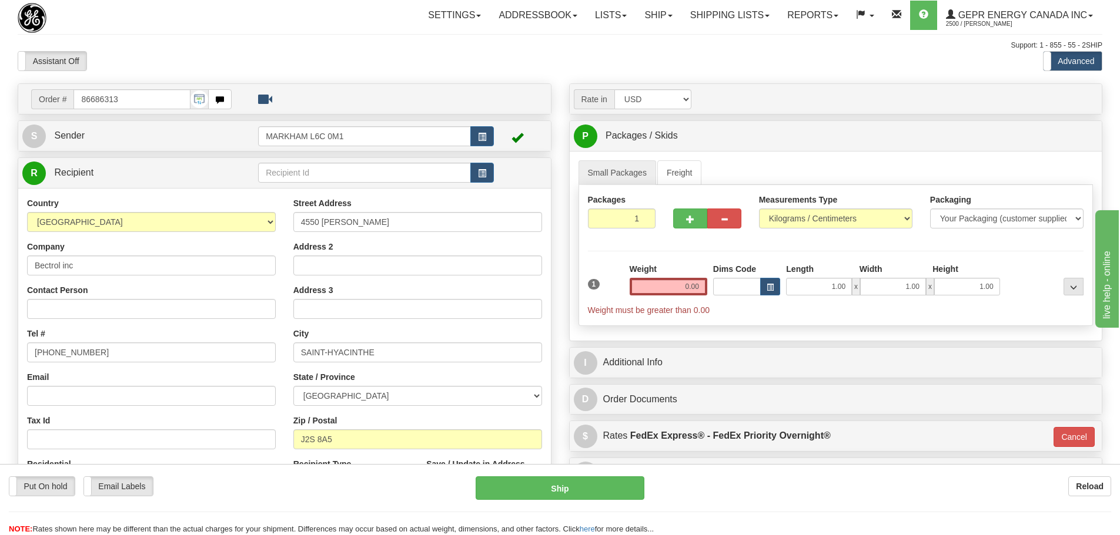
click at [548, 49] on div "Support: 1 - 855 - 55 - 2SHIP" at bounding box center [560, 46] width 1084 height 10
click at [66, 304] on input "Contact Person" at bounding box center [151, 309] width 249 height 20
paste input "Isabelle Dubé"
type input "Isabelle Dubé"
drag, startPoint x: 124, startPoint y: 350, endPoint x: -11, endPoint y: 350, distance: 134.6
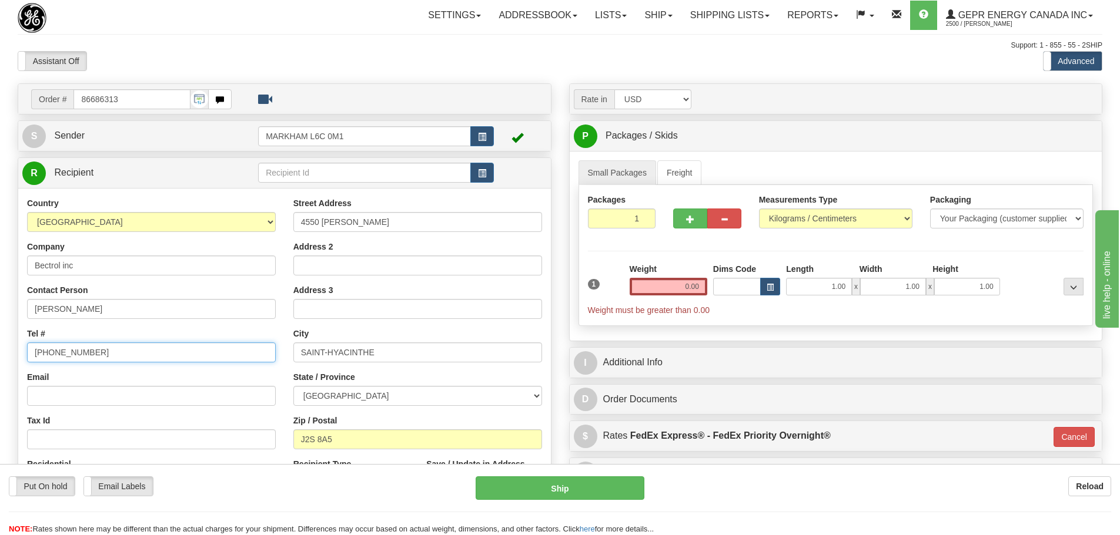
click at [0, 350] on html "Training Course Close Toggle navigation Settings Shipping Preferences New Sende…" at bounding box center [560, 267] width 1120 height 535
paste input "450-774-1334"
type input "450-774-1334"
click at [567, 52] on div "Assistant On Assistant Off Do a return Do a return Previous Next Standard Advan…" at bounding box center [560, 61] width 1102 height 20
click at [670, 289] on input "0.00" at bounding box center [669, 287] width 78 height 18
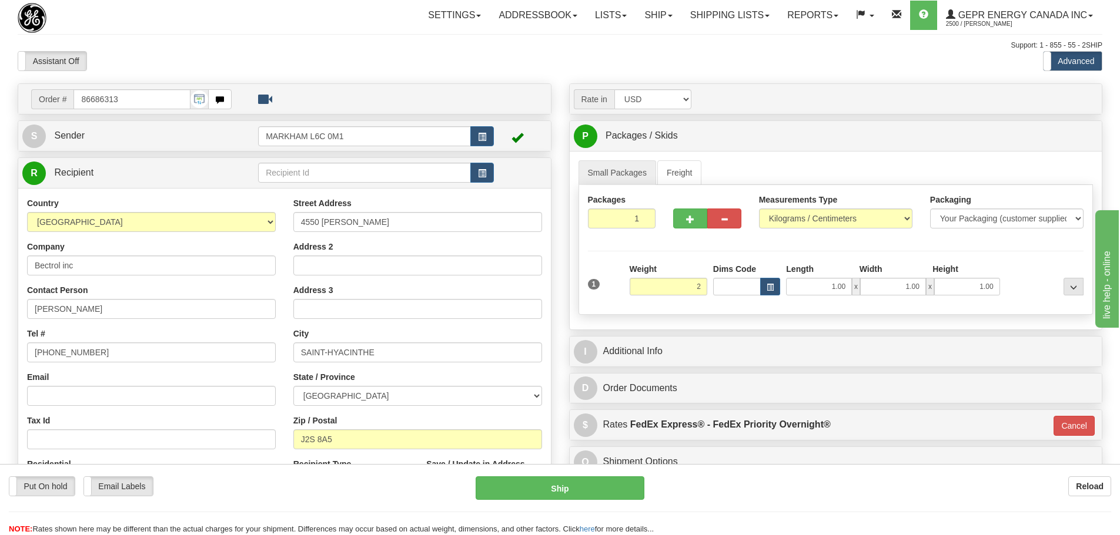
type input "2.00"
type input "01"
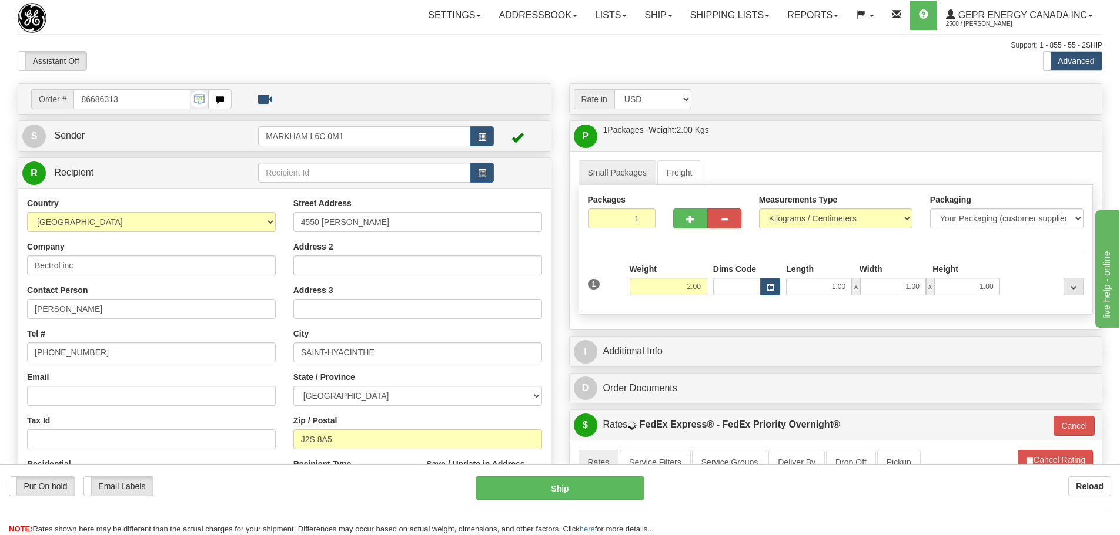
click at [665, 274] on div "Weight 2.00" at bounding box center [669, 279] width 78 height 32
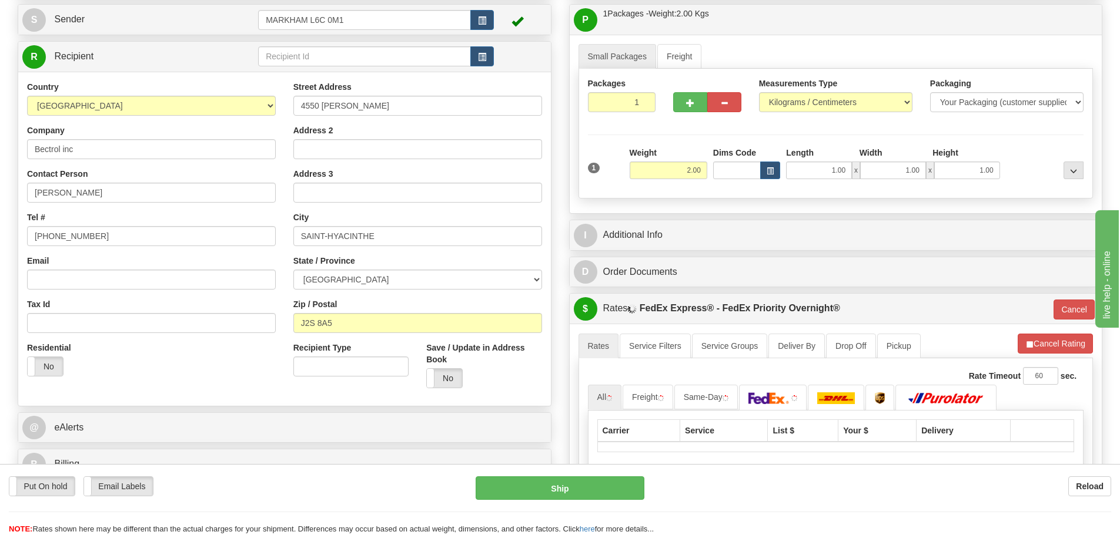
scroll to position [118, 0]
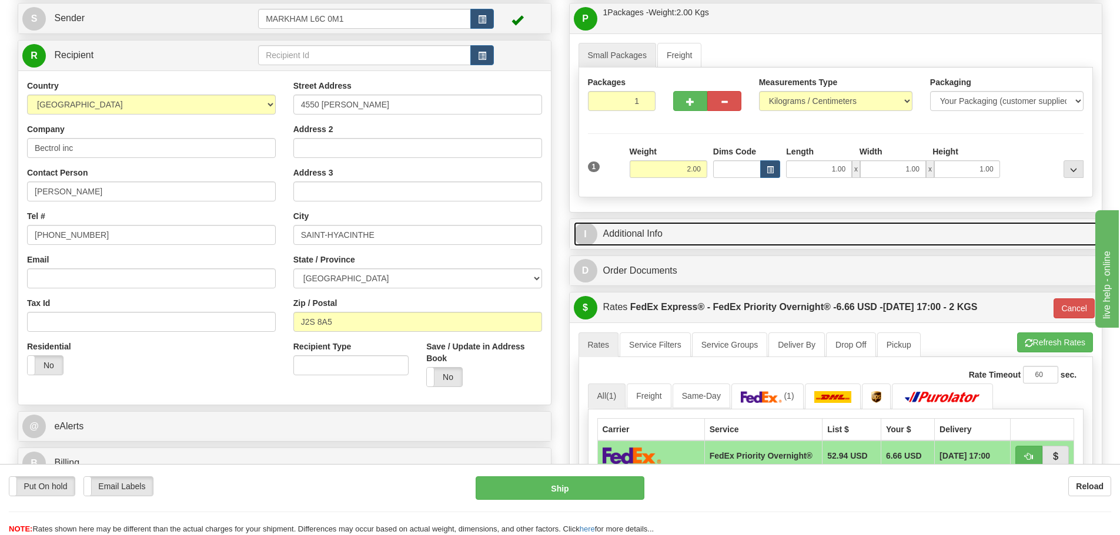
click at [675, 226] on link "I Additional Info" at bounding box center [836, 234] width 524 height 24
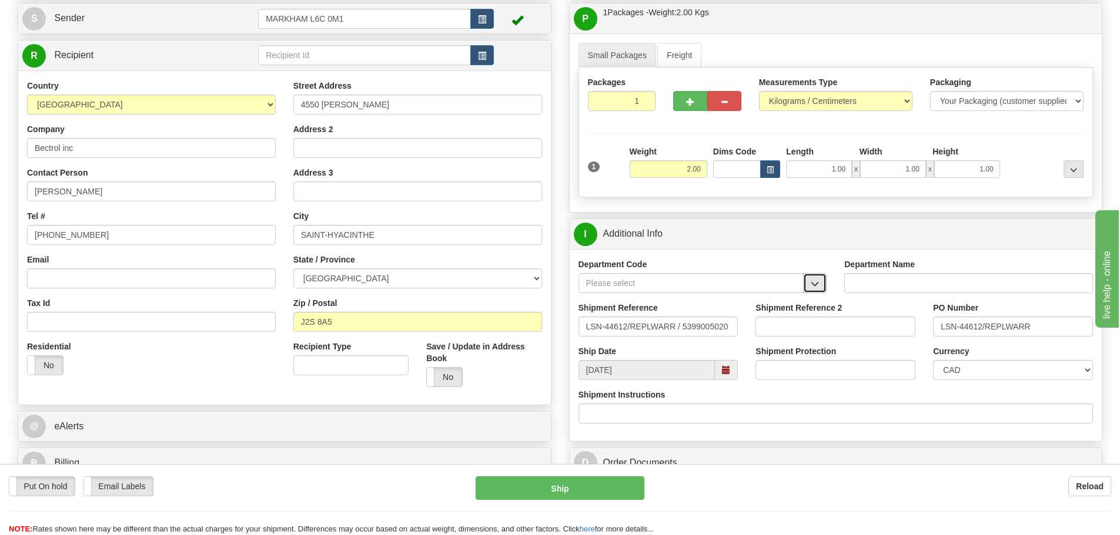
click at [814, 279] on button "button" at bounding box center [815, 283] width 24 height 20
click at [752, 299] on div "SER" at bounding box center [688, 301] width 214 height 13
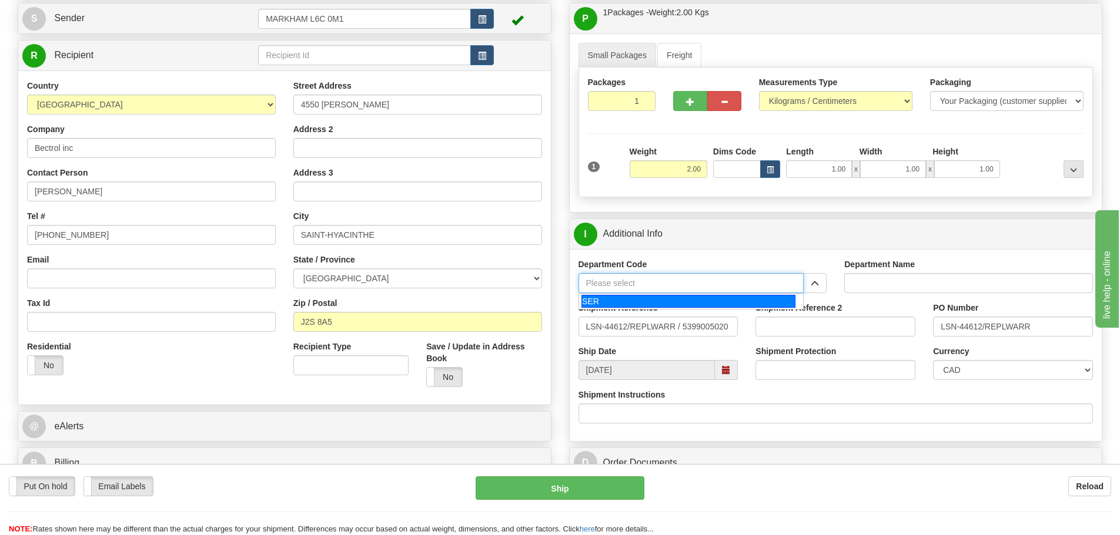
type input "SER"
type input "SERVICE DEPARTMENT"
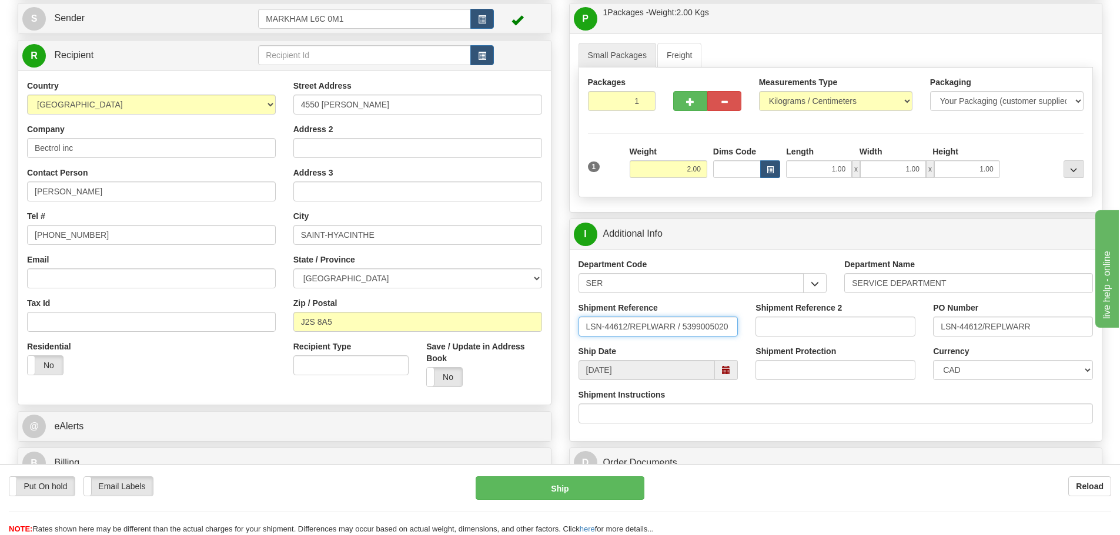
drag, startPoint x: 629, startPoint y: 331, endPoint x: 634, endPoint y: 336, distance: 6.6
click at [634, 336] on input "LSN-44612/REPLWARR / 5399005020" at bounding box center [658, 327] width 160 height 20
drag, startPoint x: 628, startPoint y: 331, endPoint x: 682, endPoint y: 336, distance: 53.7
click at [682, 336] on input "LSN-44612/REPLWARR / 5399005020" at bounding box center [658, 327] width 160 height 20
type input "LSN-44612 RMA 5399005020"
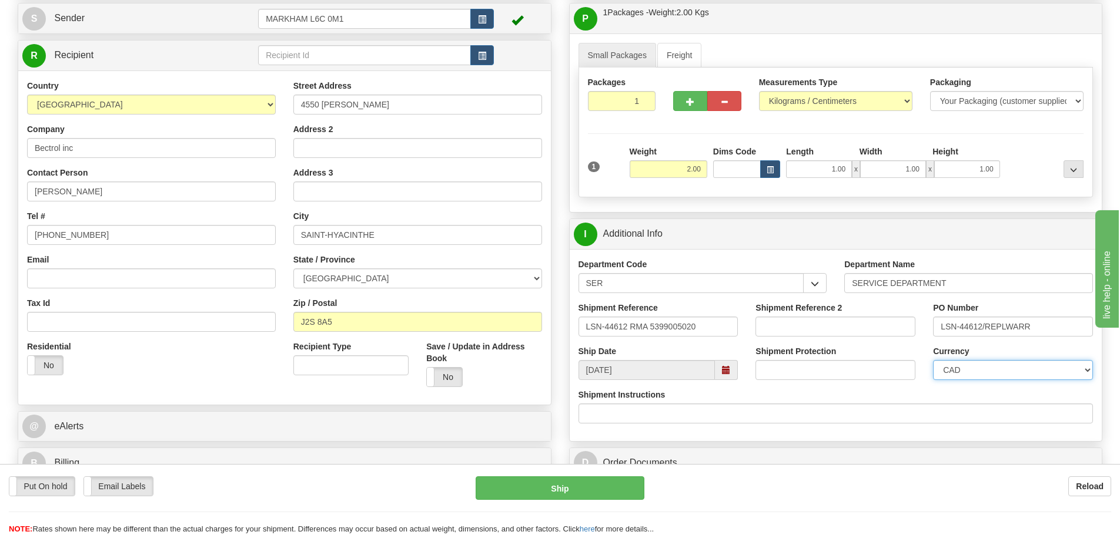
click at [946, 366] on select "CAD USD EUR ZAR RON ANG ARN AUD AUS AWG BBD BFR BGN BHD BMD BND BRC BRL CHP CKZ…" at bounding box center [1013, 370] width 160 height 20
select select "1"
click at [933, 360] on select "CAD USD EUR ZAR RON ANG ARN AUD AUS AWG BBD BFR BGN BHD BMD BND BRC BRL CHP CKZ…" at bounding box center [1013, 370] width 160 height 20
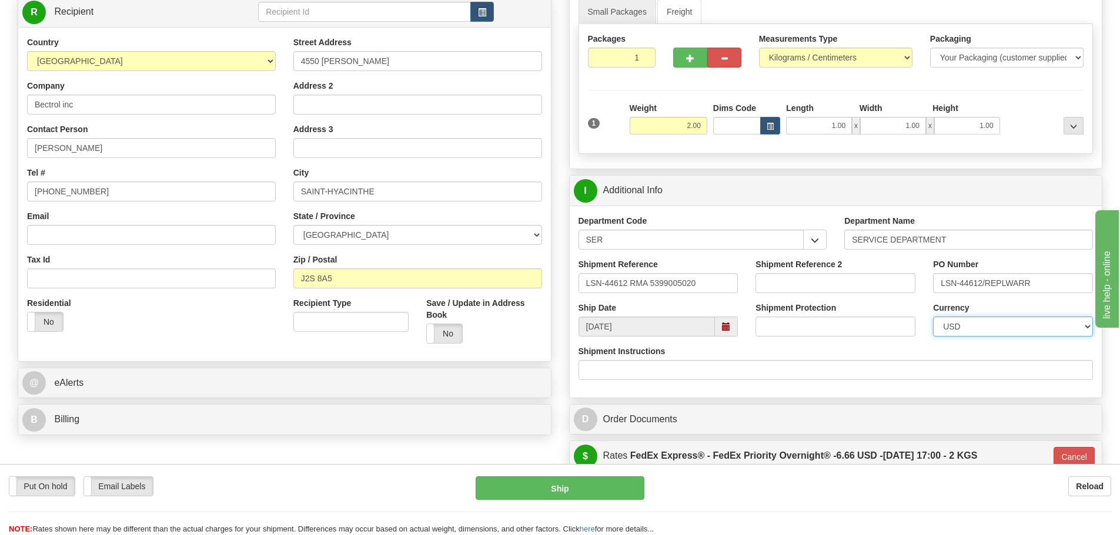
scroll to position [235, 0]
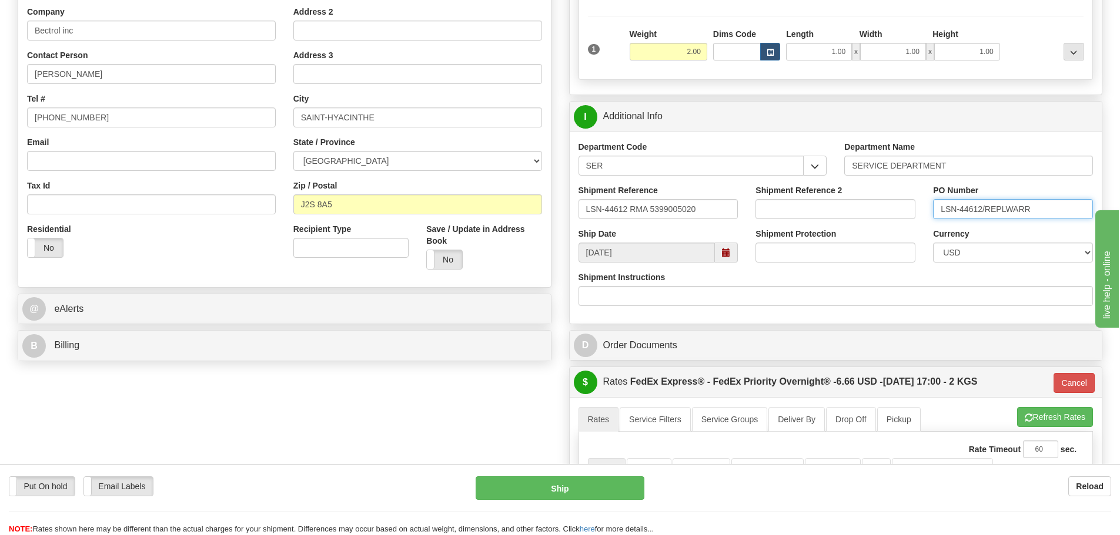
drag, startPoint x: 969, startPoint y: 219, endPoint x: 881, endPoint y: 230, distance: 88.3
click at [881, 230] on div "Department Code SER SER Department Name SERVICE DEPARTMENT Shipment Reference L…" at bounding box center [836, 228] width 533 height 192
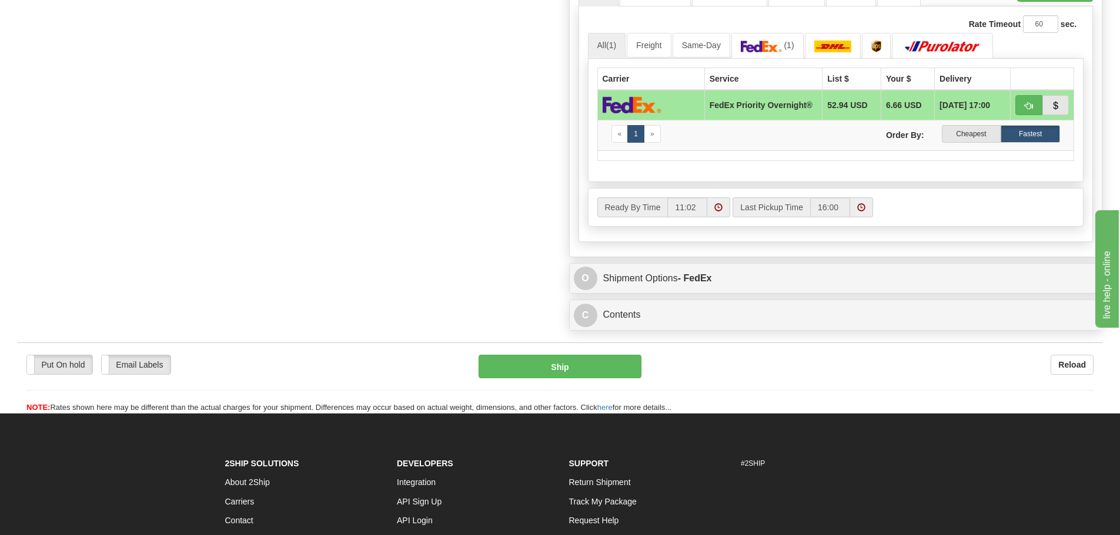
scroll to position [705, 0]
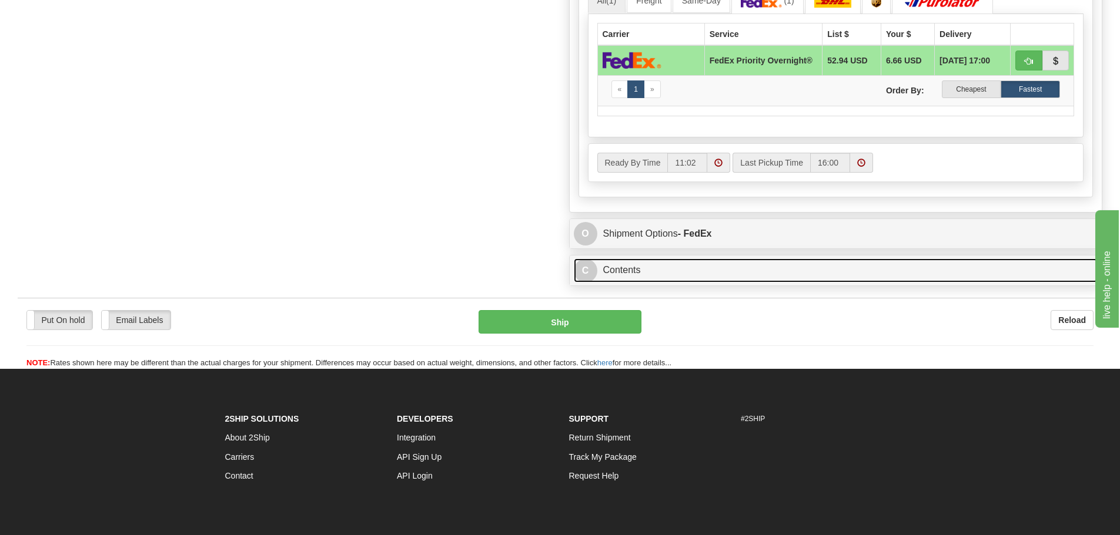
click at [774, 270] on link "C Contents" at bounding box center [836, 271] width 524 height 24
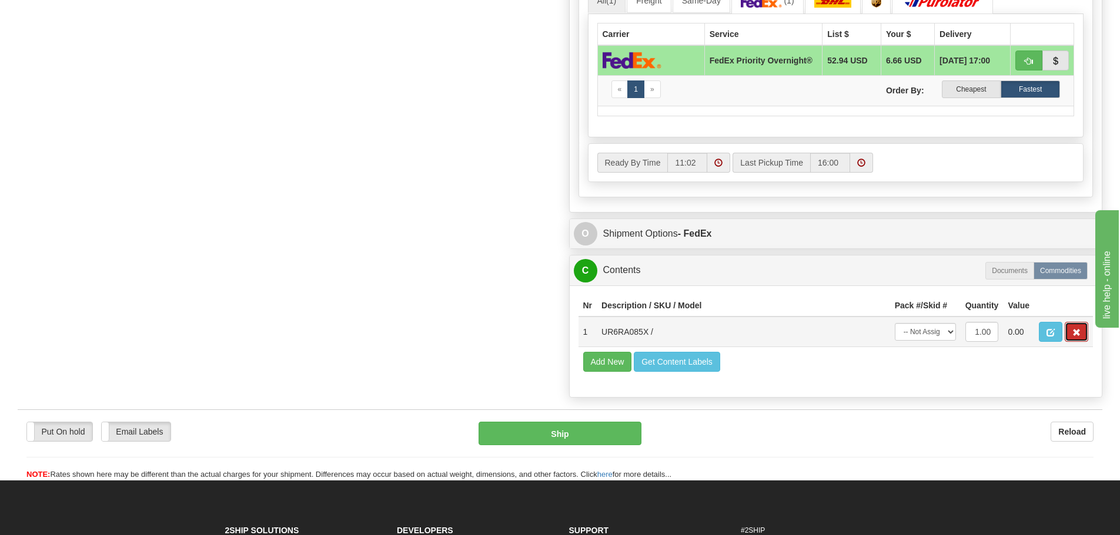
click at [1080, 337] on span "button" at bounding box center [1076, 333] width 8 height 8
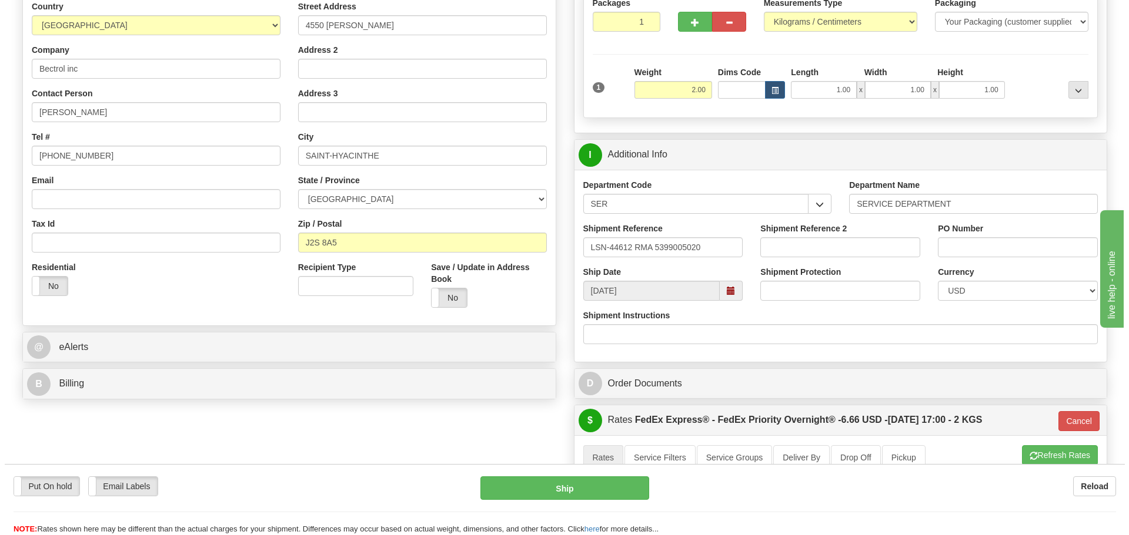
scroll to position [176, 0]
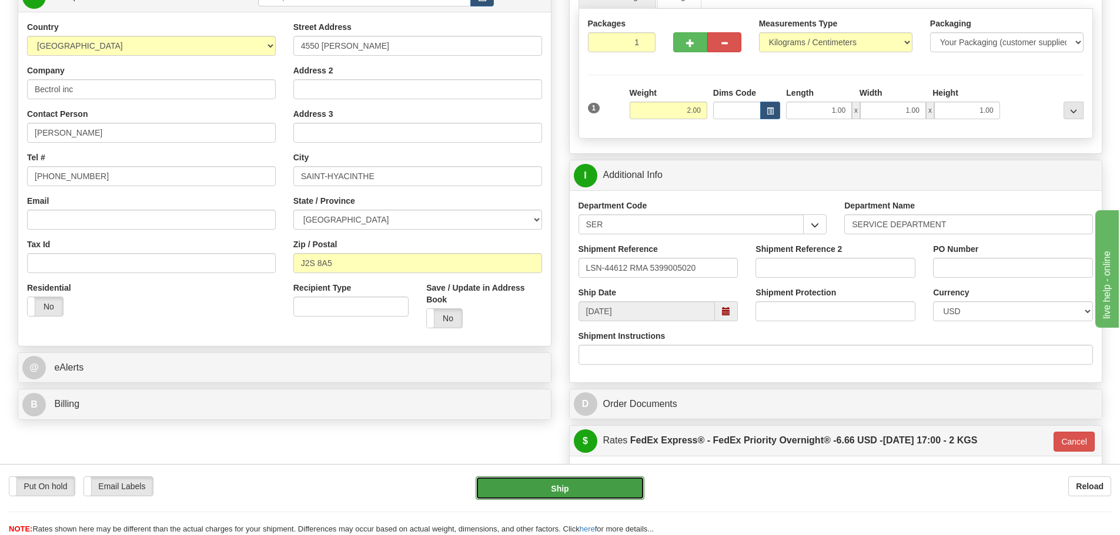
click at [524, 486] on button "Ship" at bounding box center [560, 489] width 169 height 24
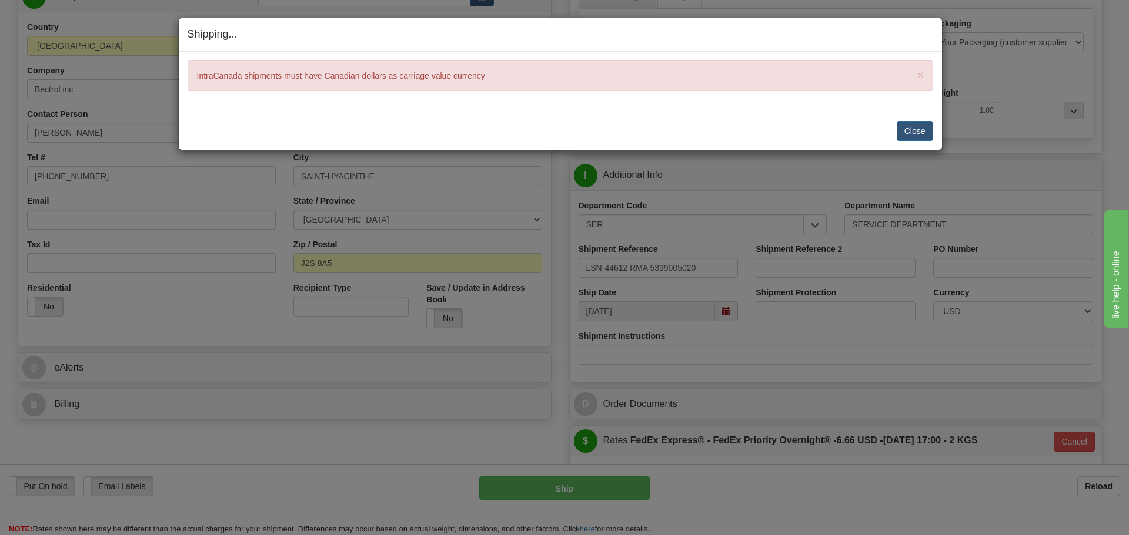
click at [905, 142] on div "Close Cancel Cancel Shipment and Quit Pickup Quit Pickup ONLY" at bounding box center [560, 131] width 763 height 38
click at [910, 130] on button "Close" at bounding box center [914, 131] width 36 height 20
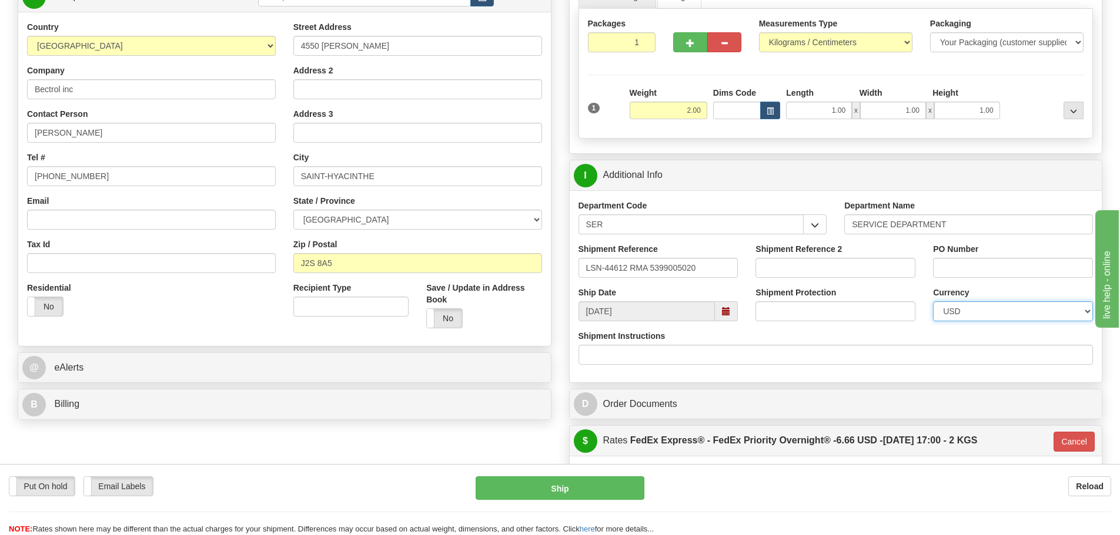
click at [960, 320] on select "CAD USD EUR ZAR RON ANG ARN AUD AUS AWG BBD BFR BGN BHD BMD BND BRC BRL CHP CKZ…" at bounding box center [1013, 312] width 160 height 20
select select "0"
click at [933, 302] on select "CAD USD EUR ZAR RON ANG ARN AUD AUS AWG BBD BFR BGN BHD BMD BND BRC BRL CHP CKZ…" at bounding box center [1013, 312] width 160 height 20
click at [545, 480] on button "Ship" at bounding box center [560, 489] width 169 height 24
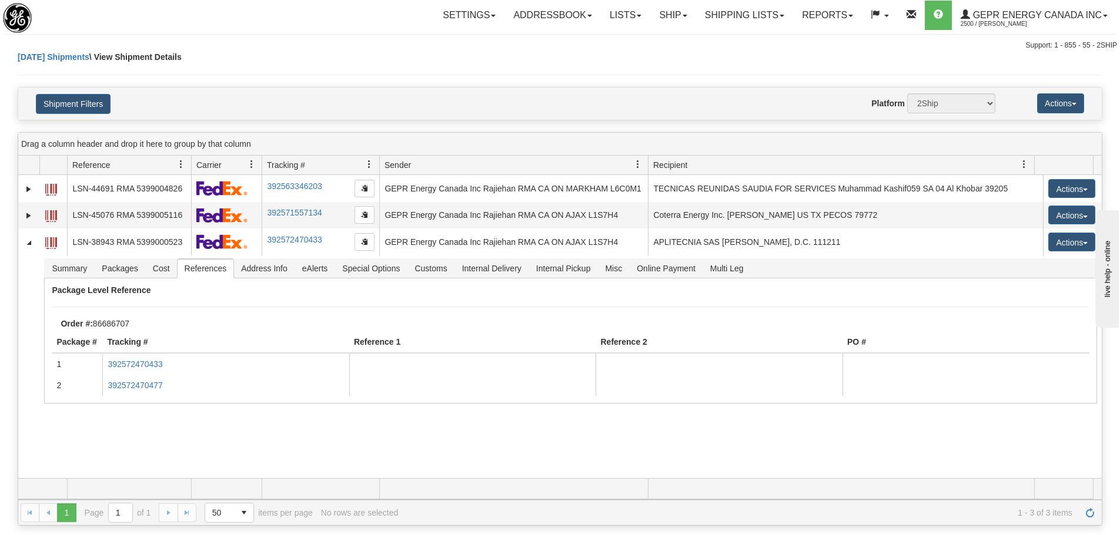
drag, startPoint x: 0, startPoint y: 0, endPoint x: 276, endPoint y: 84, distance: 288.8
click at [275, 83] on div "[DATE] Shipments \ View Shipment Details" at bounding box center [560, 69] width 1084 height 36
click at [1091, 515] on span "Refresh" at bounding box center [1089, 512] width 9 height 9
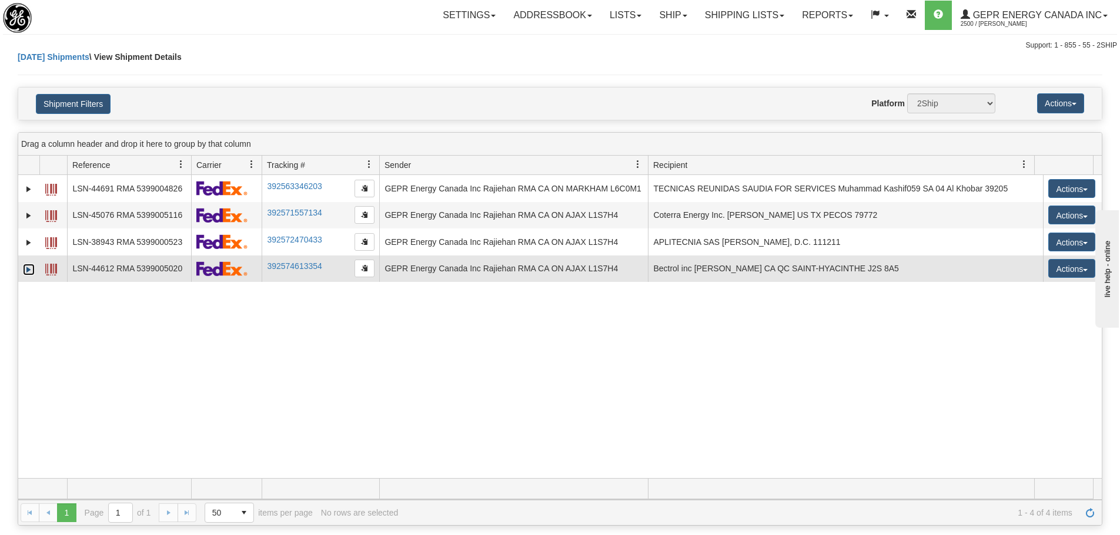
click at [31, 268] on link "Expand" at bounding box center [29, 270] width 12 height 12
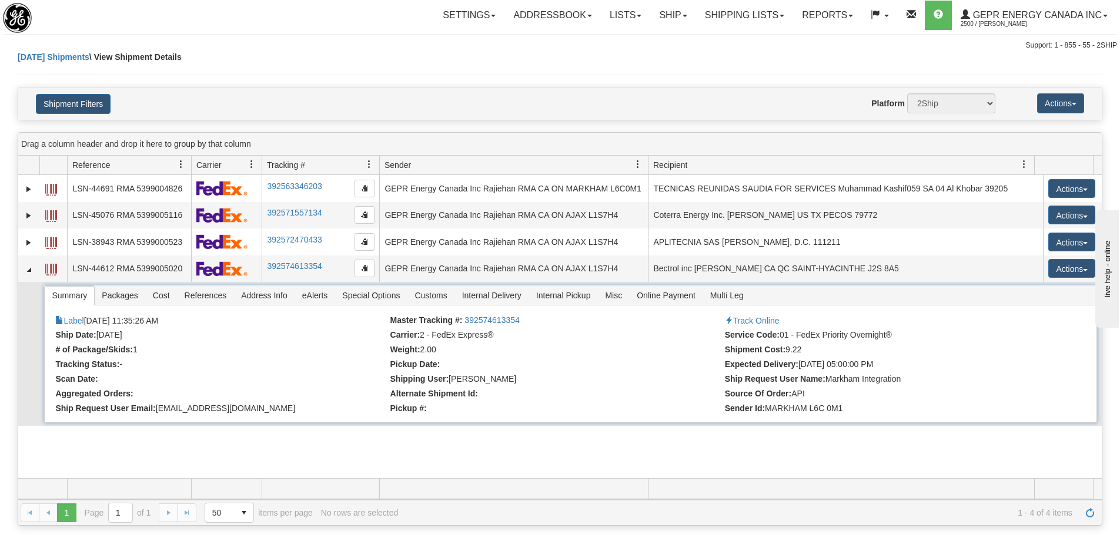
click at [225, 299] on span "References" at bounding box center [206, 295] width 56 height 19
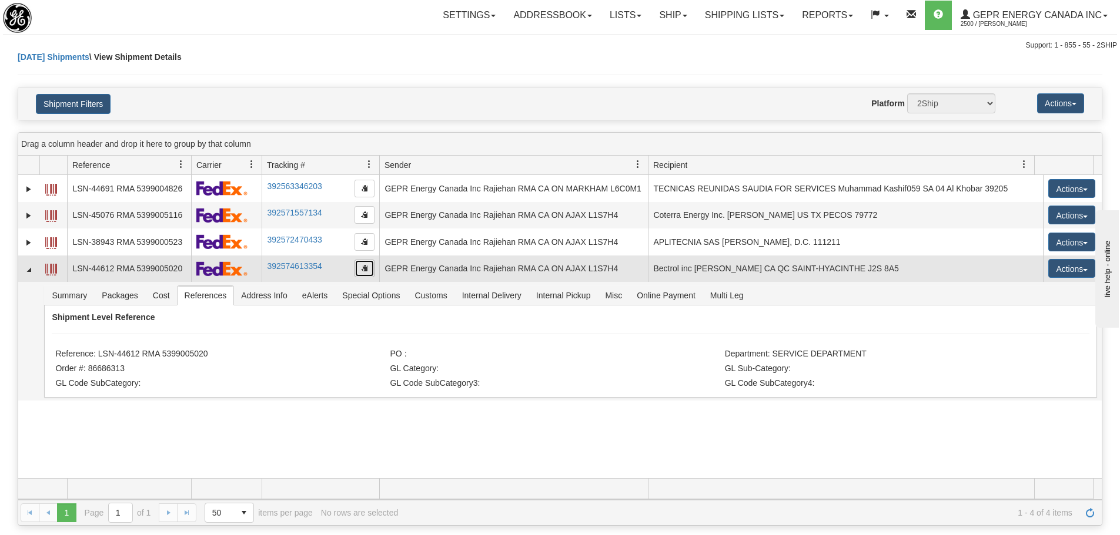
click at [359, 269] on button "button" at bounding box center [364, 269] width 20 height 18
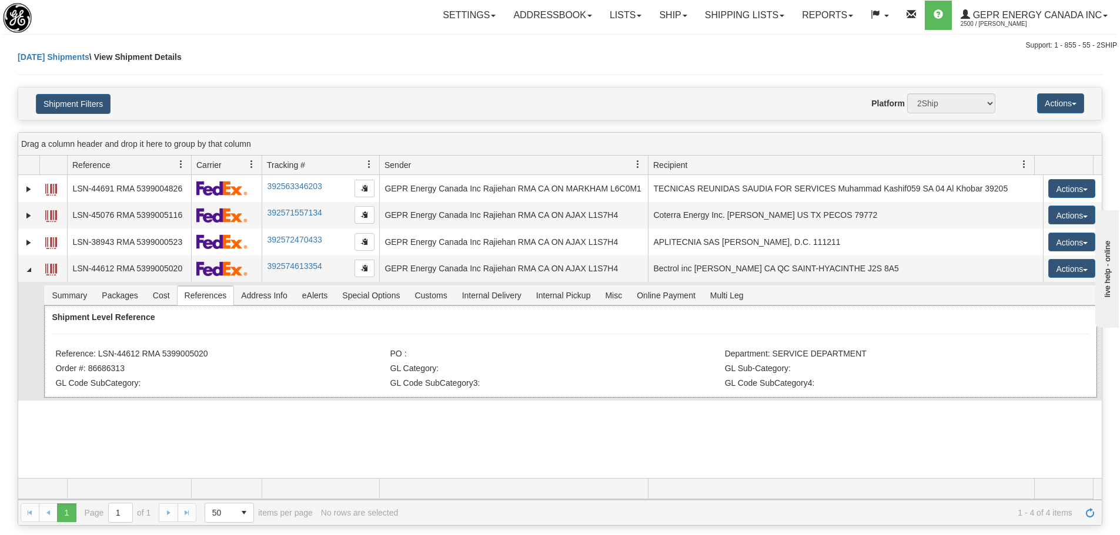
drag, startPoint x: 209, startPoint y: 355, endPoint x: 98, endPoint y: 358, distance: 111.7
click at [98, 358] on li "Reference: LSN-44612 RMA 5399005020" at bounding box center [221, 355] width 332 height 12
copy li "LSN-44612 RMA 5399005020"
